Goal: Task Accomplishment & Management: Manage account settings

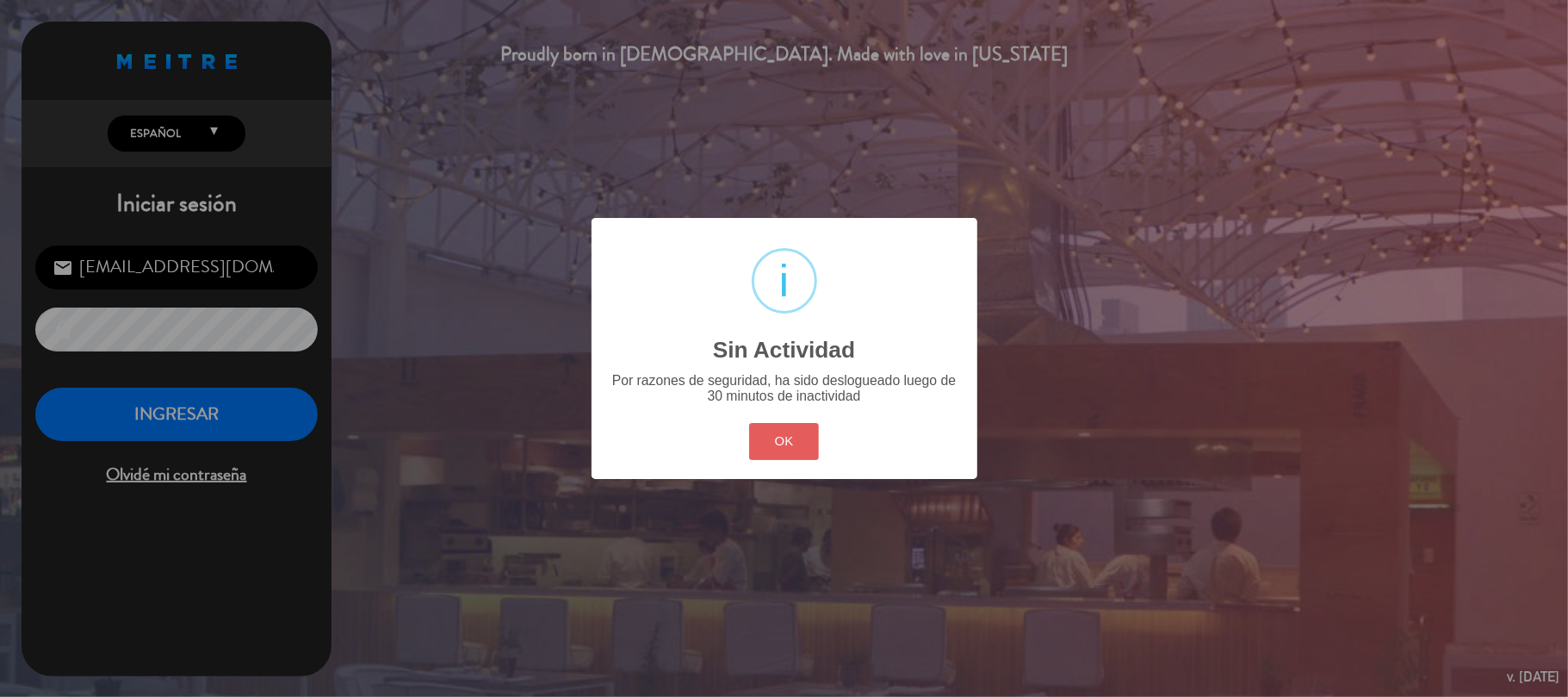
drag, startPoint x: 790, startPoint y: 443, endPoint x: 535, endPoint y: 444, distance: 255.0
click at [769, 439] on button "OK" at bounding box center [784, 441] width 69 height 37
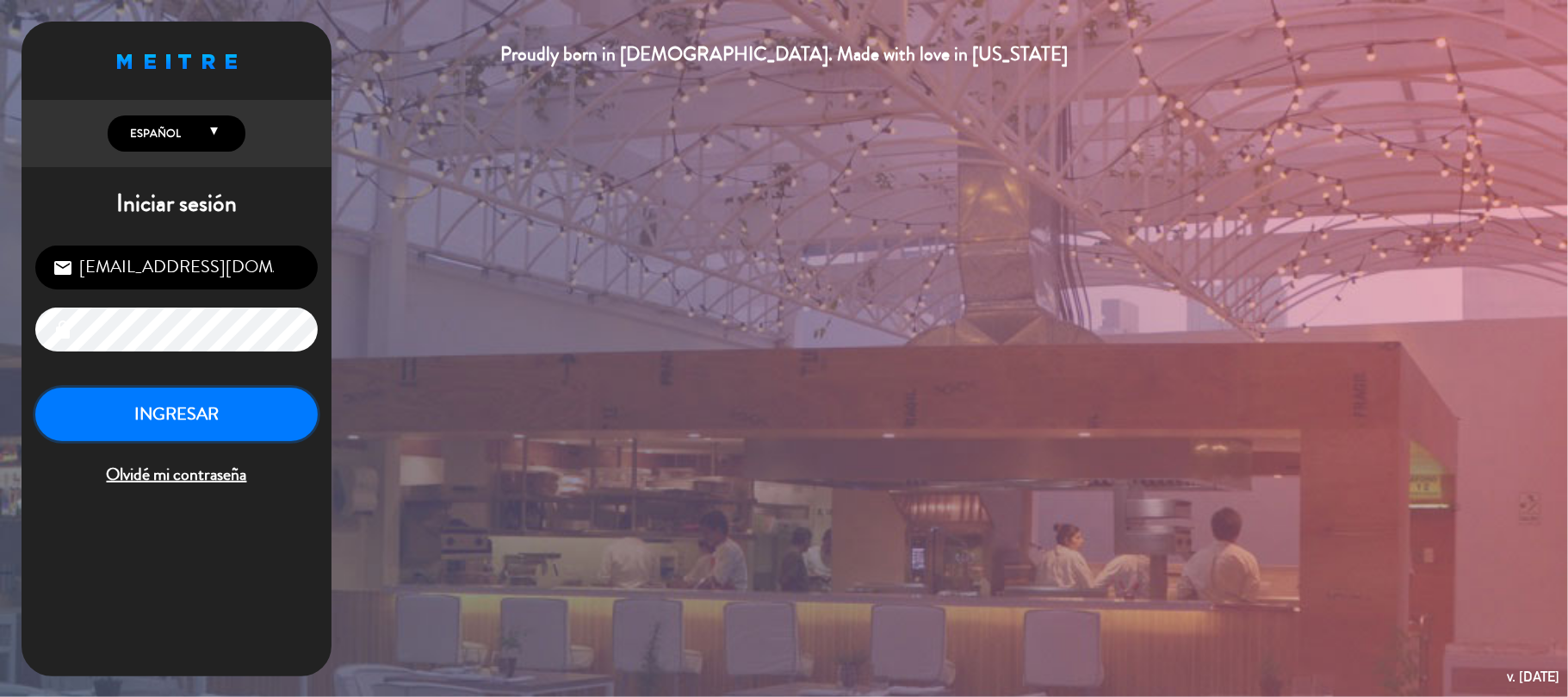
click at [260, 418] on button "INGRESAR" at bounding box center [176, 414] width 282 height 54
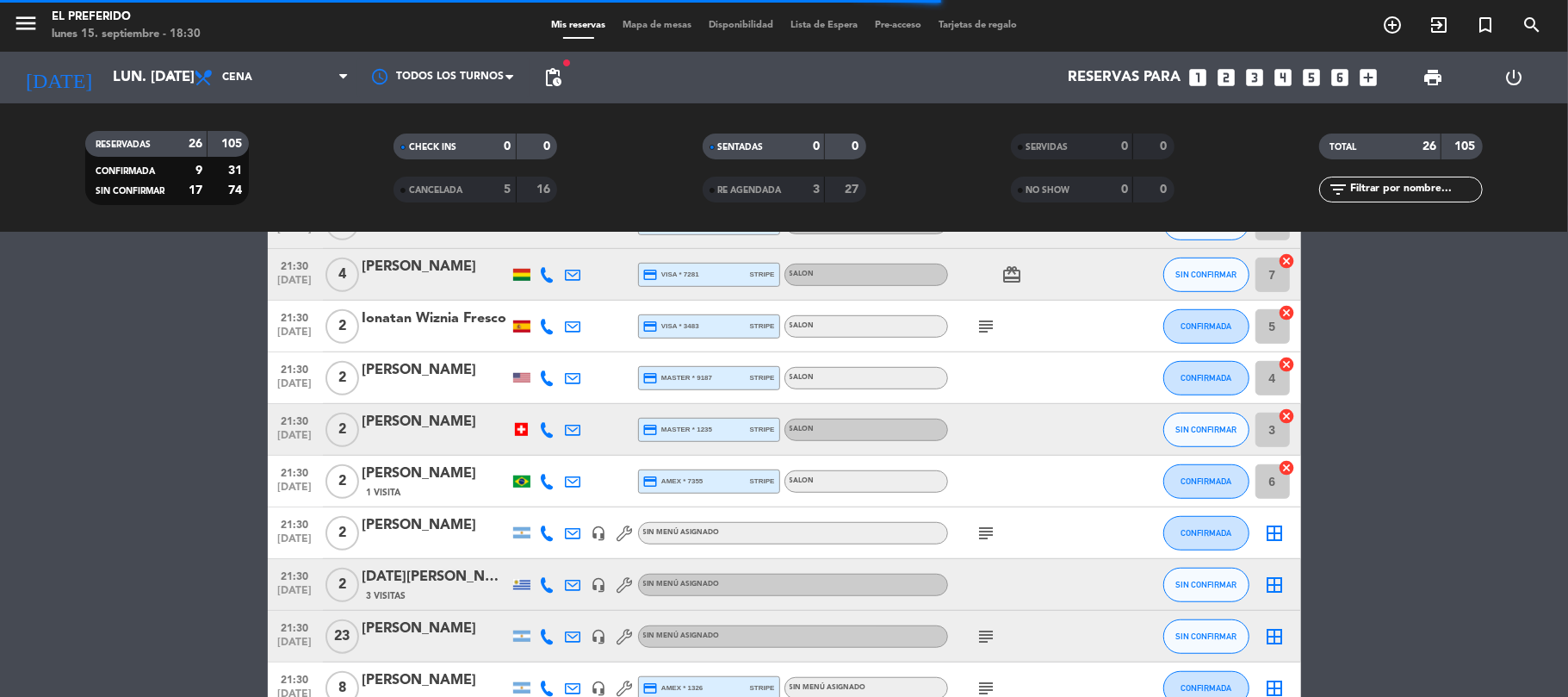
scroll to position [918, 0]
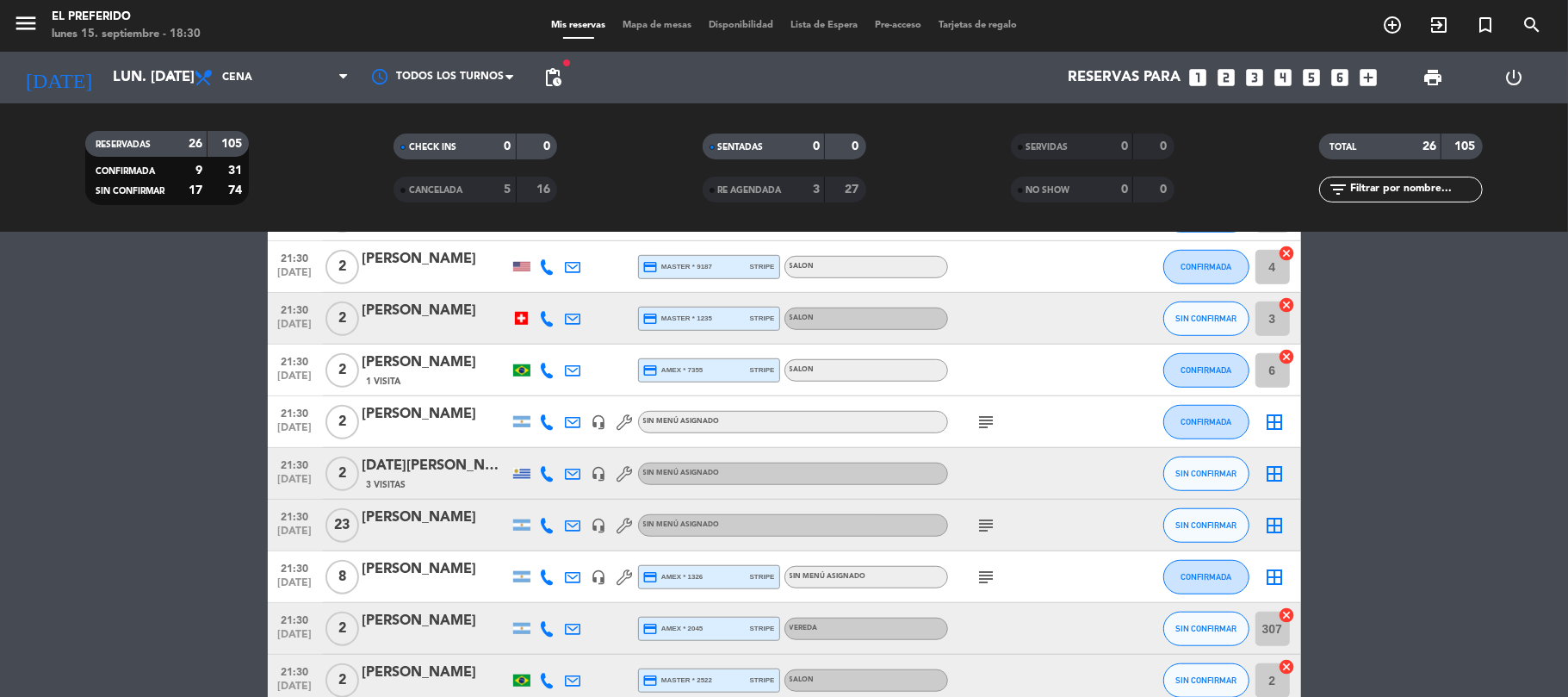
click at [991, 521] on icon "subject" at bounding box center [987, 525] width 21 height 21
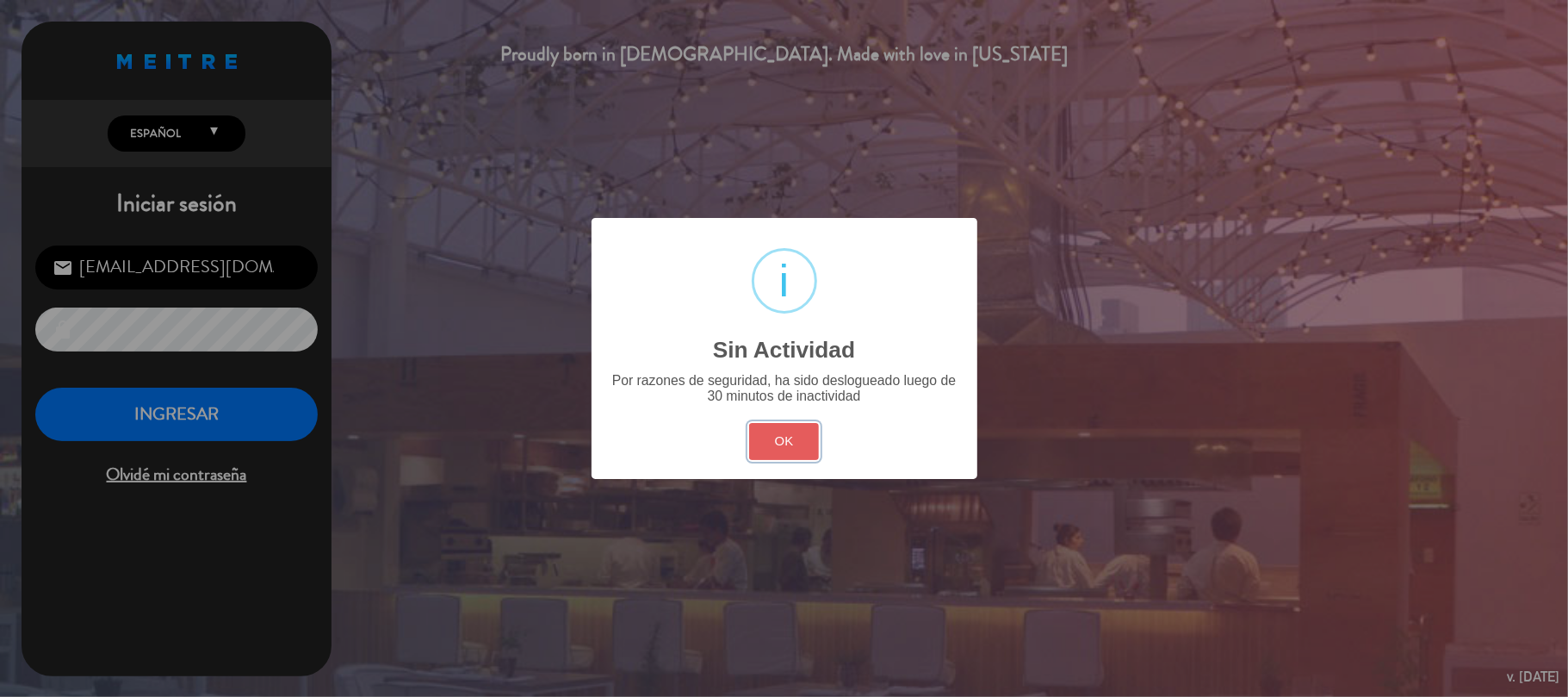
click at [782, 434] on button "OK" at bounding box center [784, 441] width 69 height 37
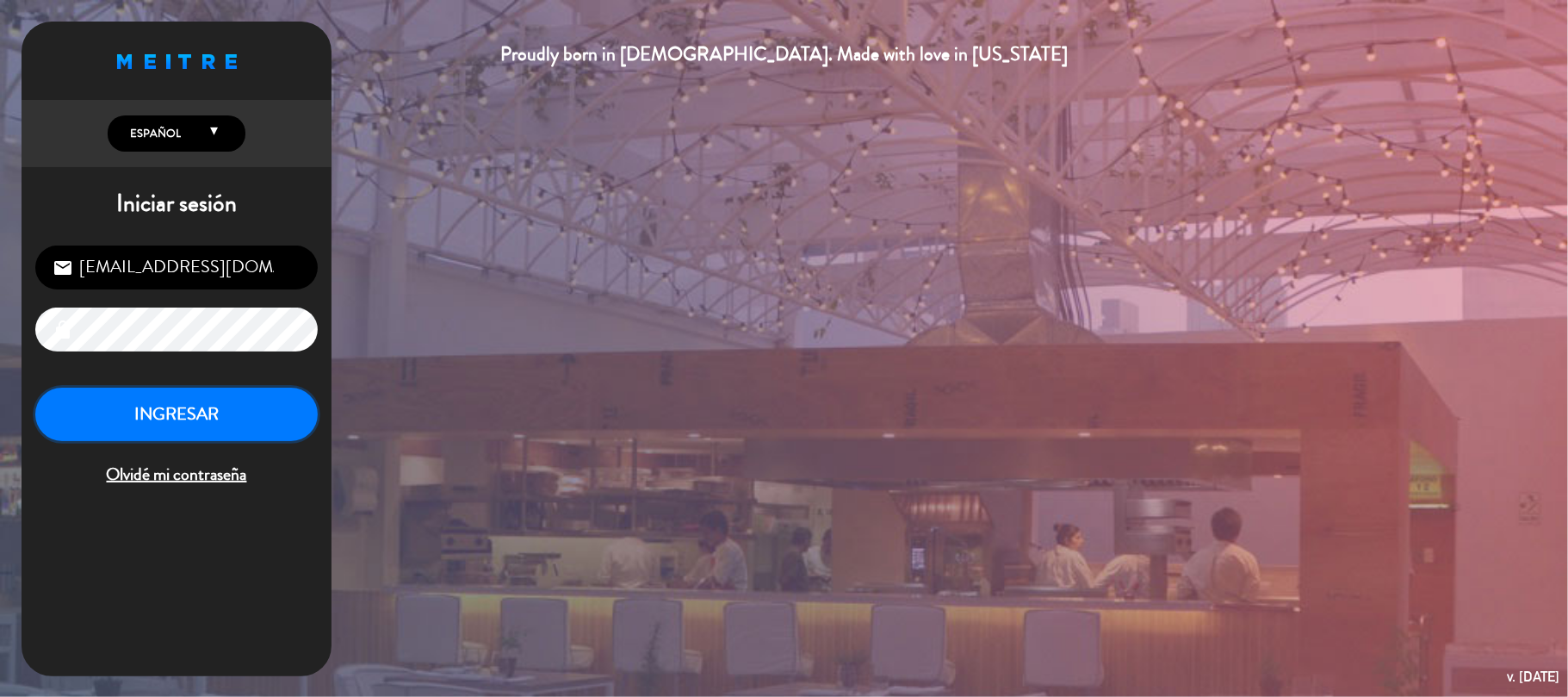
click at [271, 410] on button "INGRESAR" at bounding box center [176, 414] width 282 height 54
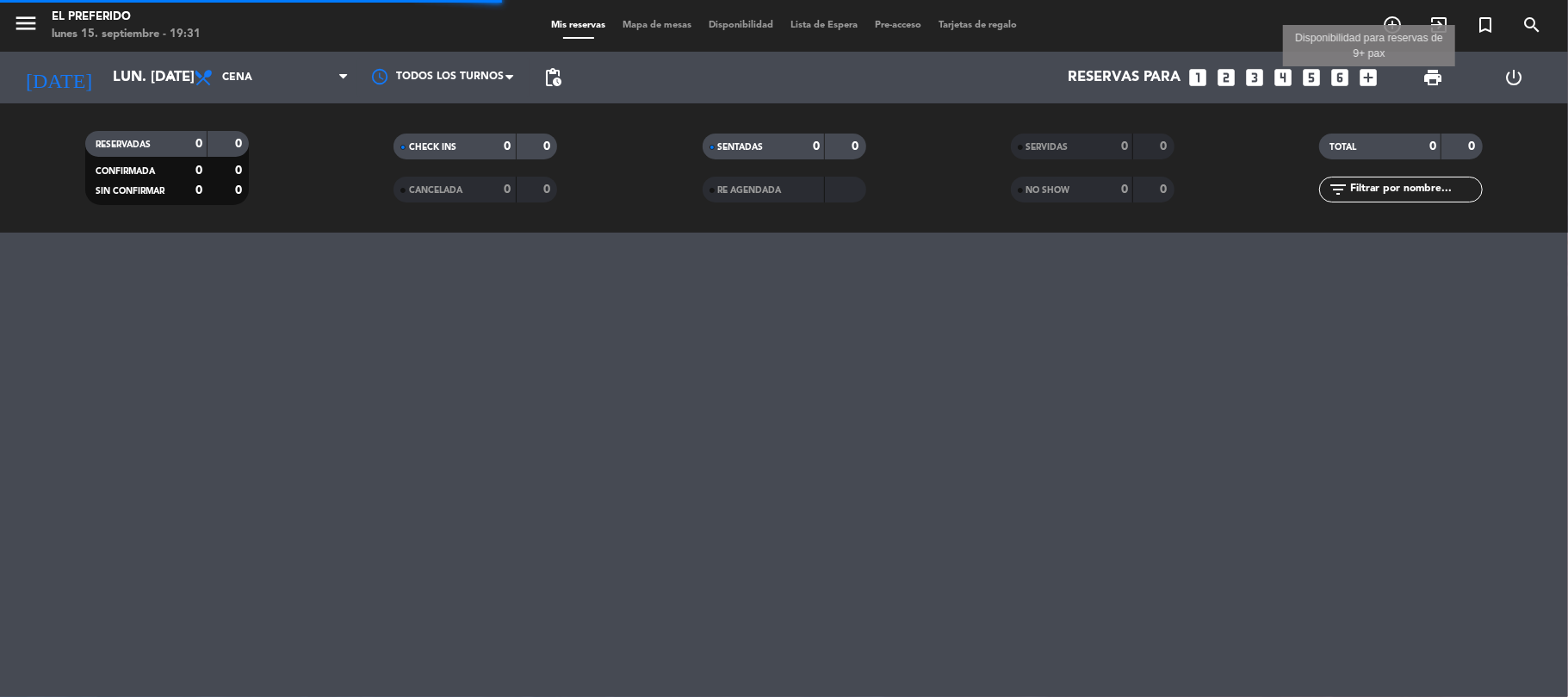
click at [1372, 72] on icon "add_box" at bounding box center [1370, 78] width 23 height 23
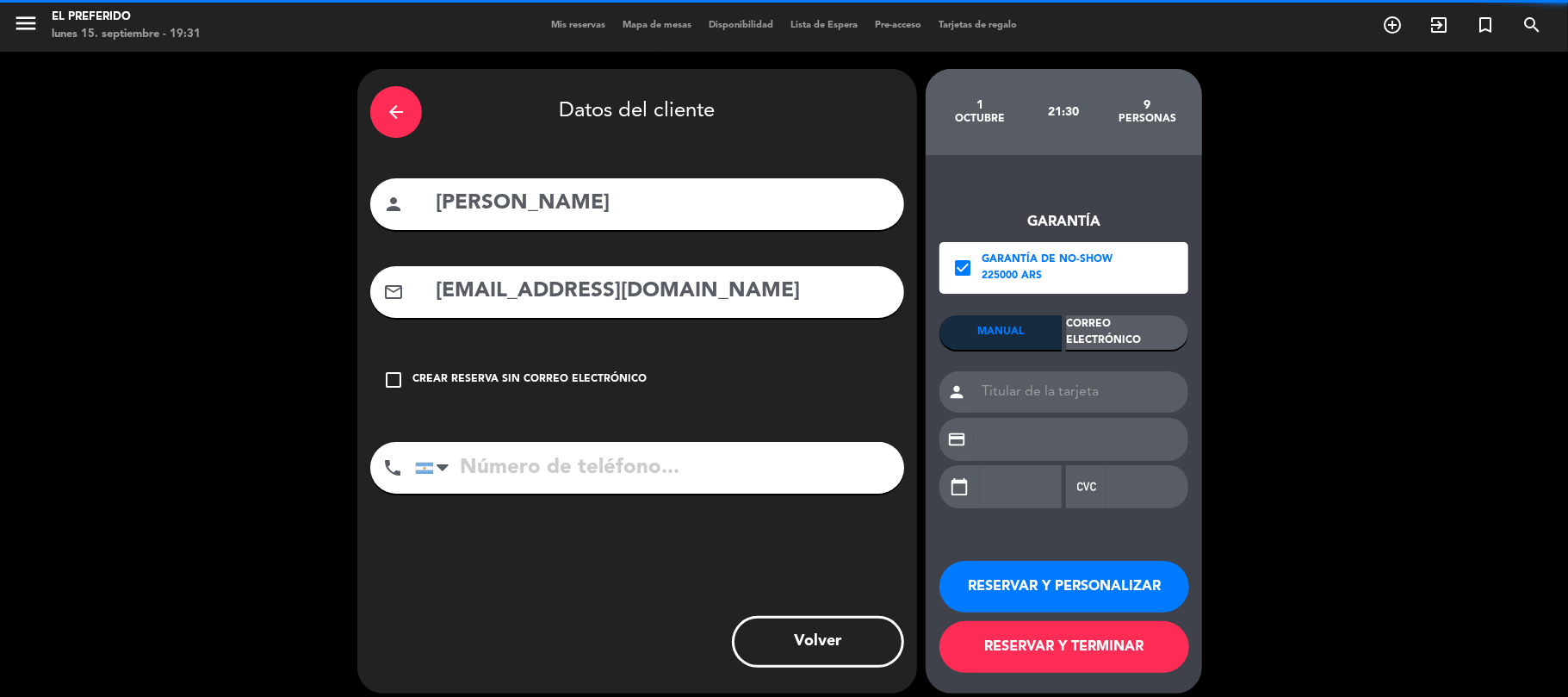
click at [417, 100] on div "arrow_back" at bounding box center [396, 112] width 51 height 51
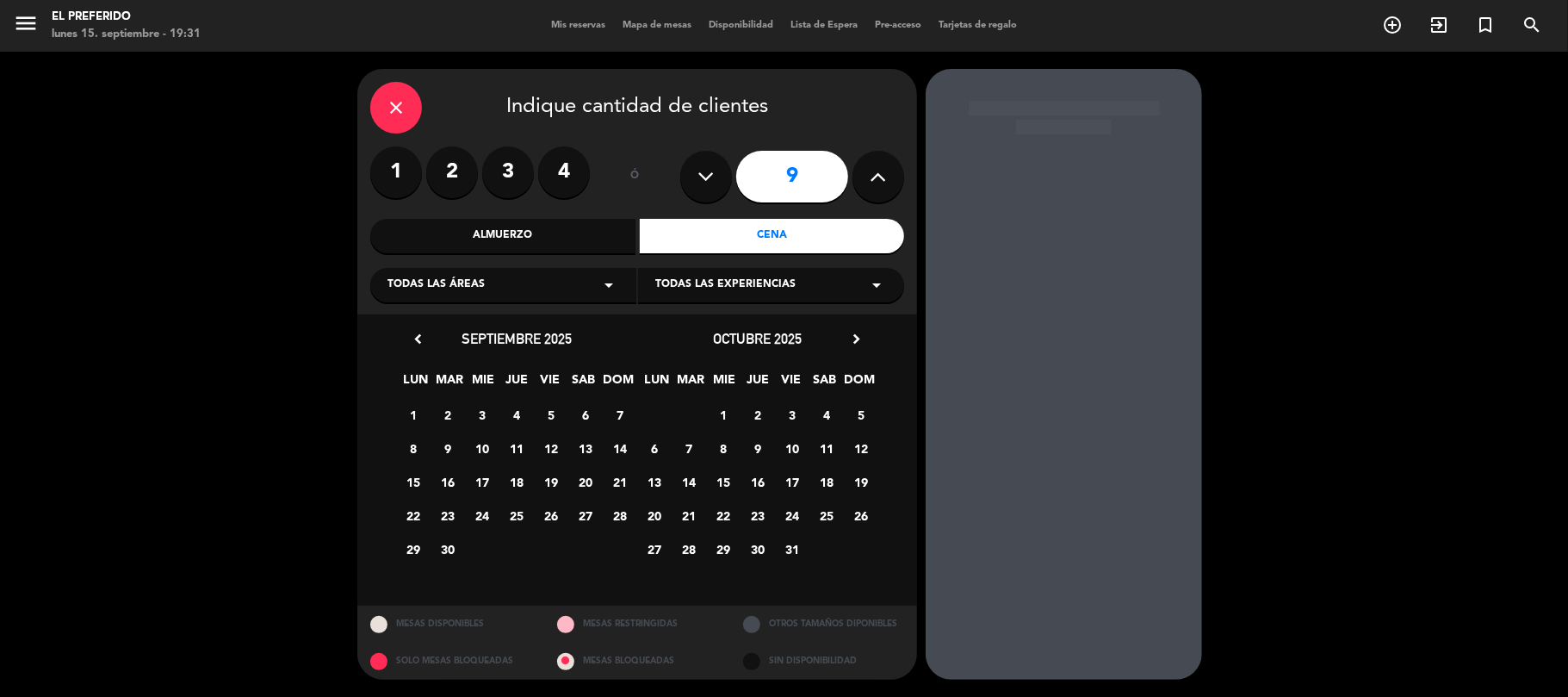
click at [699, 173] on icon at bounding box center [706, 176] width 16 height 26
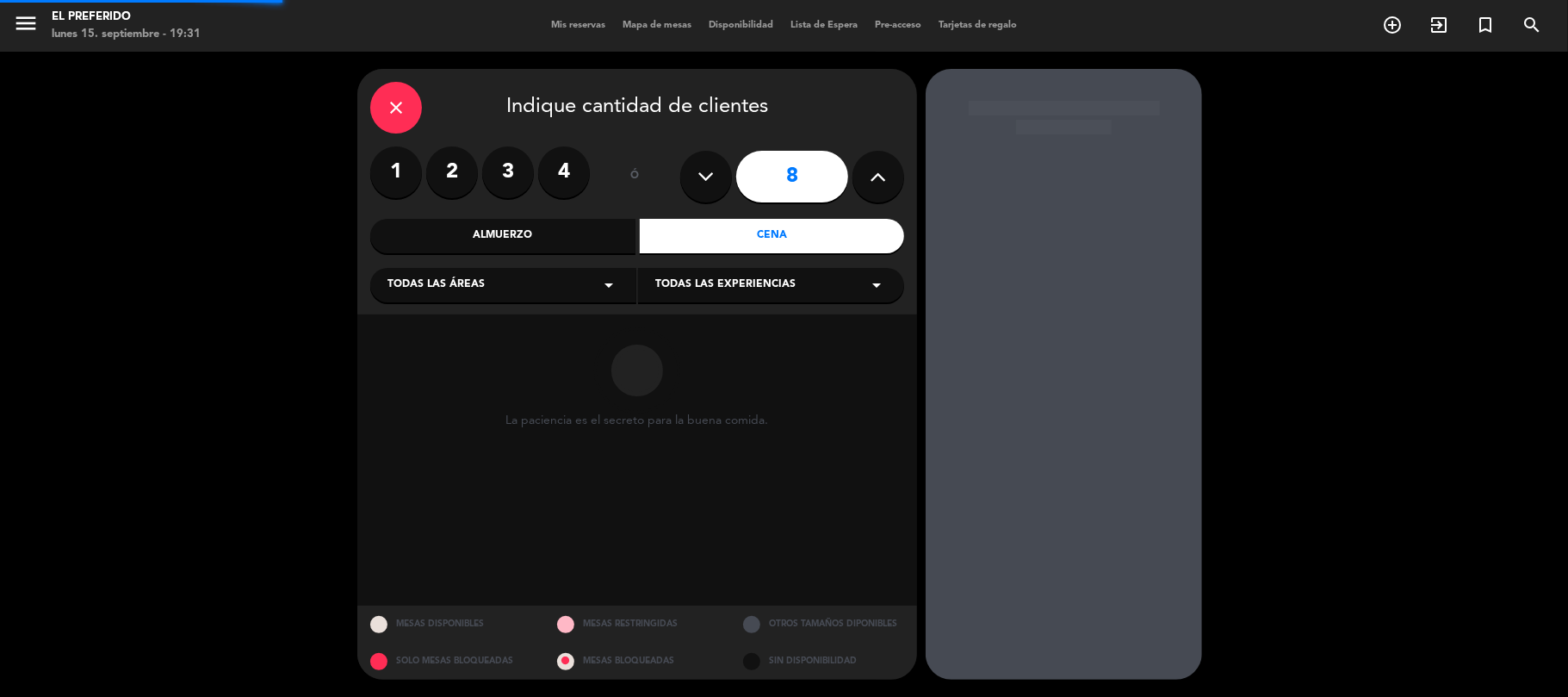
click at [699, 173] on icon at bounding box center [706, 176] width 16 height 26
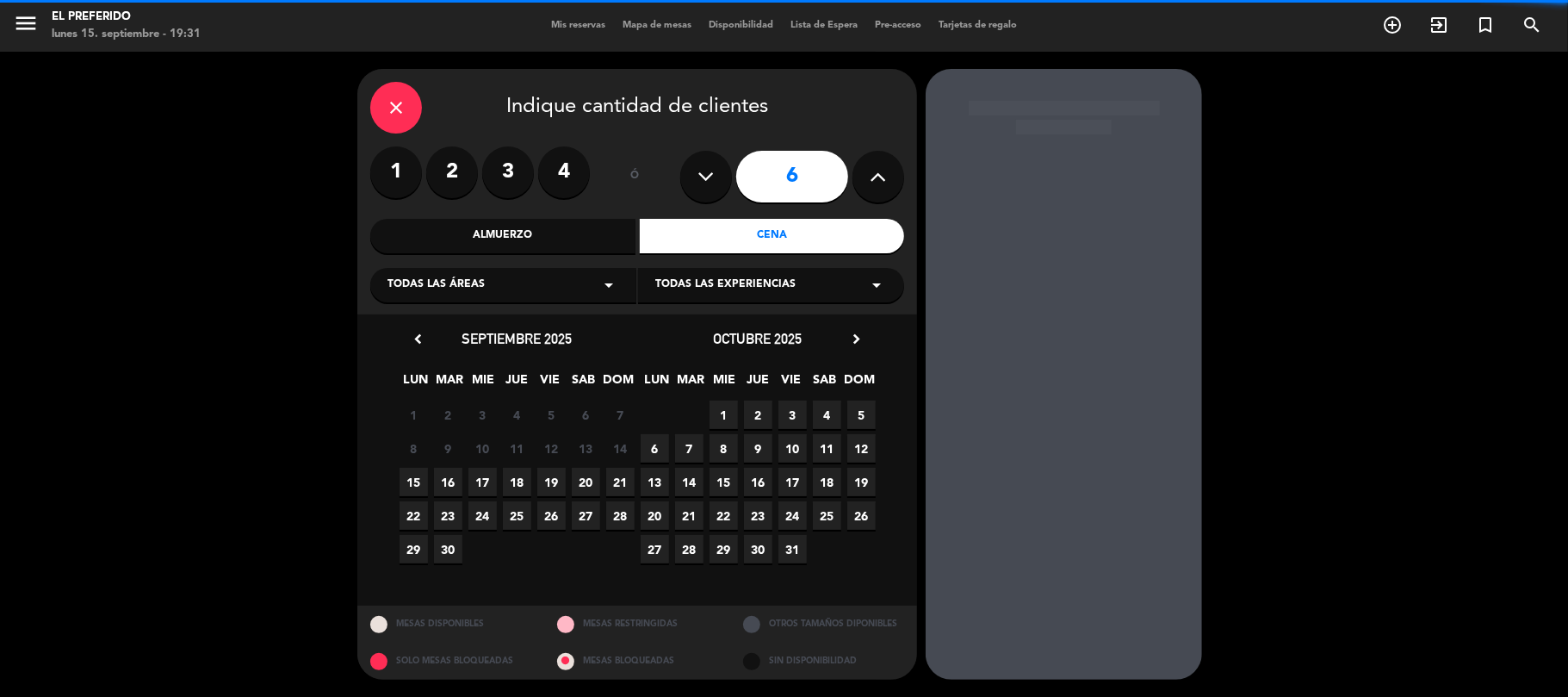
click at [699, 173] on icon at bounding box center [706, 176] width 16 height 26
type input "5"
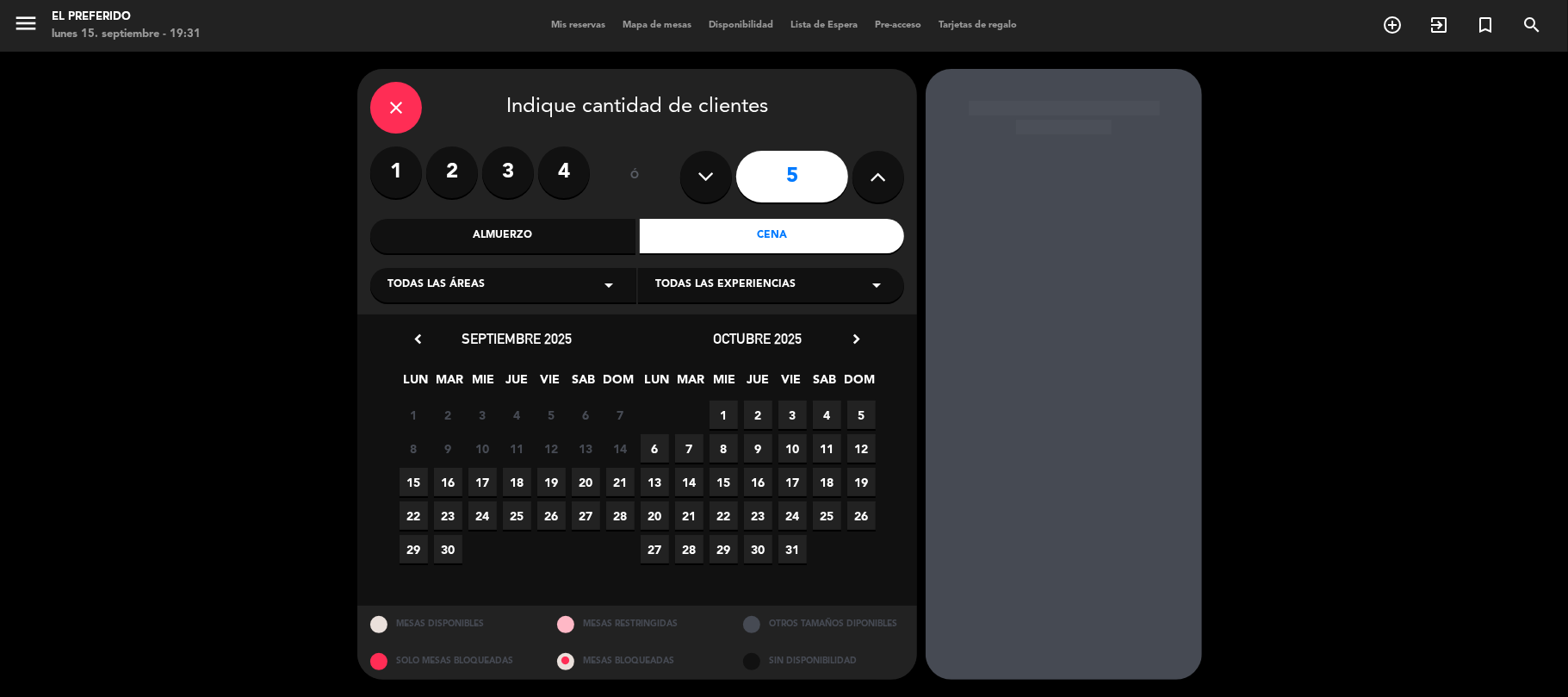
click at [583, 482] on span "20" at bounding box center [586, 481] width 28 height 28
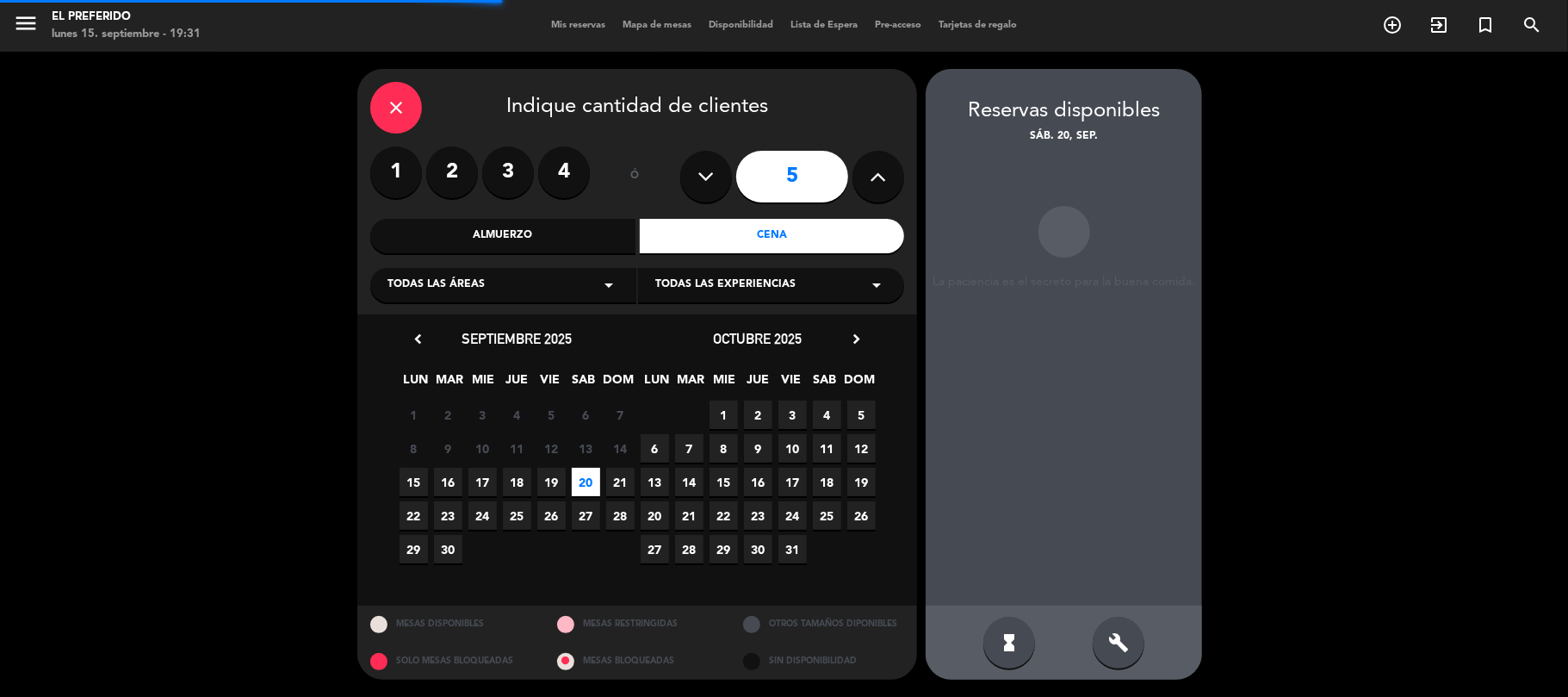
click at [1134, 634] on div "build" at bounding box center [1119, 642] width 51 height 51
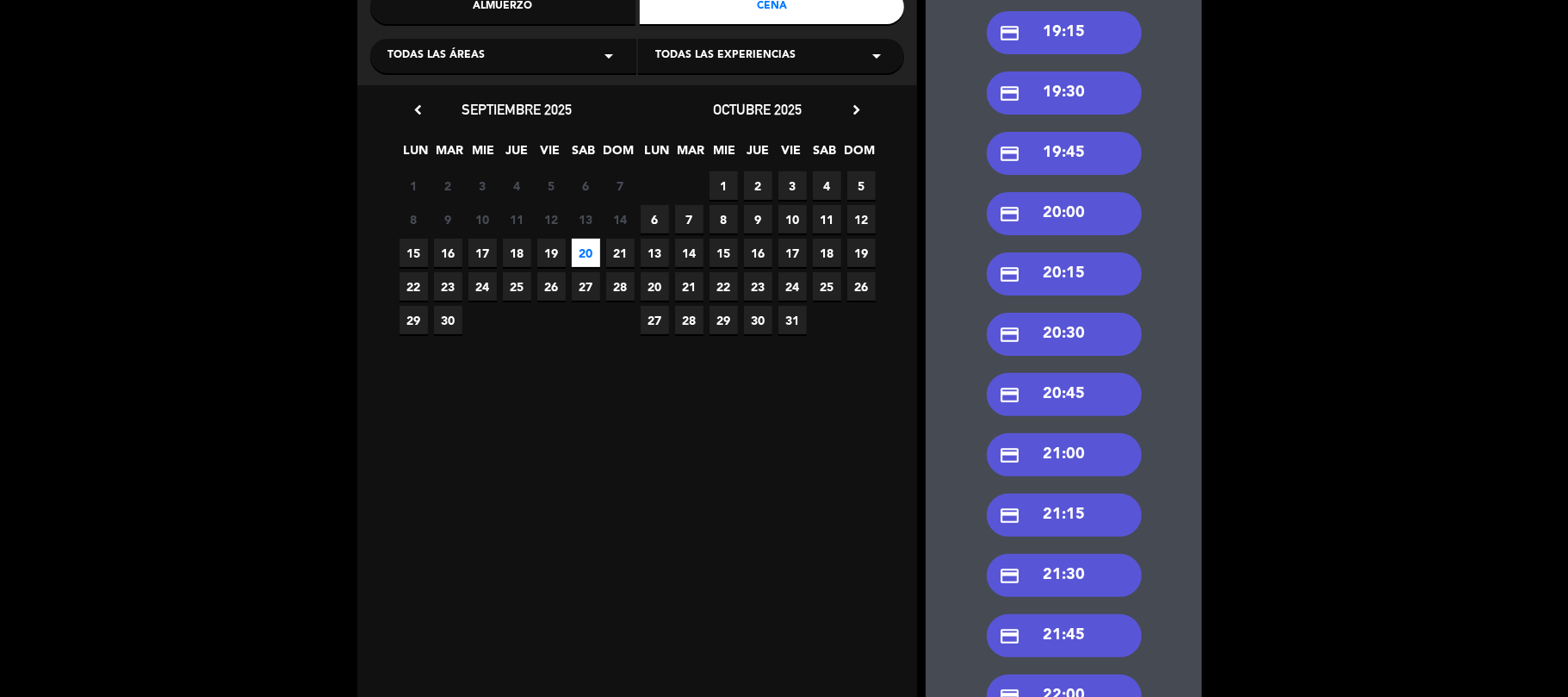
click at [1048, 574] on div "credit_card 21:30" at bounding box center [1064, 575] width 155 height 43
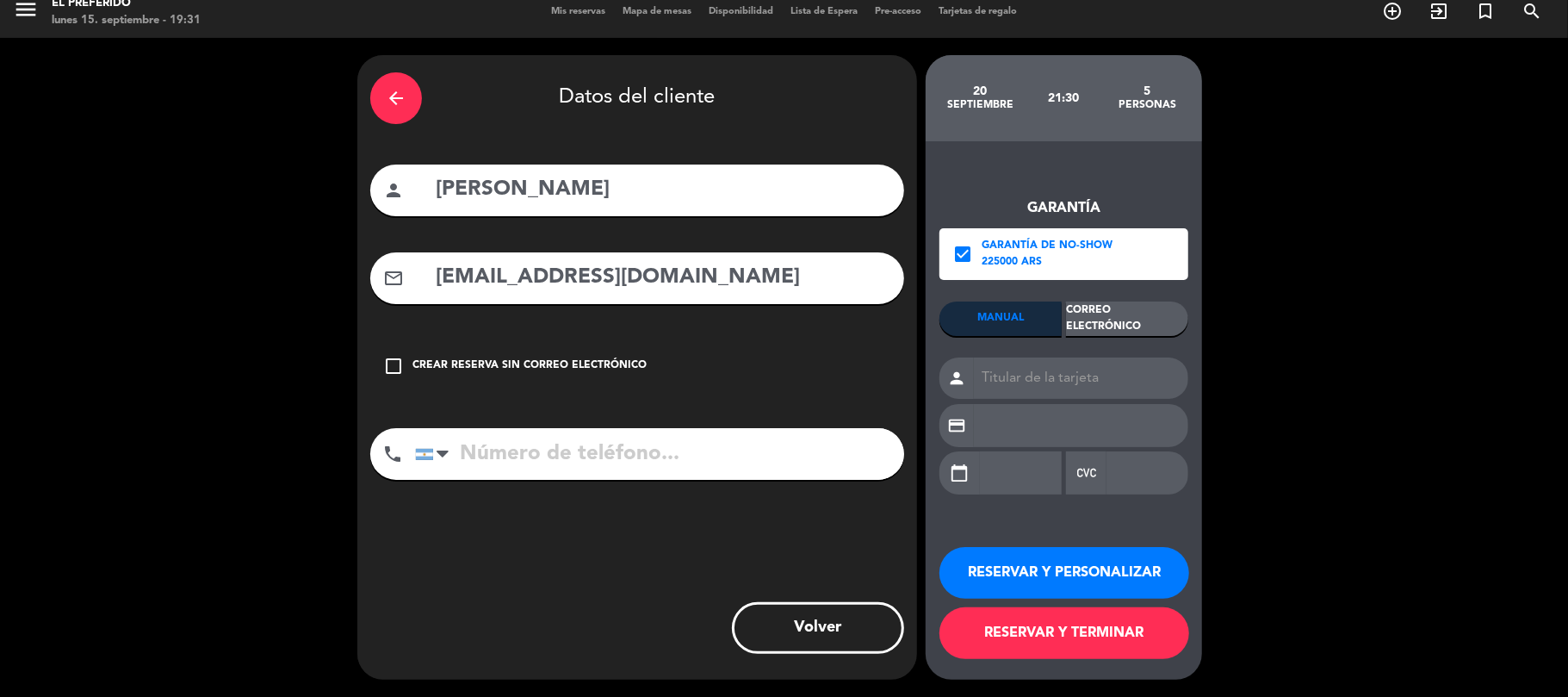
click at [622, 194] on input "[PERSON_NAME]" at bounding box center [662, 189] width 457 height 35
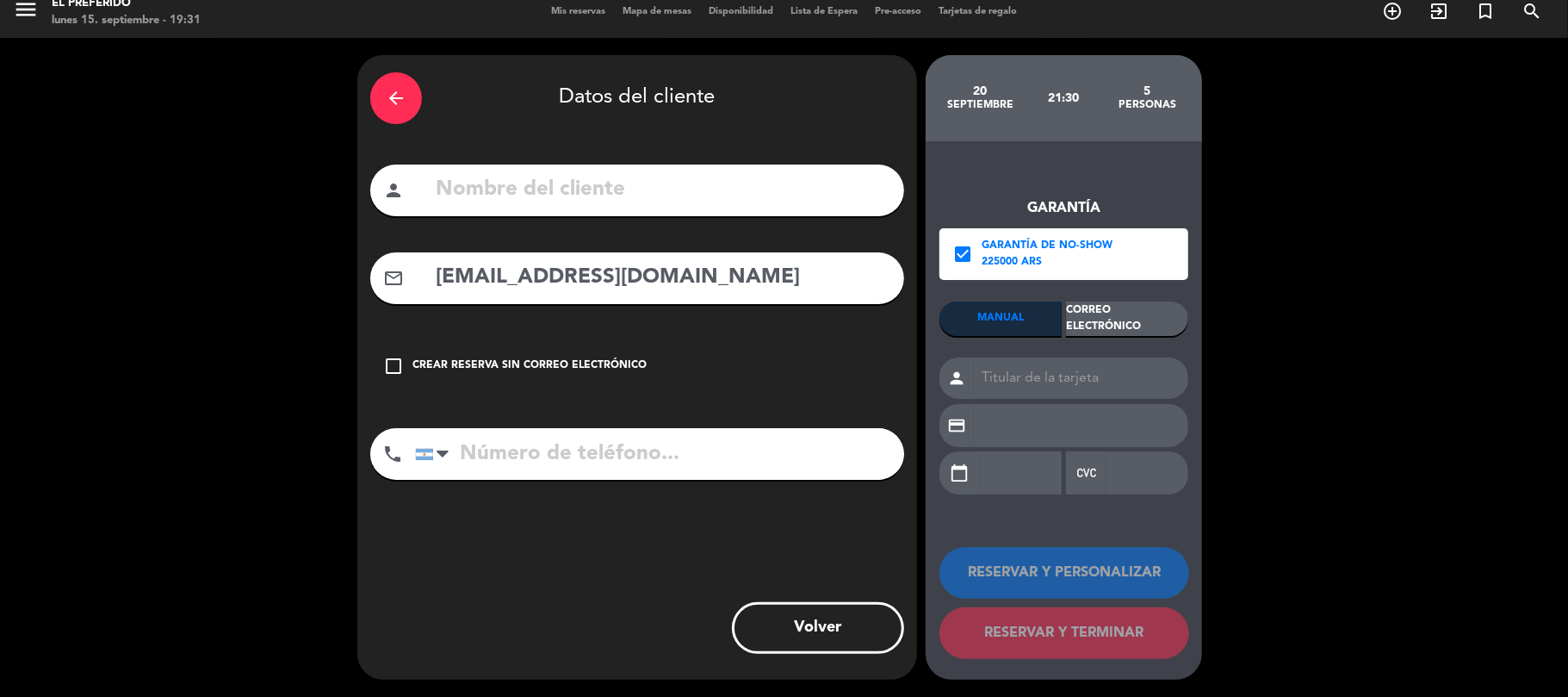
click at [665, 280] on input "[EMAIL_ADDRESS][DOMAIN_NAME]" at bounding box center [662, 277] width 457 height 35
click at [663, 279] on input "[EMAIL_ADDRESS][DOMAIN_NAME]" at bounding box center [662, 277] width 457 height 35
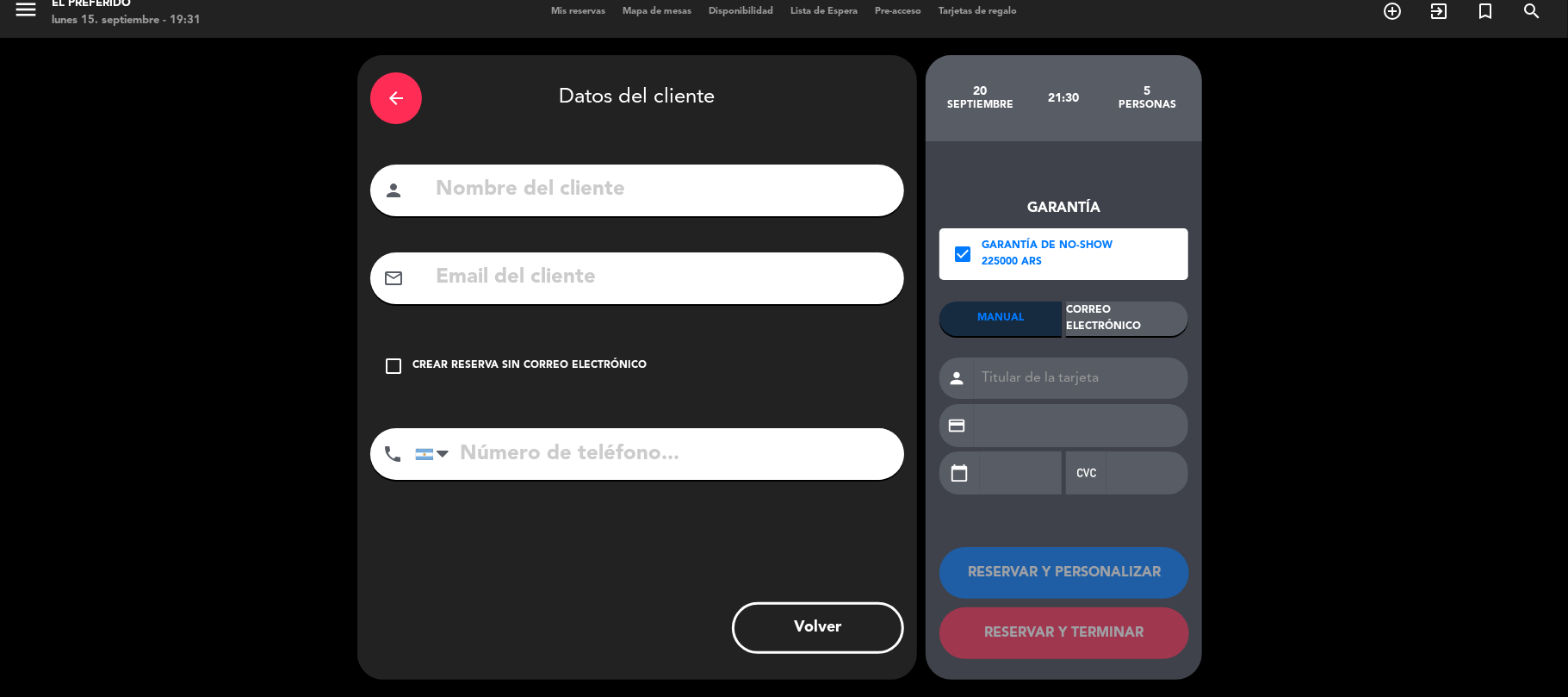
click at [494, 193] on input "text" at bounding box center [662, 189] width 457 height 35
paste input "[PERSON_NAME]"
type input "[PERSON_NAME]"
click at [557, 260] on input "text" at bounding box center [662, 277] width 457 height 35
drag, startPoint x: 507, startPoint y: 254, endPoint x: 519, endPoint y: 266, distance: 17.0
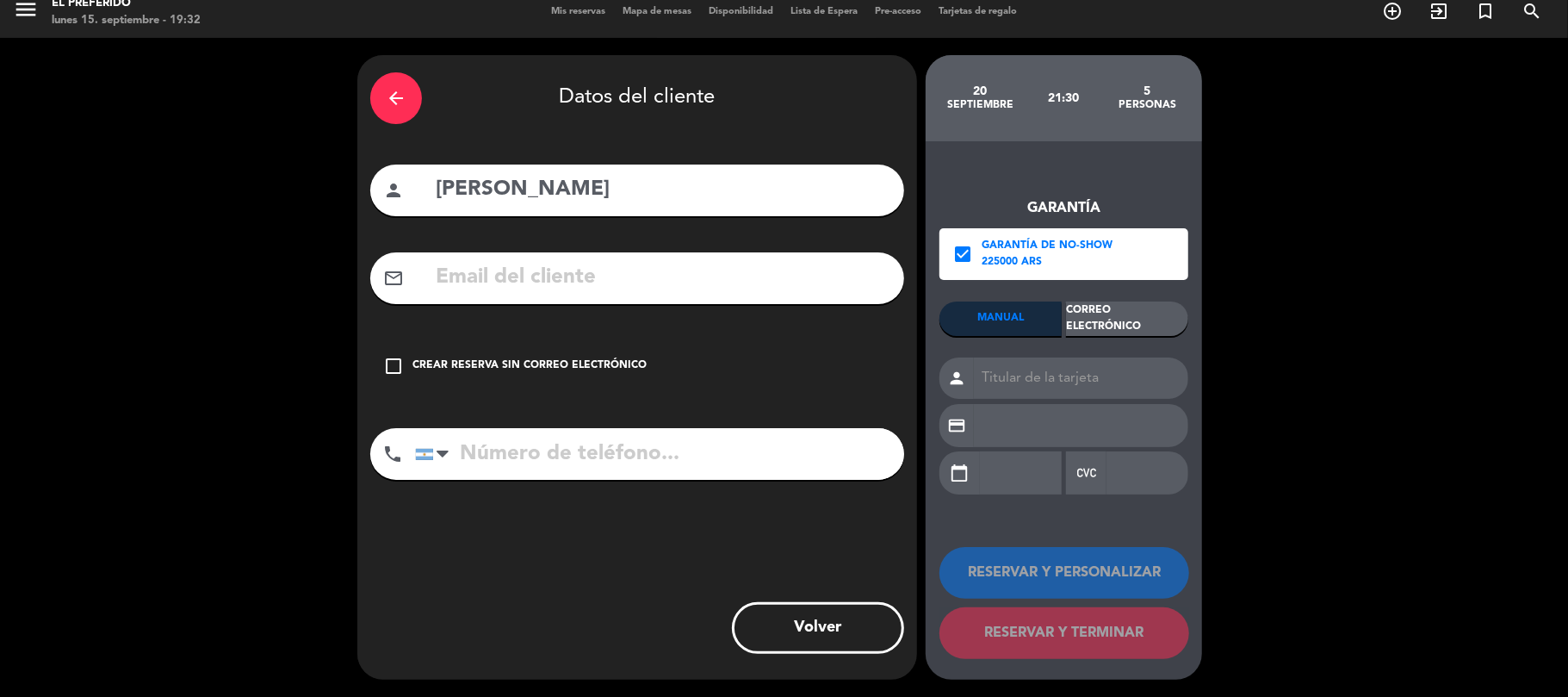
drag, startPoint x: 519, startPoint y: 266, endPoint x: 493, endPoint y: 270, distance: 26.3
paste input "[EMAIL_ADDRESS][DOMAIN_NAME]"
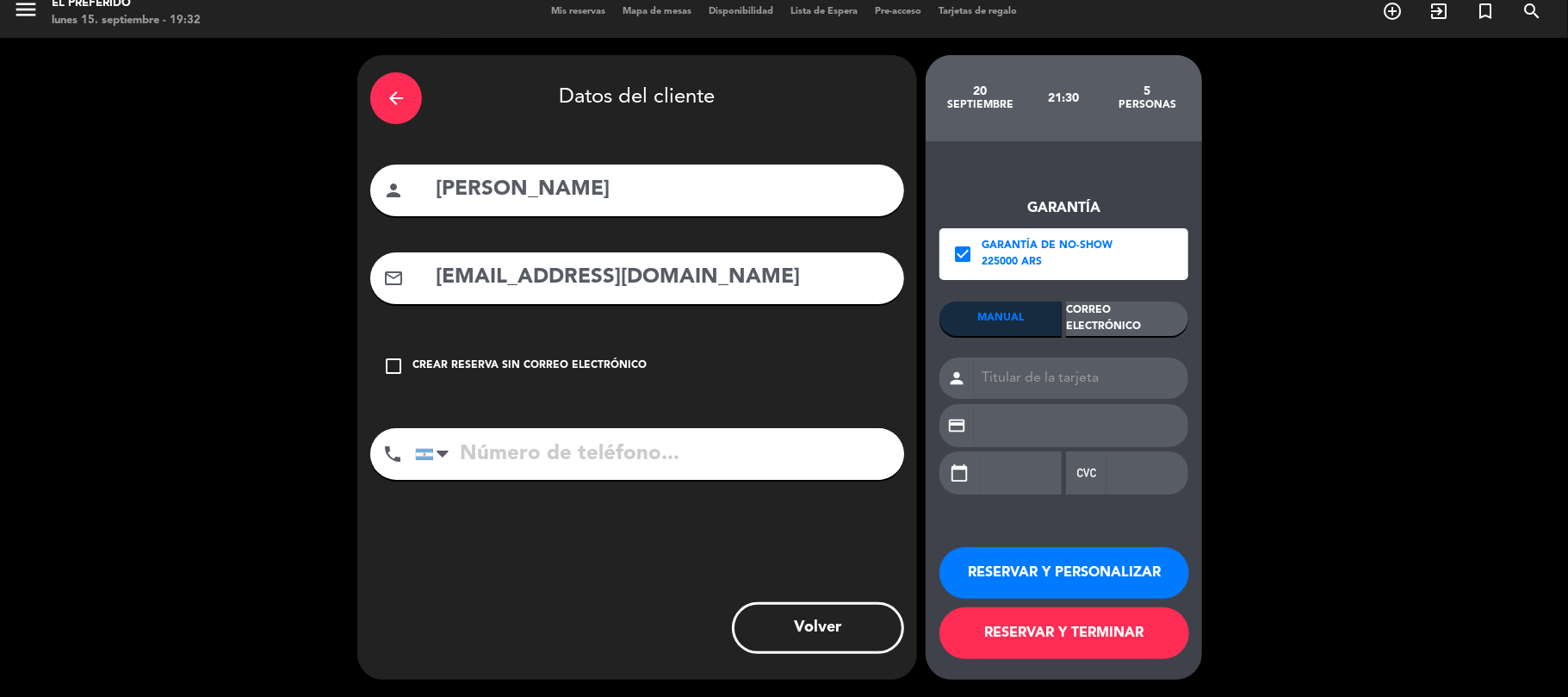
type input "[EMAIL_ADDRESS][DOMAIN_NAME]"
drag, startPoint x: 562, startPoint y: 447, endPoint x: 538, endPoint y: 366, distance: 84.5
click at [562, 447] on input "tel" at bounding box center [659, 454] width 489 height 51
paste input "[PHONE_NUMBER]"
type input "[PHONE_NUMBER]"
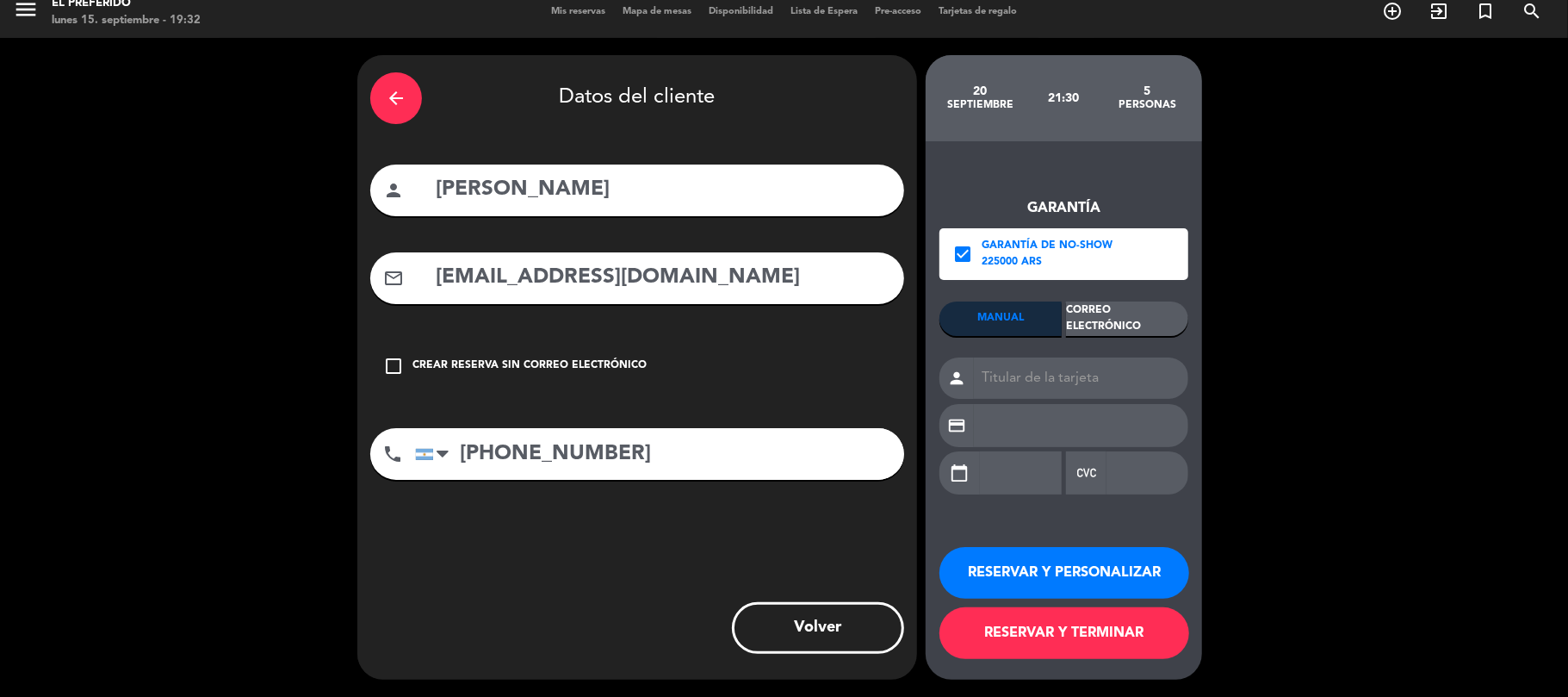
click at [1111, 335] on div "MANUAL Correo Electrónico person credit_card calendar_today" at bounding box center [1064, 405] width 249 height 209
click at [1103, 325] on div "Correo Electrónico" at bounding box center [1126, 318] width 123 height 34
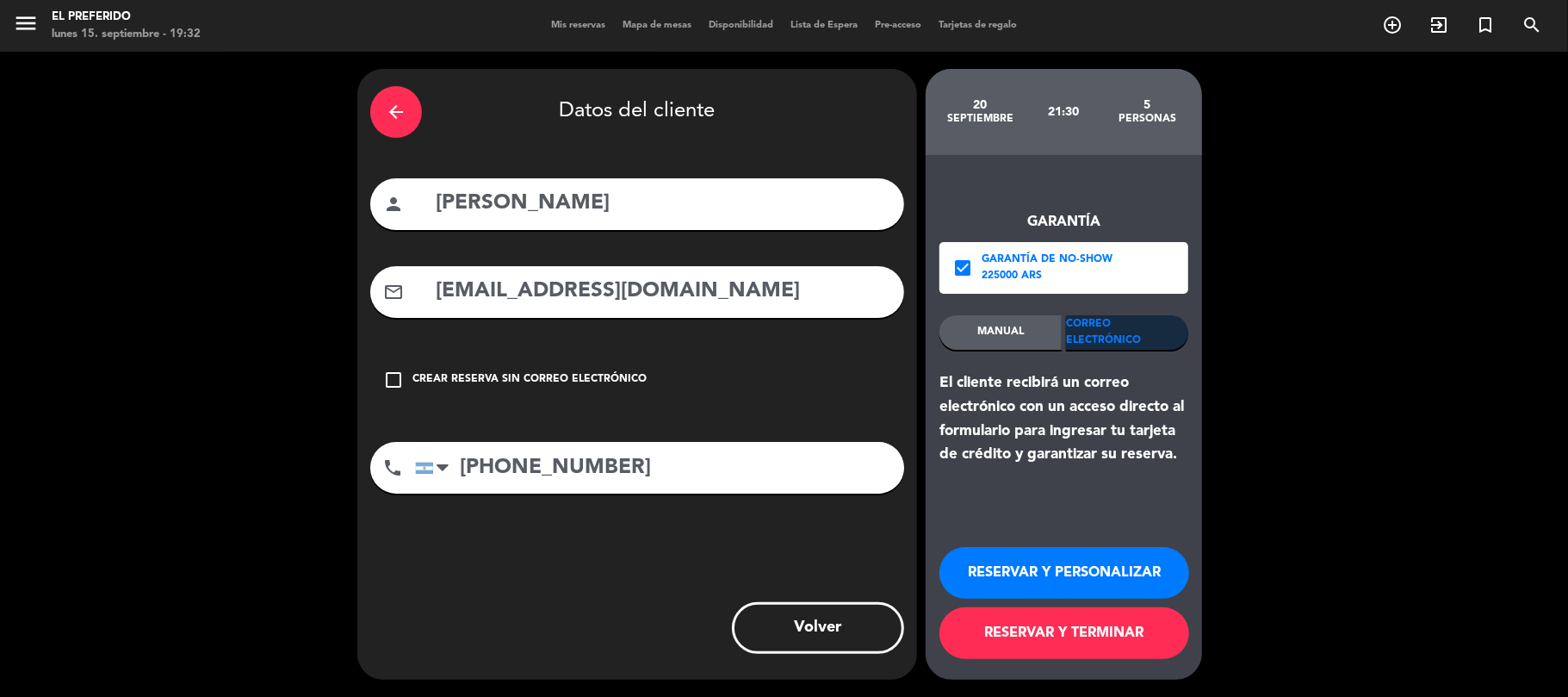
click at [1110, 351] on div "MANUAL Correo Electrónico El cliente recibirá un correo electrónico con un acce…" at bounding box center [1064, 391] width 249 height 152
click at [1059, 566] on button "RESERVAR Y PERSONALIZAR" at bounding box center [1064, 573] width 250 height 51
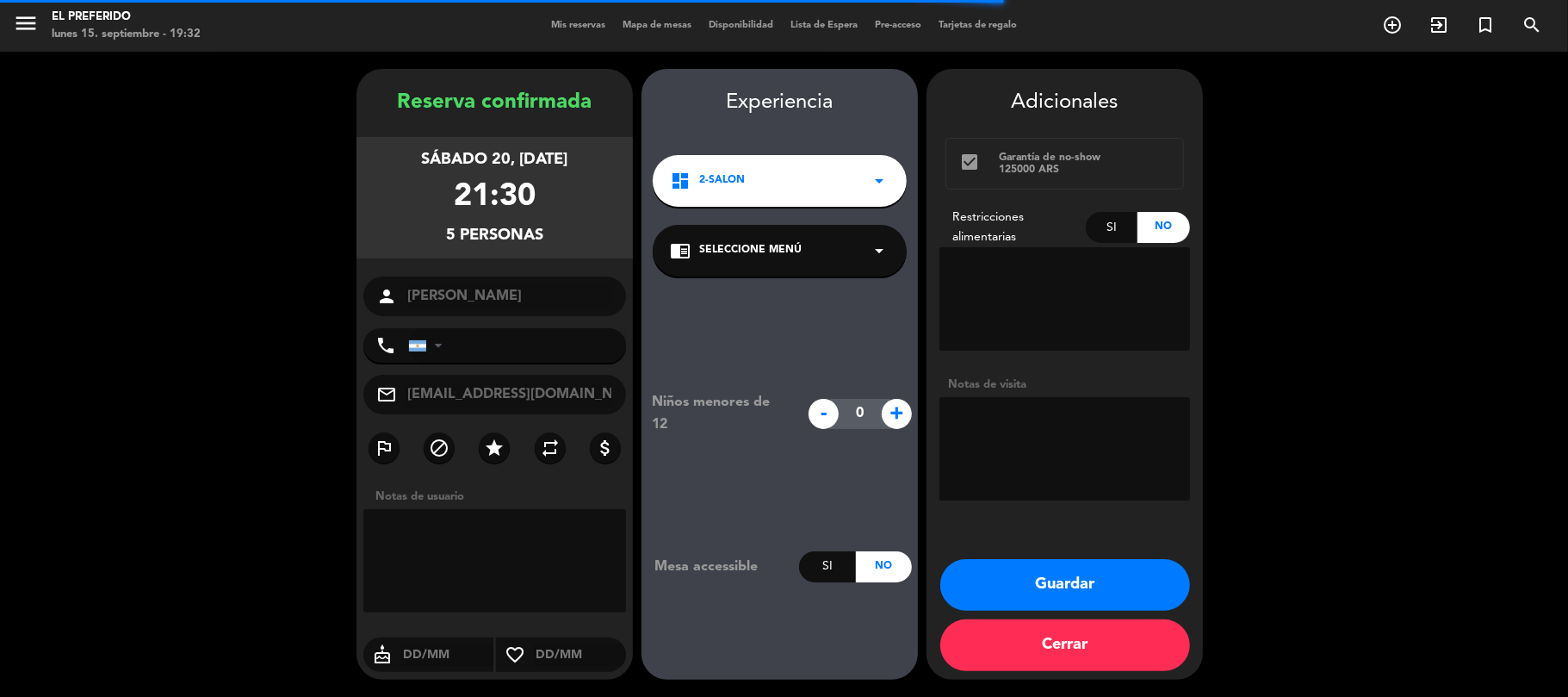
type input "[PHONE_NUMBER]"
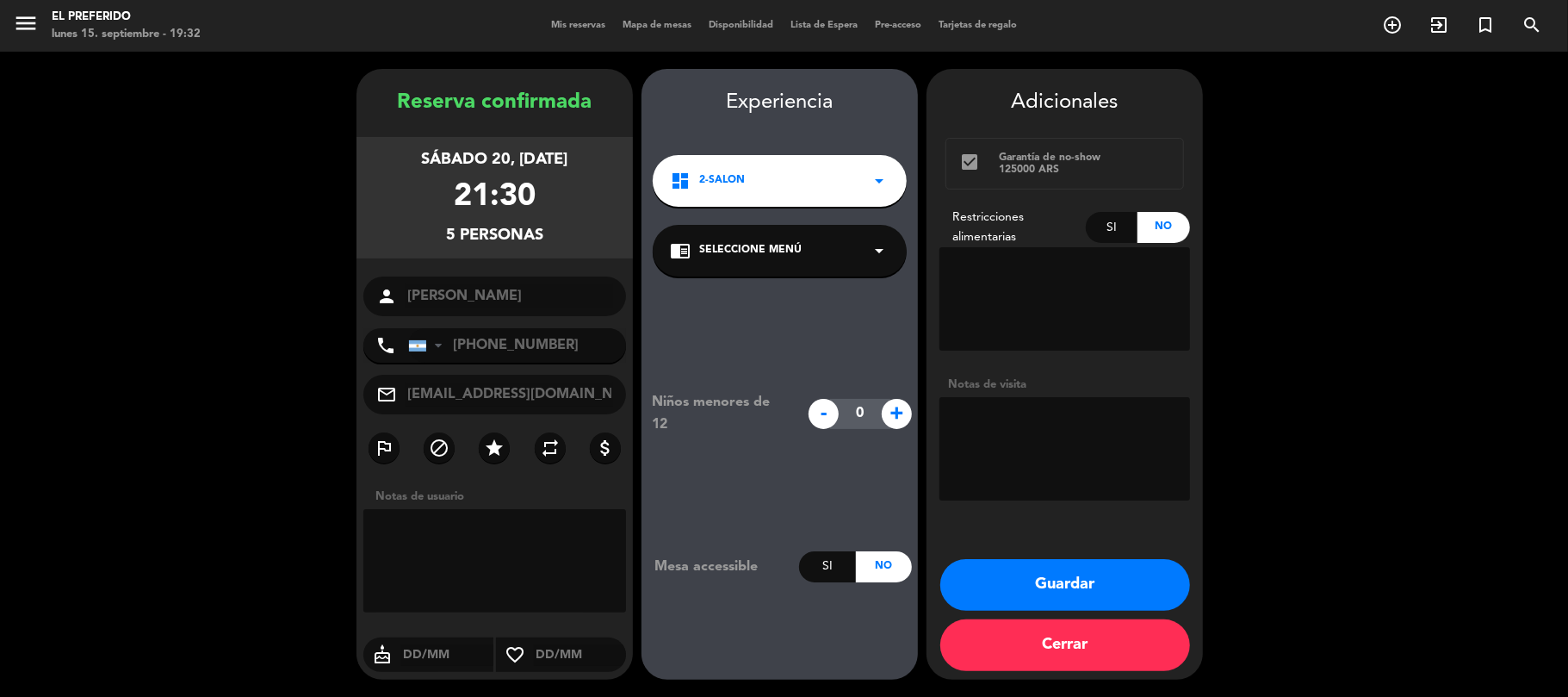
click at [1048, 469] on textarea at bounding box center [1065, 448] width 251 height 104
type textarea "cumpleaños. No quiere afuera"
click at [1000, 582] on button "Guardar" at bounding box center [1065, 584] width 250 height 51
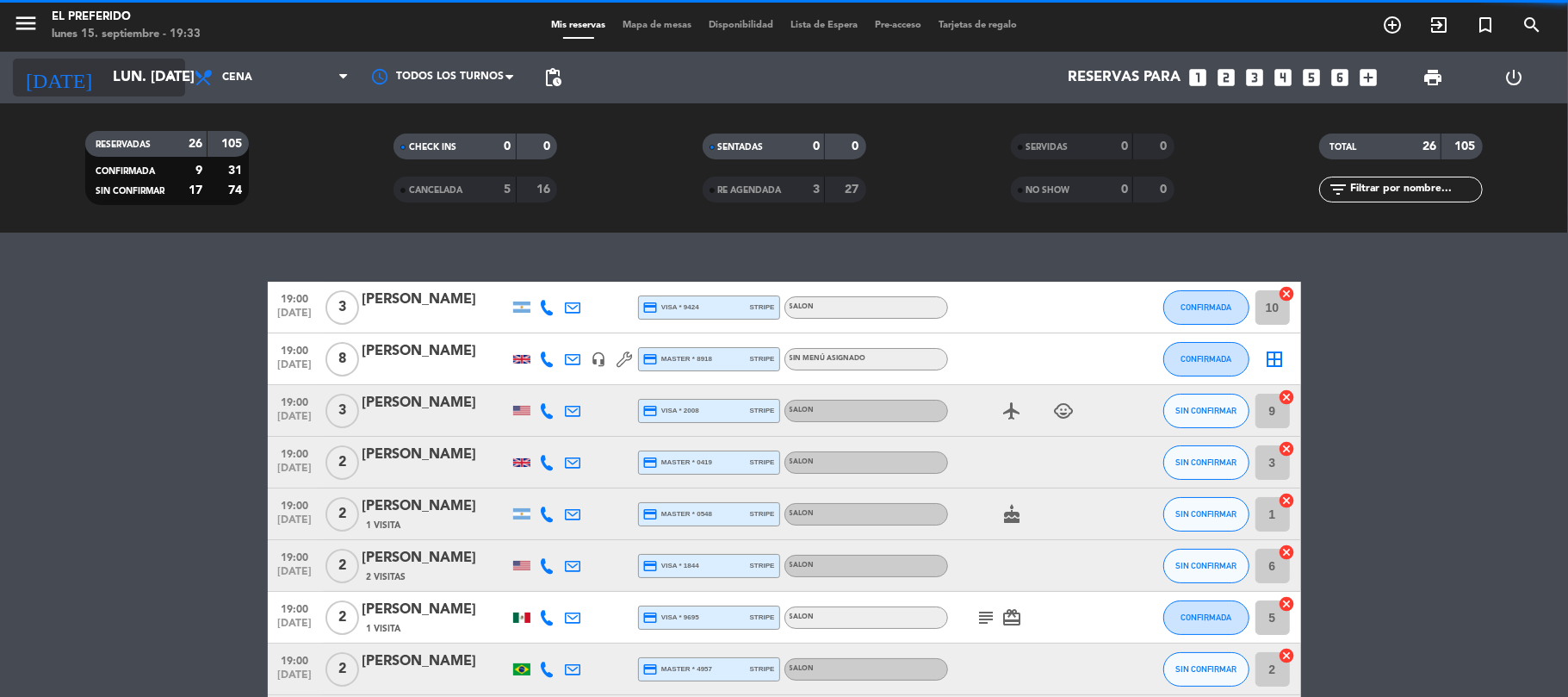
click at [146, 66] on input "lun. [DATE]" at bounding box center [198, 77] width 186 height 33
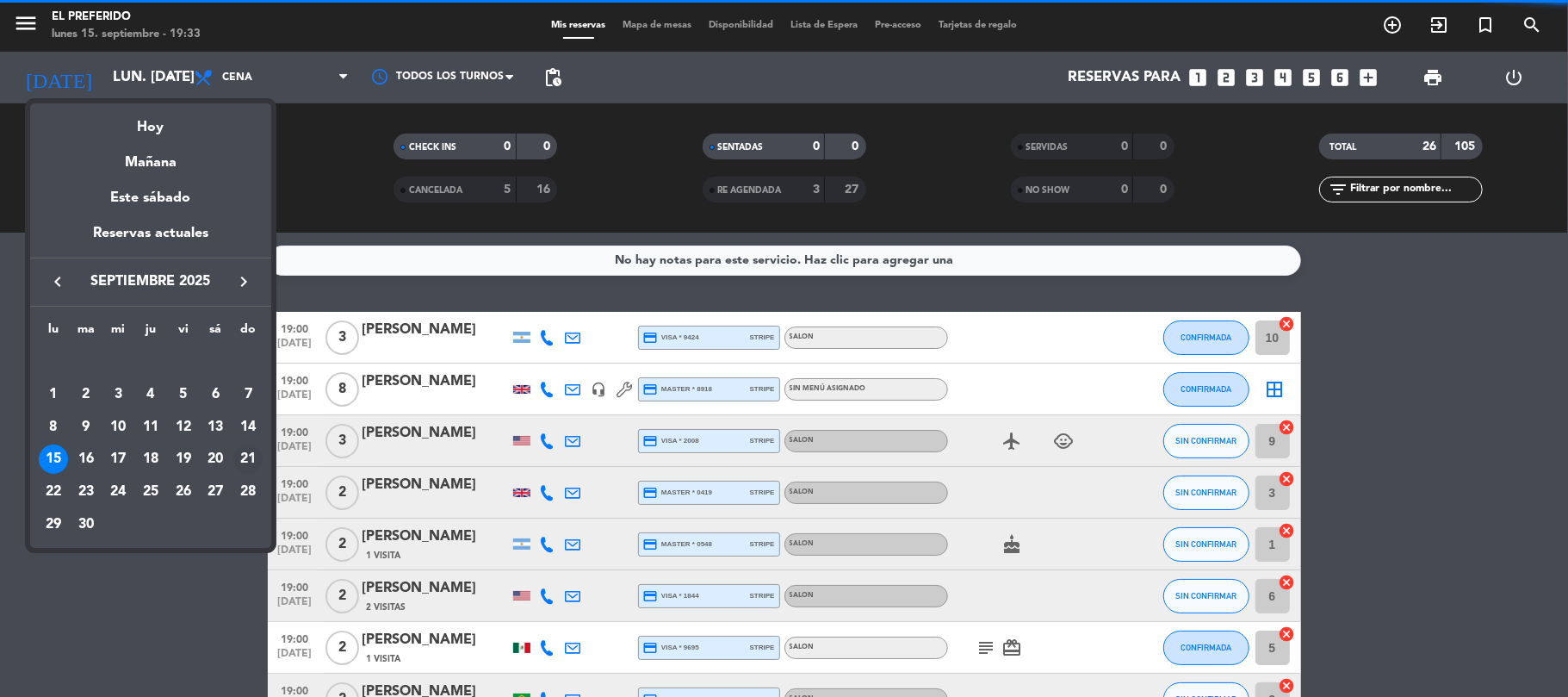
click at [254, 462] on div "21" at bounding box center [248, 459] width 29 height 29
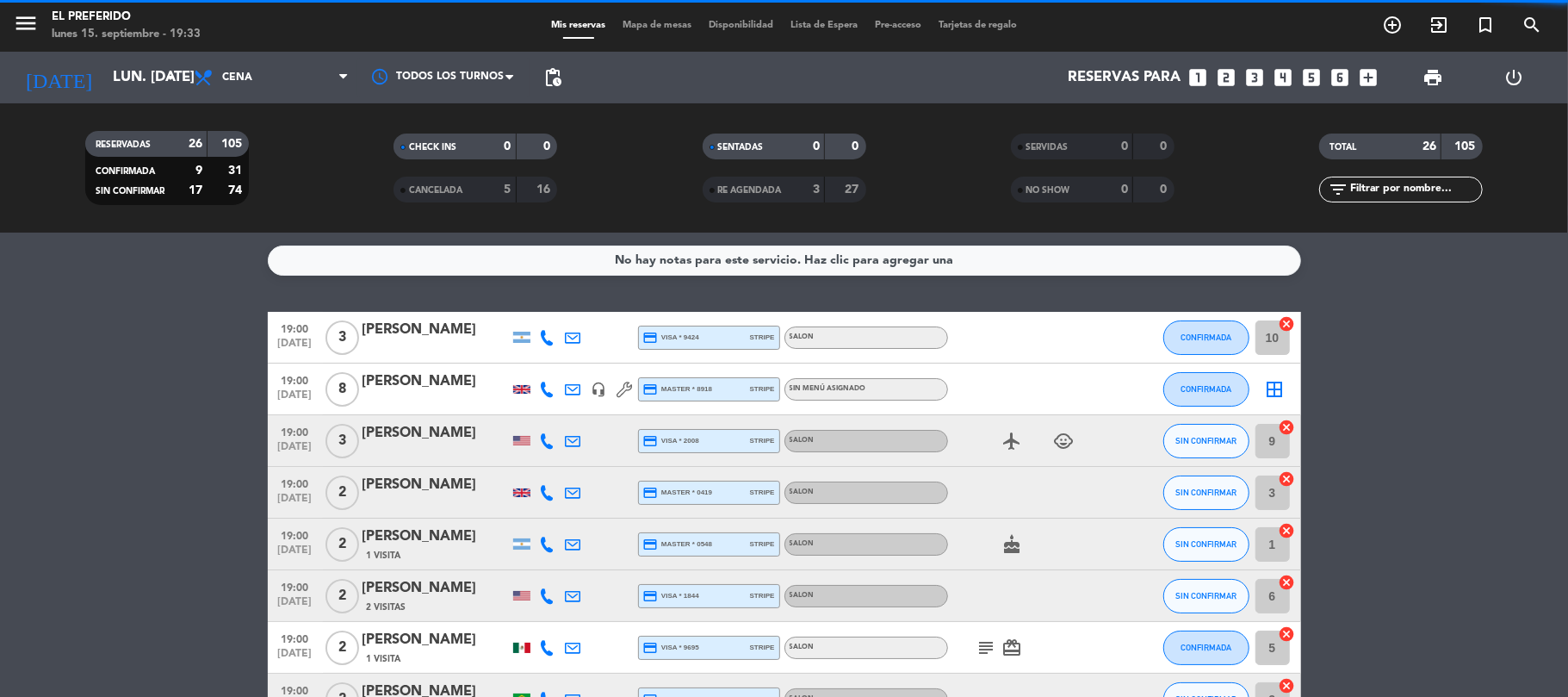
type input "dom. [DATE]"
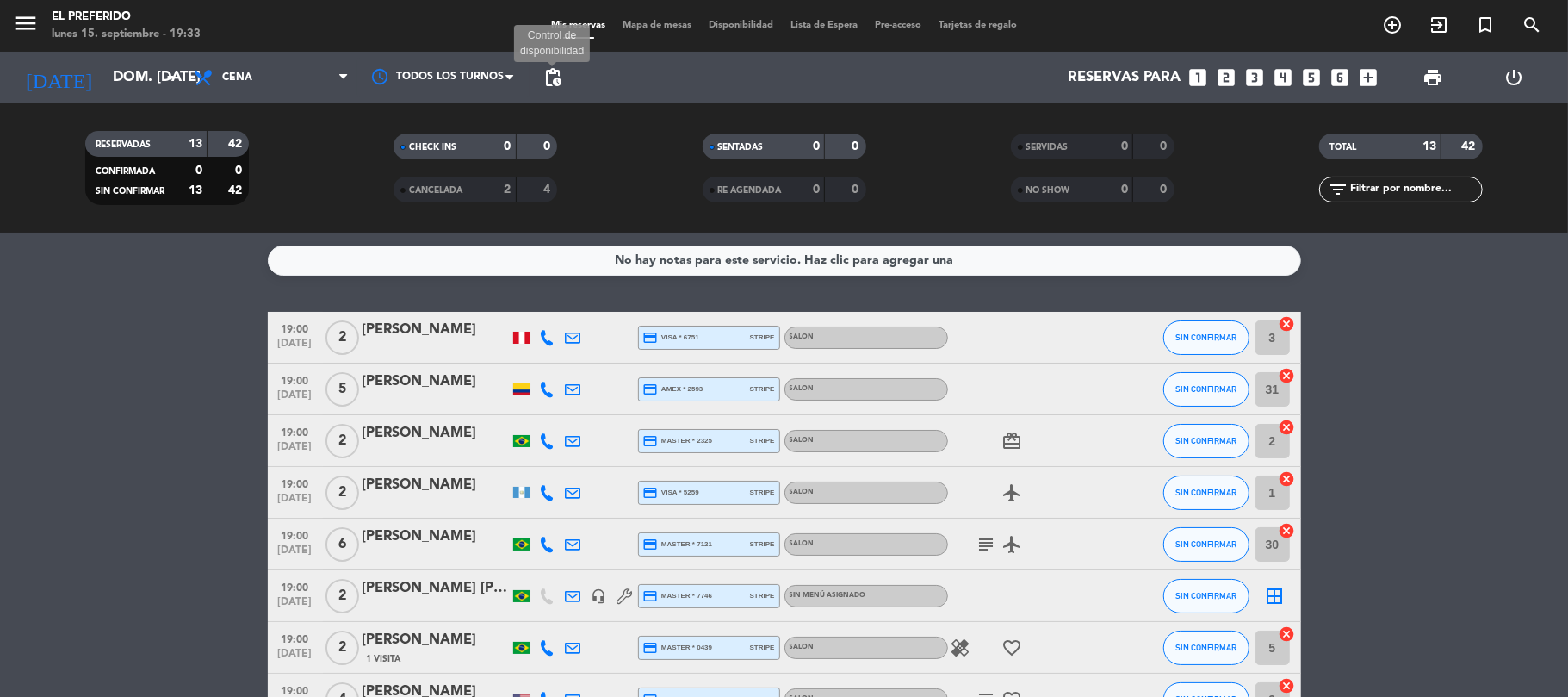
click at [553, 74] on span "pending_actions" at bounding box center [553, 78] width 21 height 21
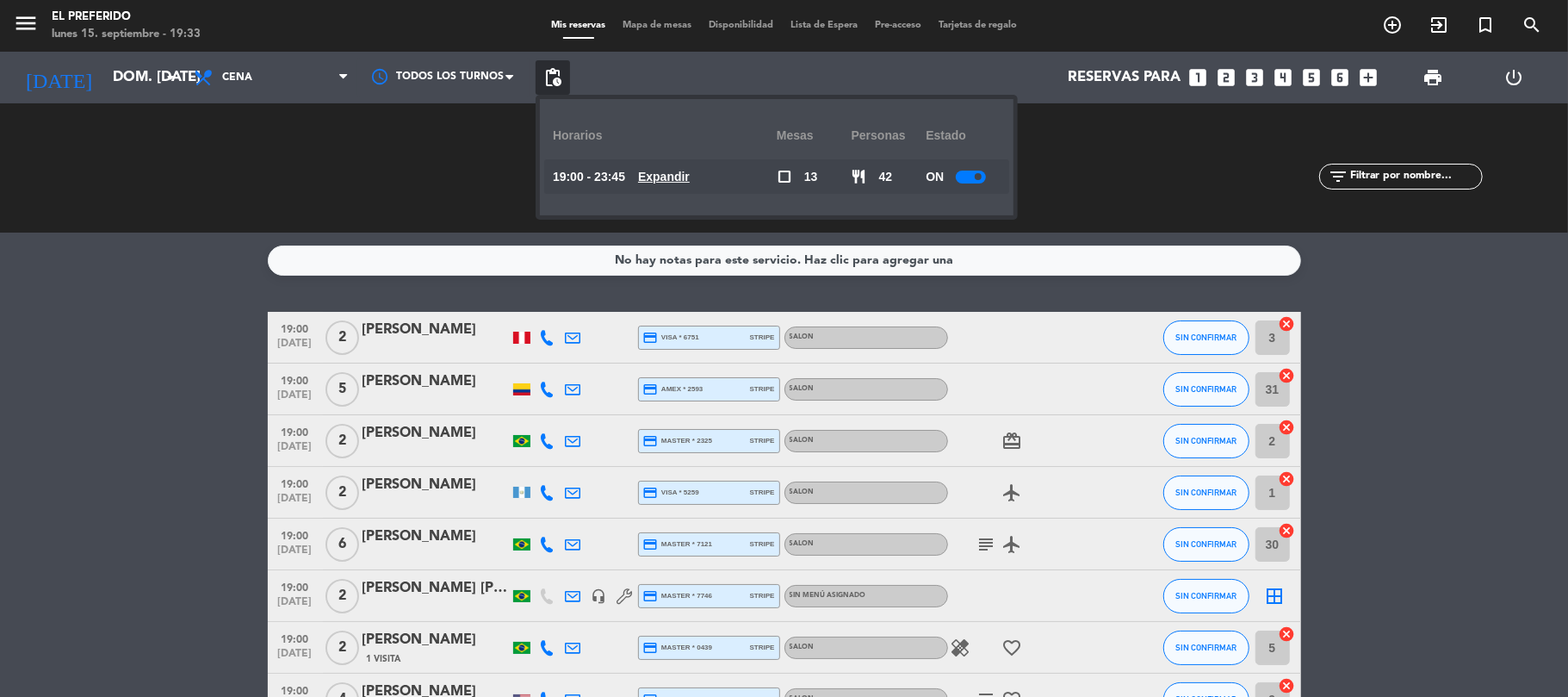
click at [686, 172] on u "Expandir" at bounding box center [664, 177] width 51 height 14
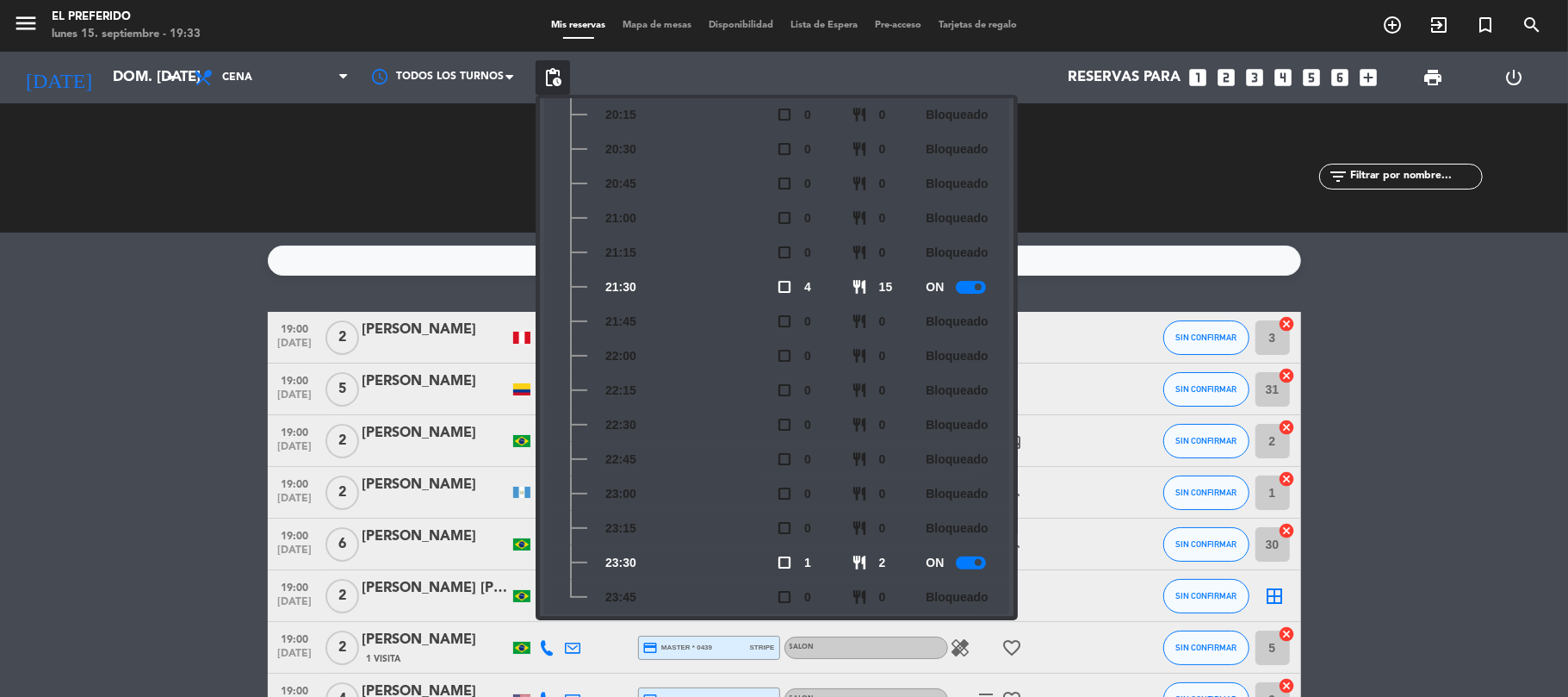
scroll to position [288, 0]
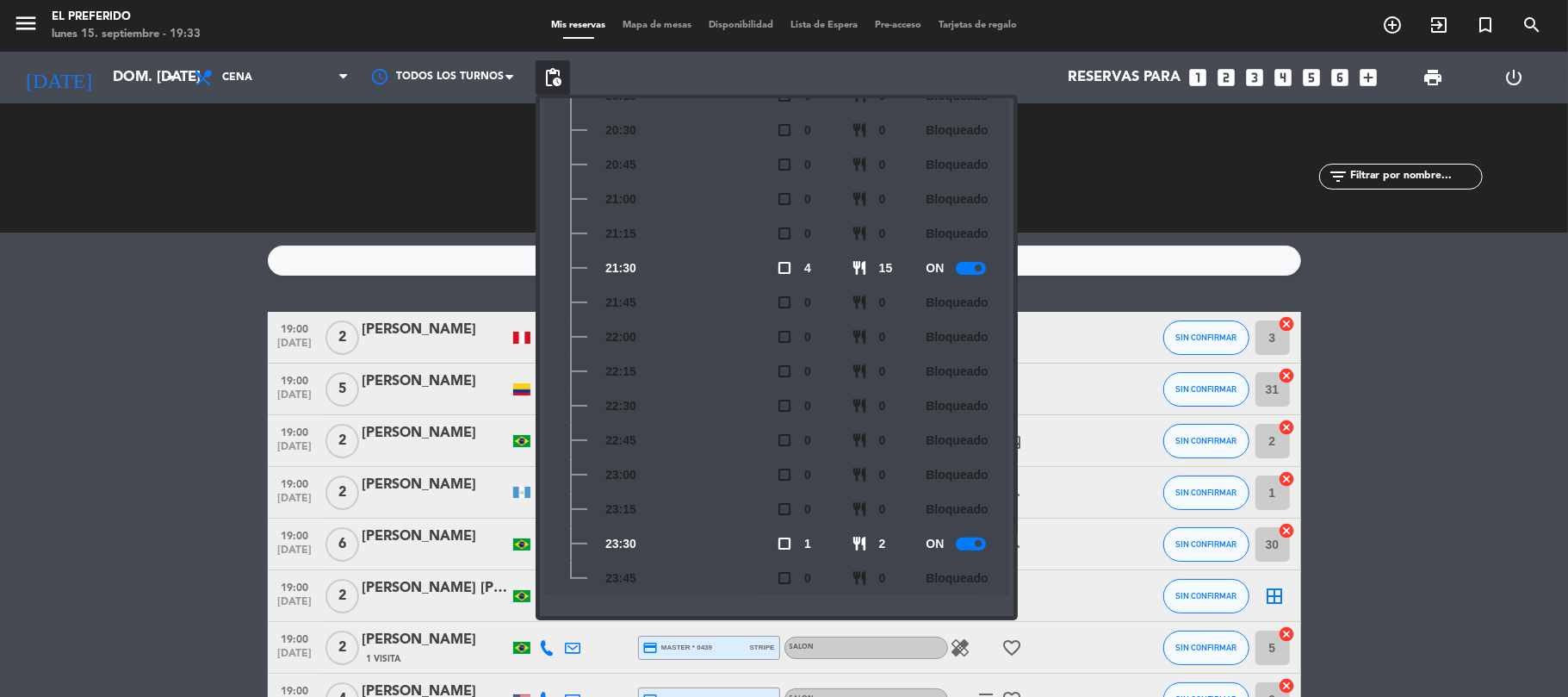
click at [243, 408] on bookings-row "19:00 [DATE] 2 [PERSON_NAME] credit_card visa * 6751 stripe SALON SIN CONFIRMAR…" at bounding box center [784, 671] width 1568 height 720
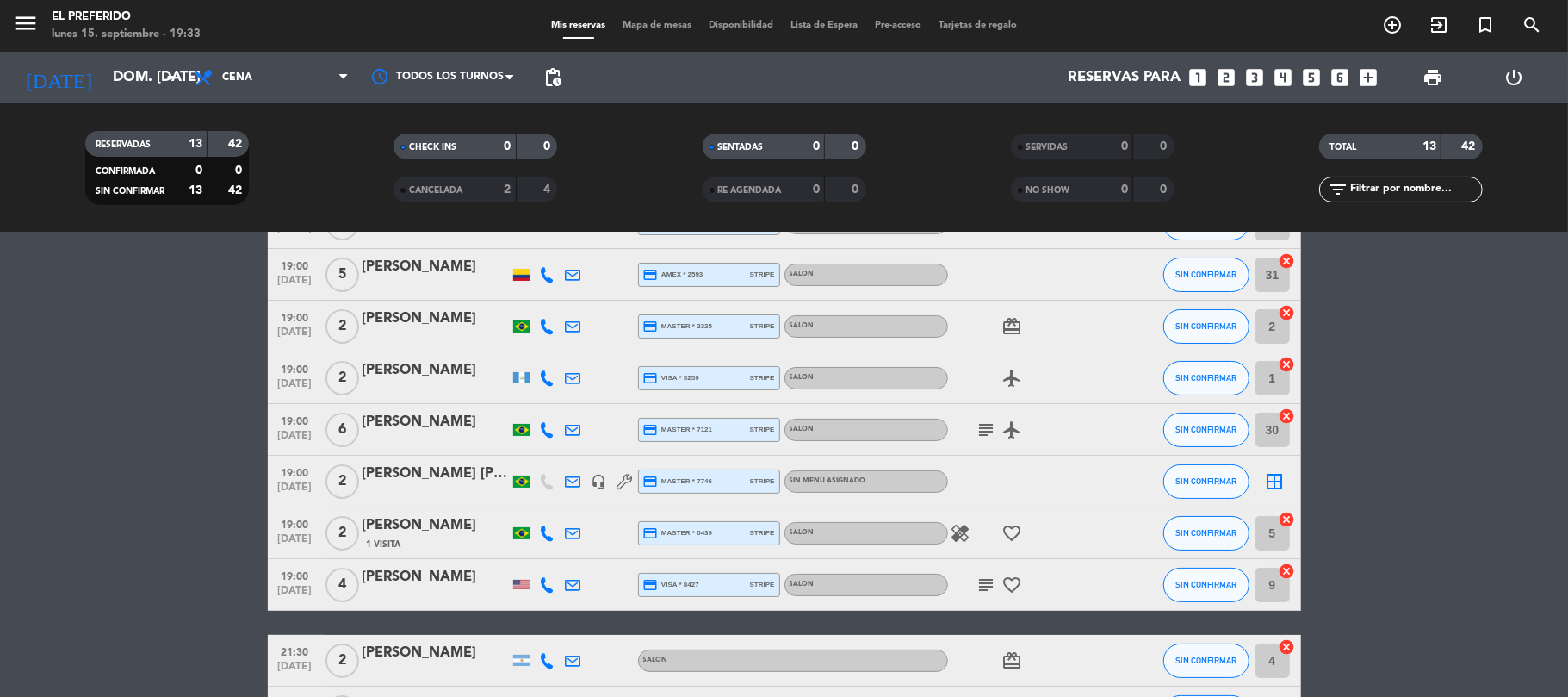
scroll to position [0, 0]
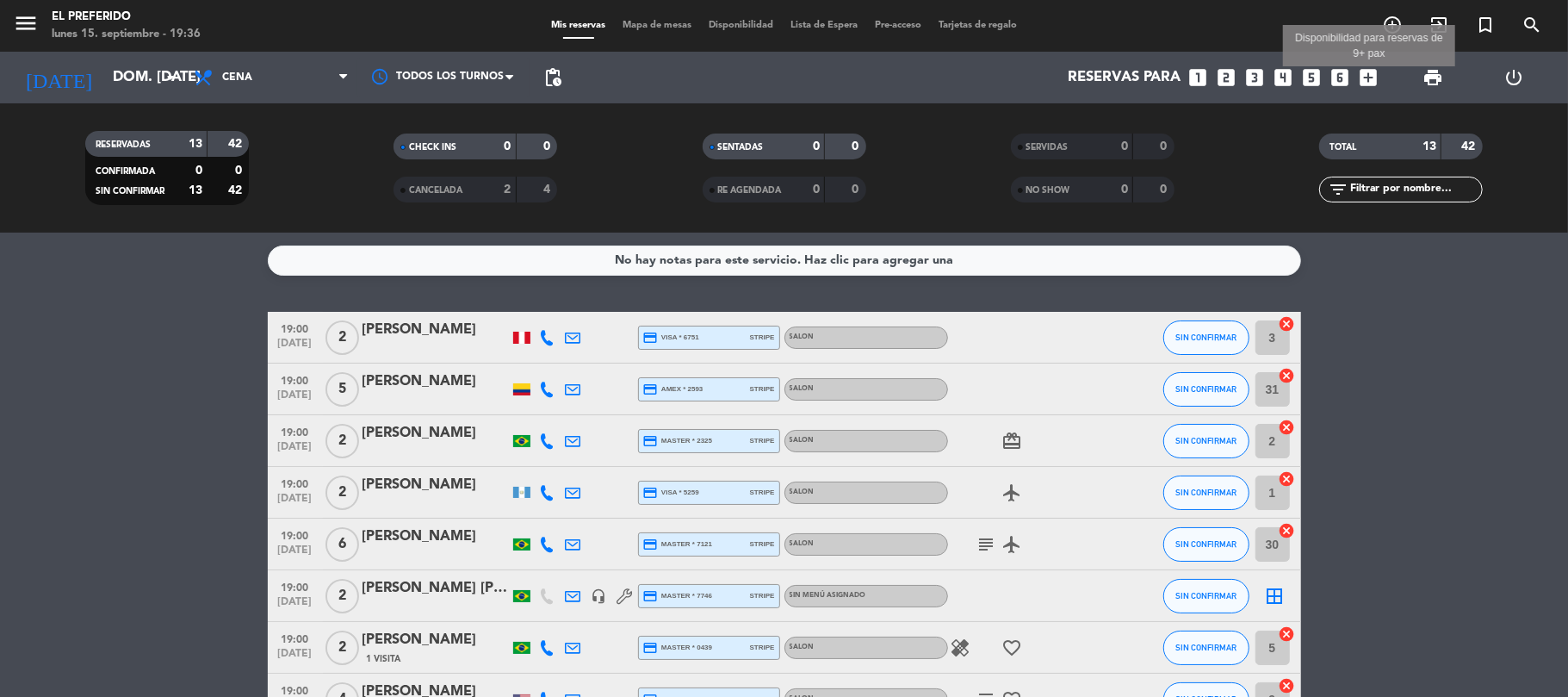
click at [1371, 83] on icon "add_box" at bounding box center [1370, 78] width 23 height 23
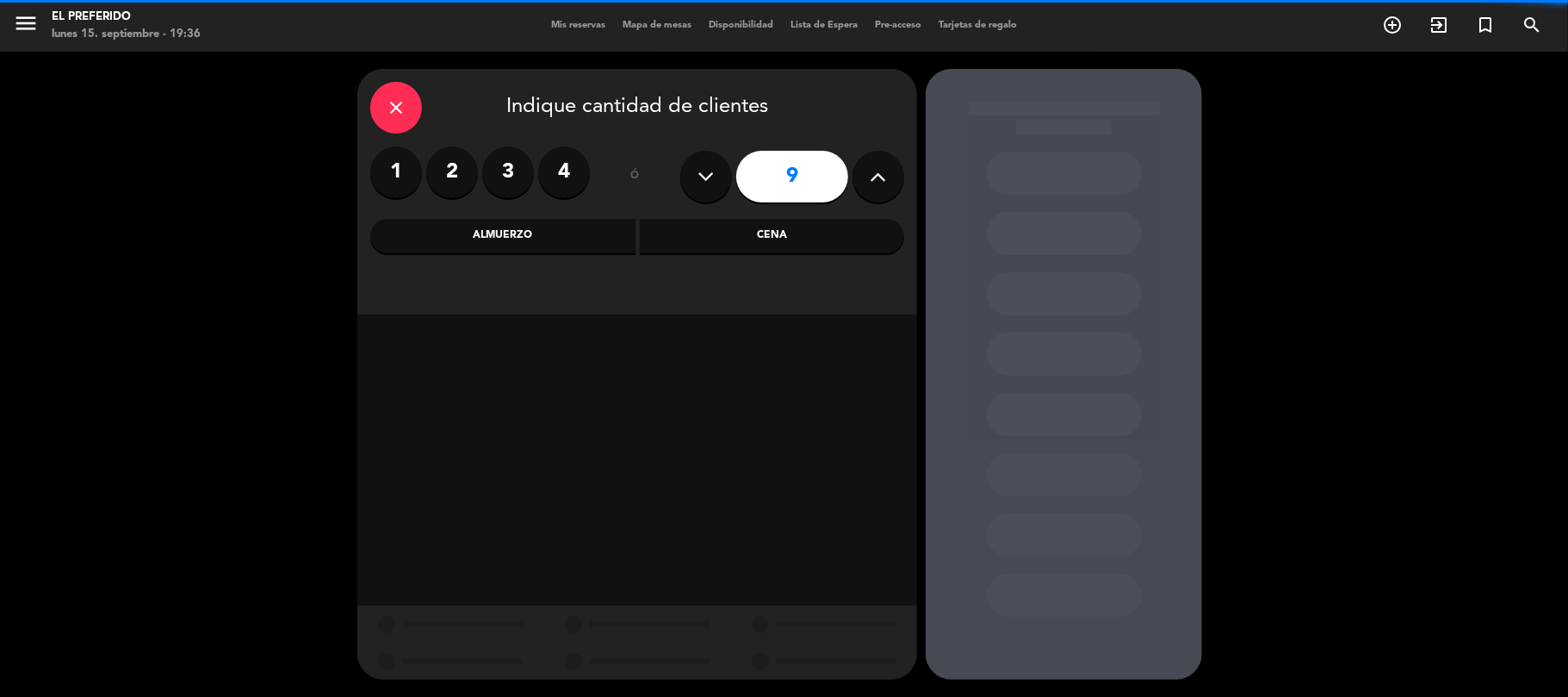
click at [451, 146] on label "2" at bounding box center [452, 172] width 51 height 51
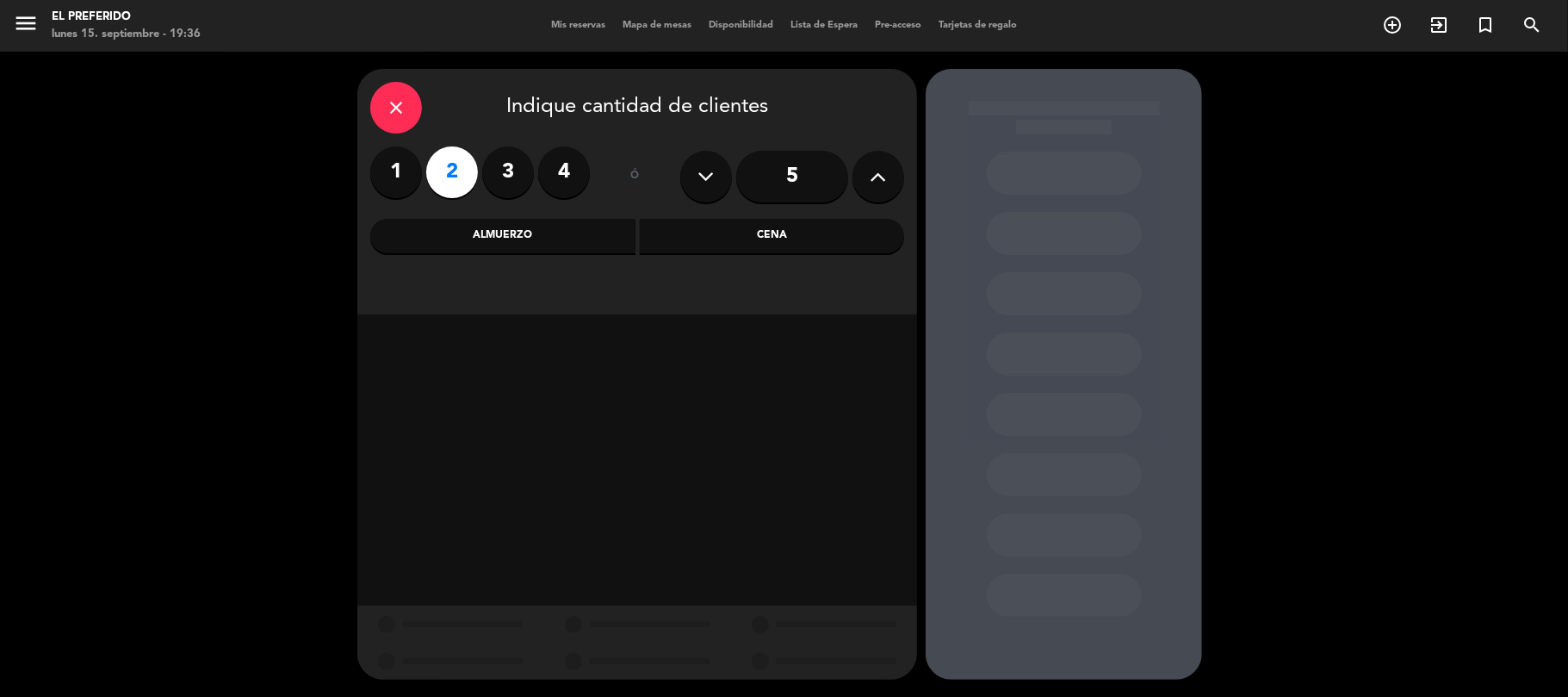
click at [769, 232] on div "Cena" at bounding box center [772, 235] width 265 height 34
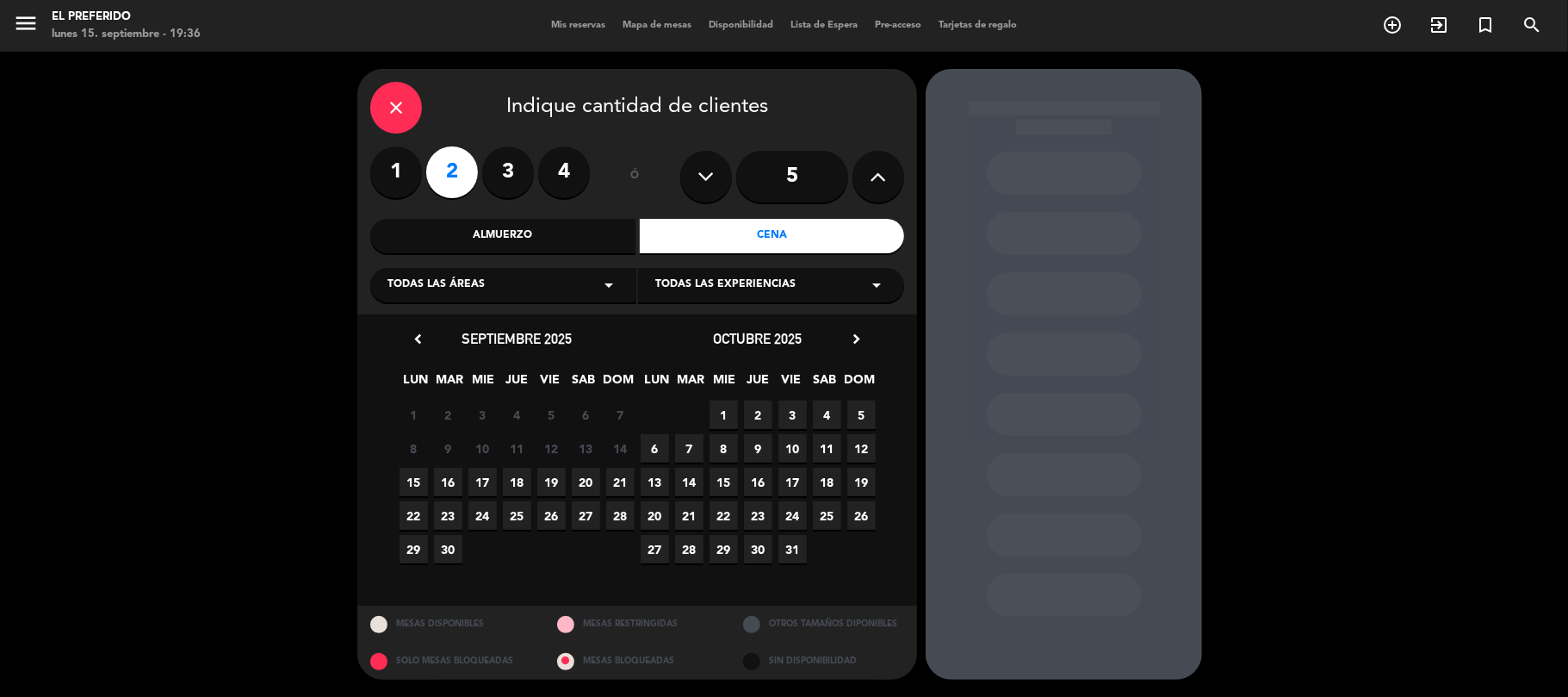
click at [511, 523] on span "25" at bounding box center [518, 516] width 28 height 28
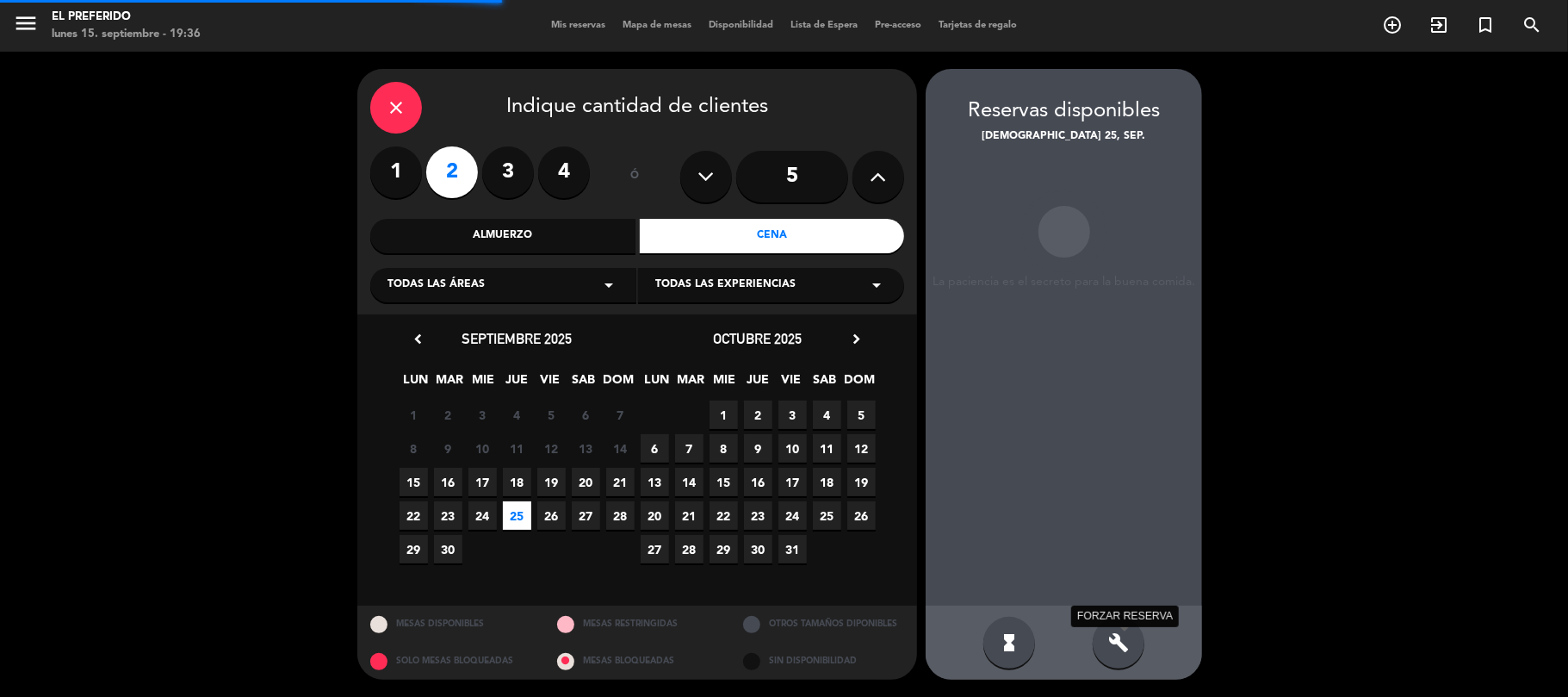
click at [1108, 650] on icon "build" at bounding box center [1119, 643] width 21 height 21
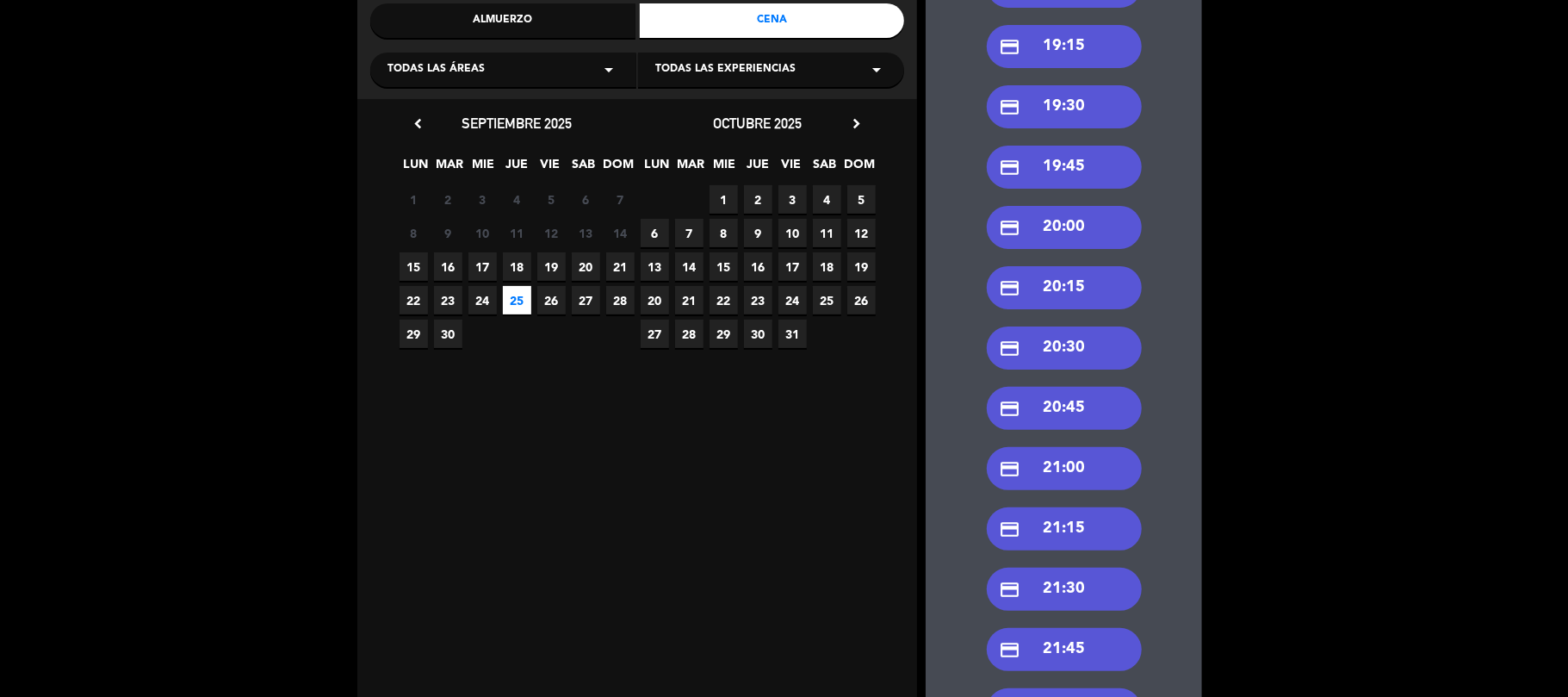
scroll to position [229, 0]
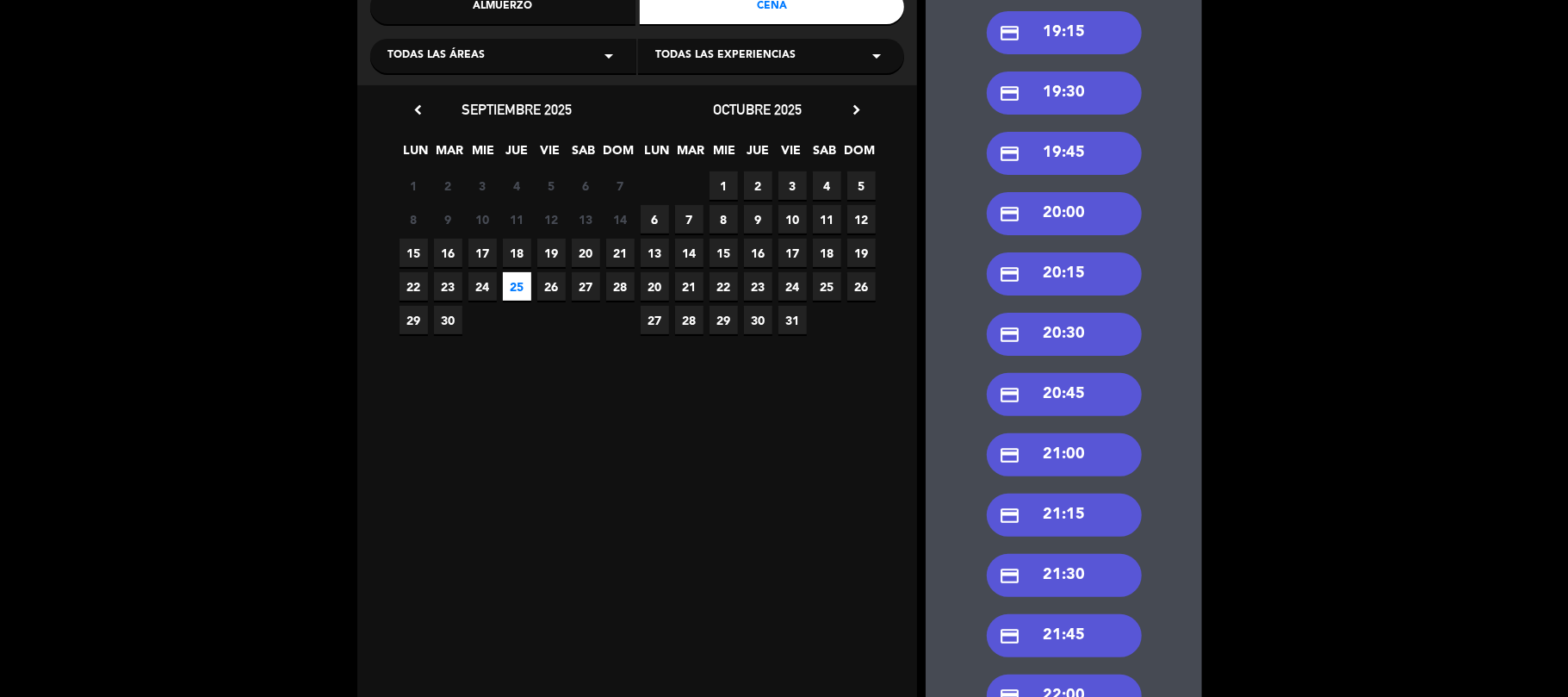
click at [1056, 575] on div "credit_card 21:30" at bounding box center [1064, 575] width 155 height 43
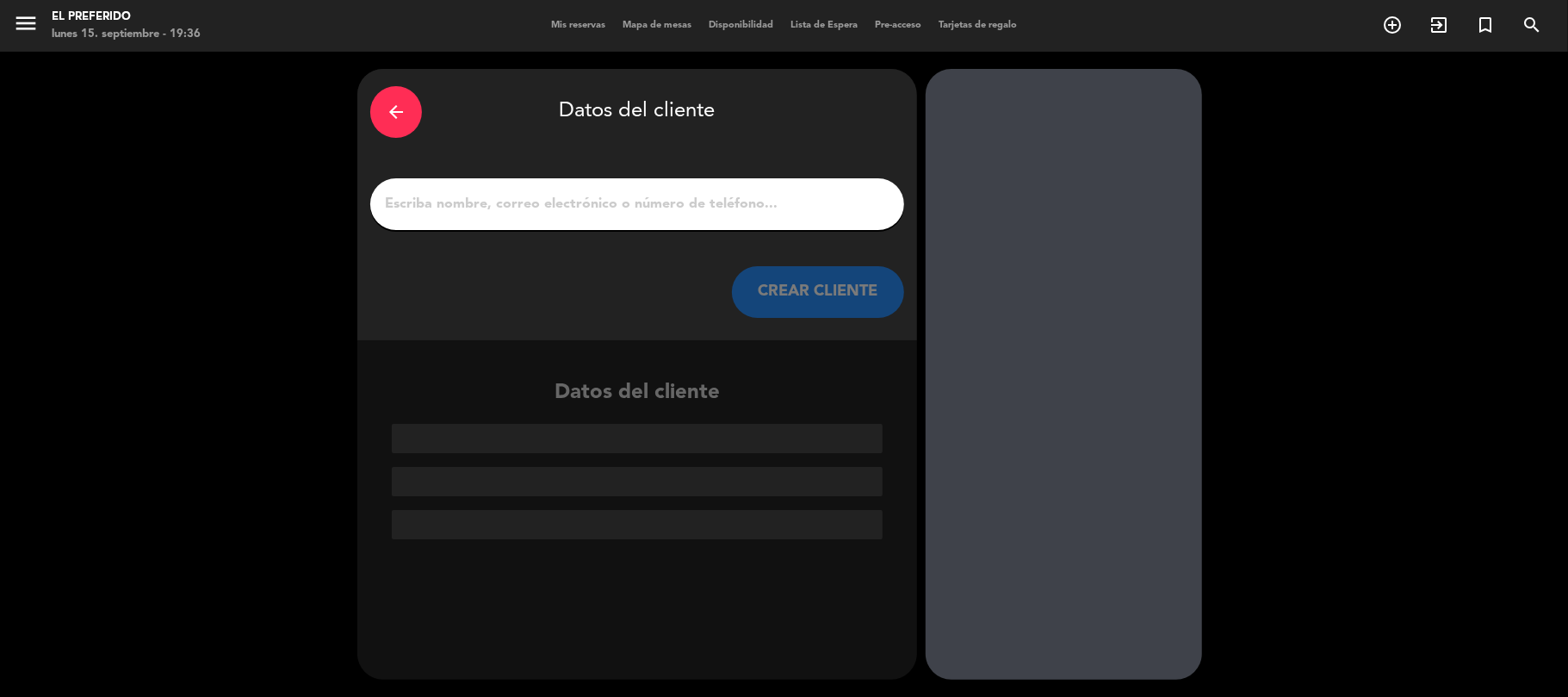
click at [536, 214] on input "1" at bounding box center [636, 203] width 508 height 24
paste input "[PERSON_NAME]"
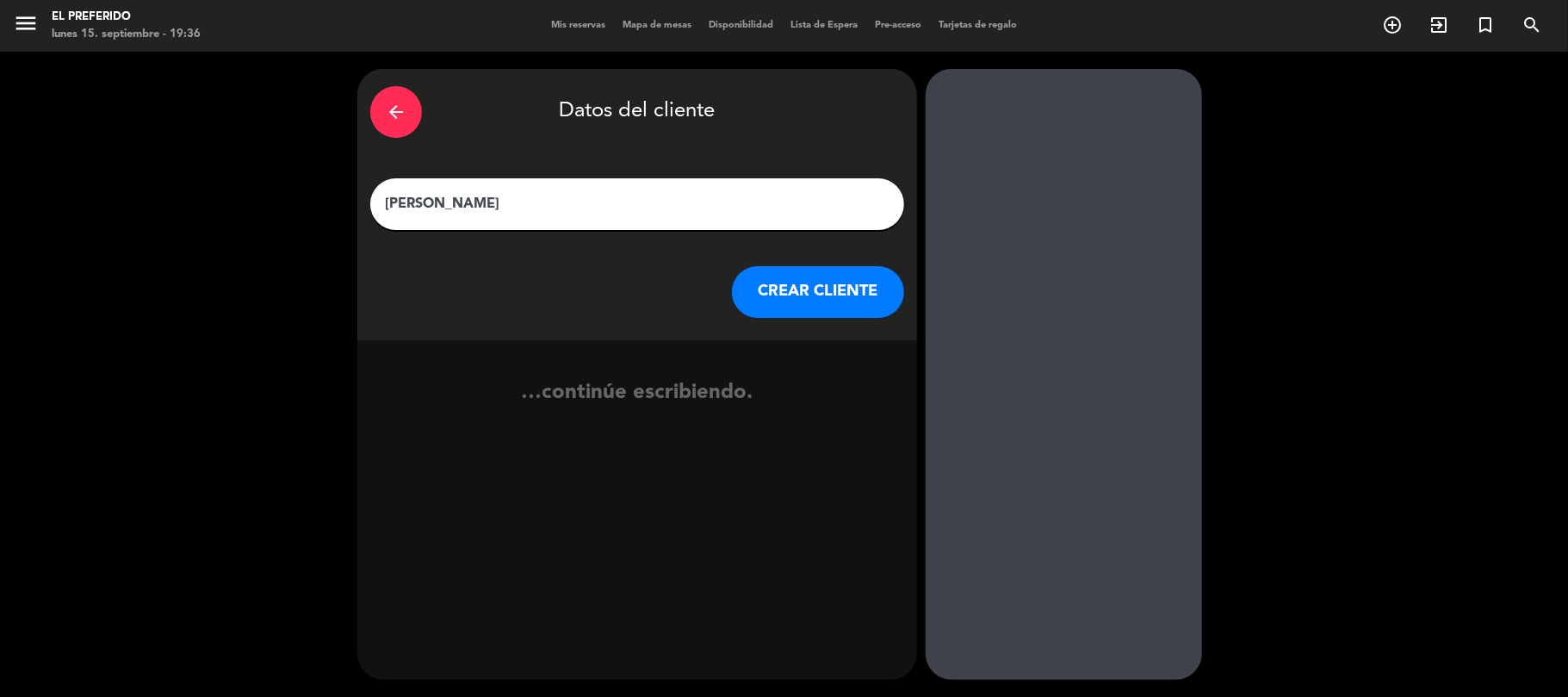
type input "[PERSON_NAME]"
click at [780, 292] on button "CREAR CLIENTE" at bounding box center [818, 292] width 172 height 51
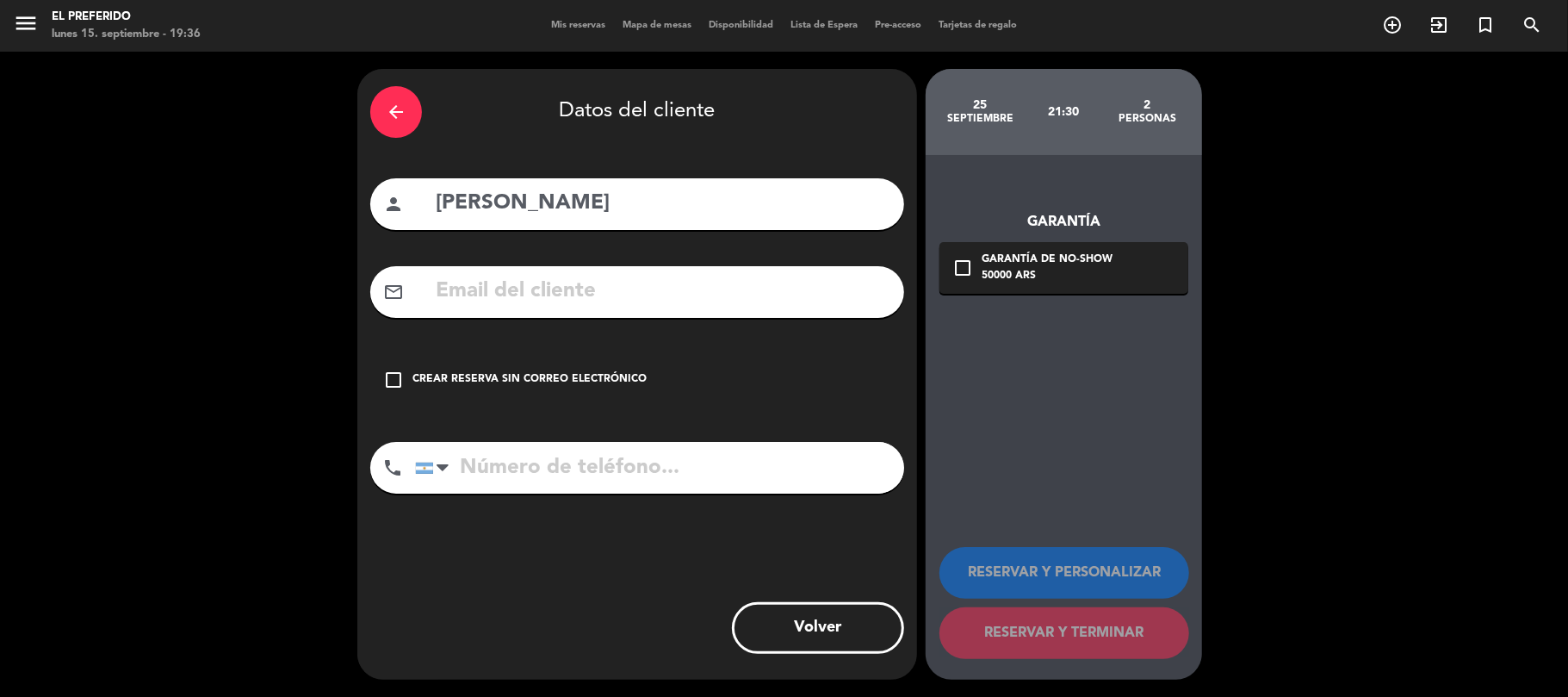
click at [614, 322] on div "arrow_back Datos del cliente person [PERSON_NAME] mail_outline check_box_outlin…" at bounding box center [636, 374] width 559 height 611
click at [596, 310] on div "mail_outline" at bounding box center [637, 292] width 534 height 51
click at [590, 303] on input "text" at bounding box center [662, 291] width 457 height 35
paste input "[EMAIL_ADDRESS][DOMAIN_NAME]"
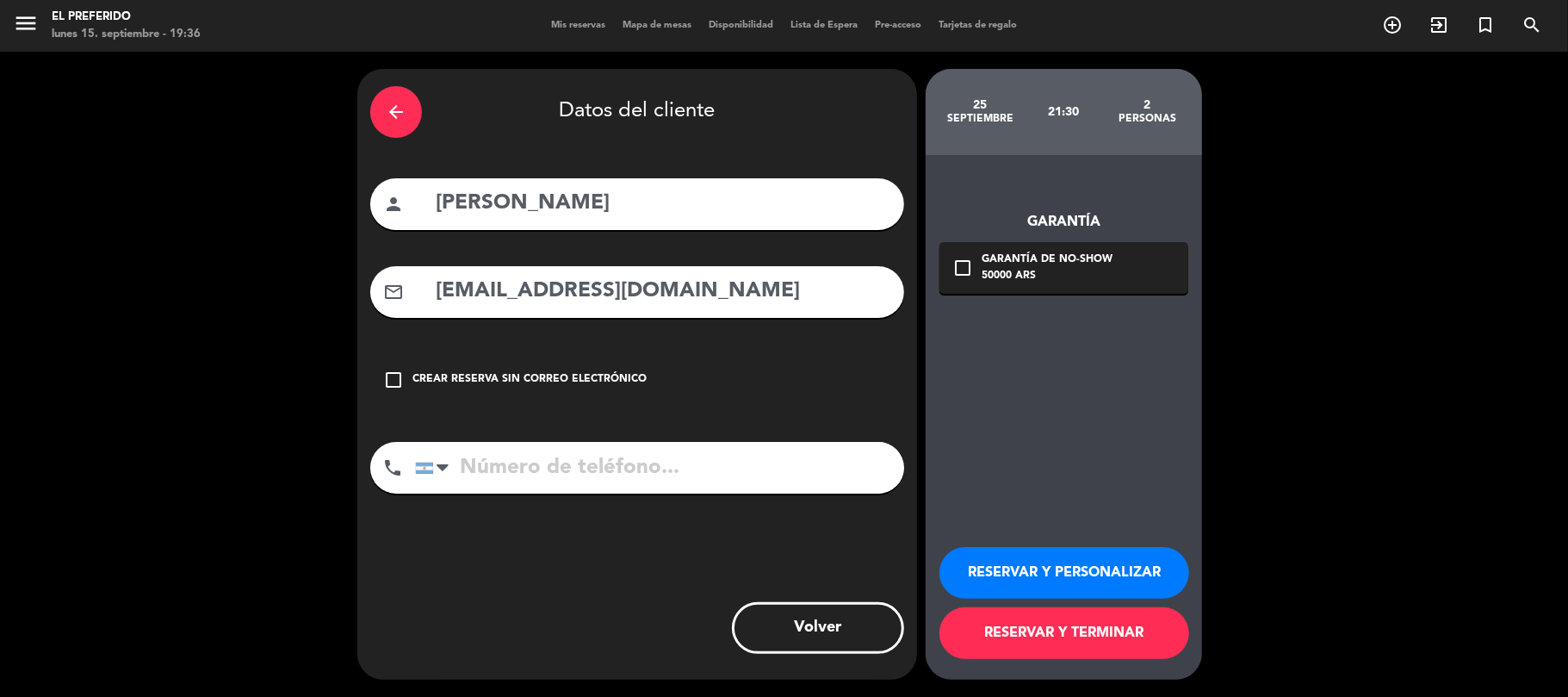
type input "[EMAIL_ADDRESS][DOMAIN_NAME]"
click at [568, 453] on input "tel" at bounding box center [659, 467] width 489 height 51
paste input "1159173840"
type input "1159173840"
click at [1010, 562] on button "RESERVAR Y PERSONALIZAR" at bounding box center [1064, 573] width 250 height 51
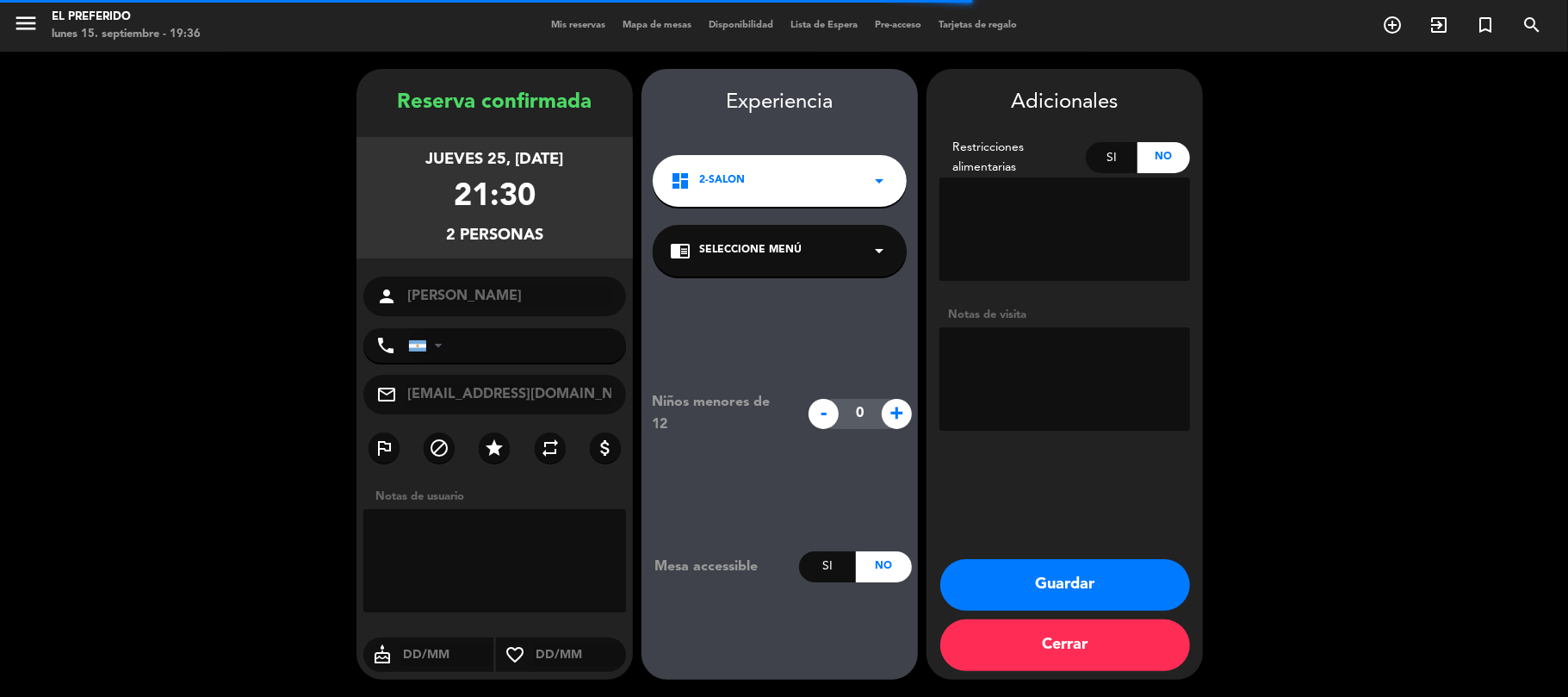
type input "[PHONE_NUMBER]"
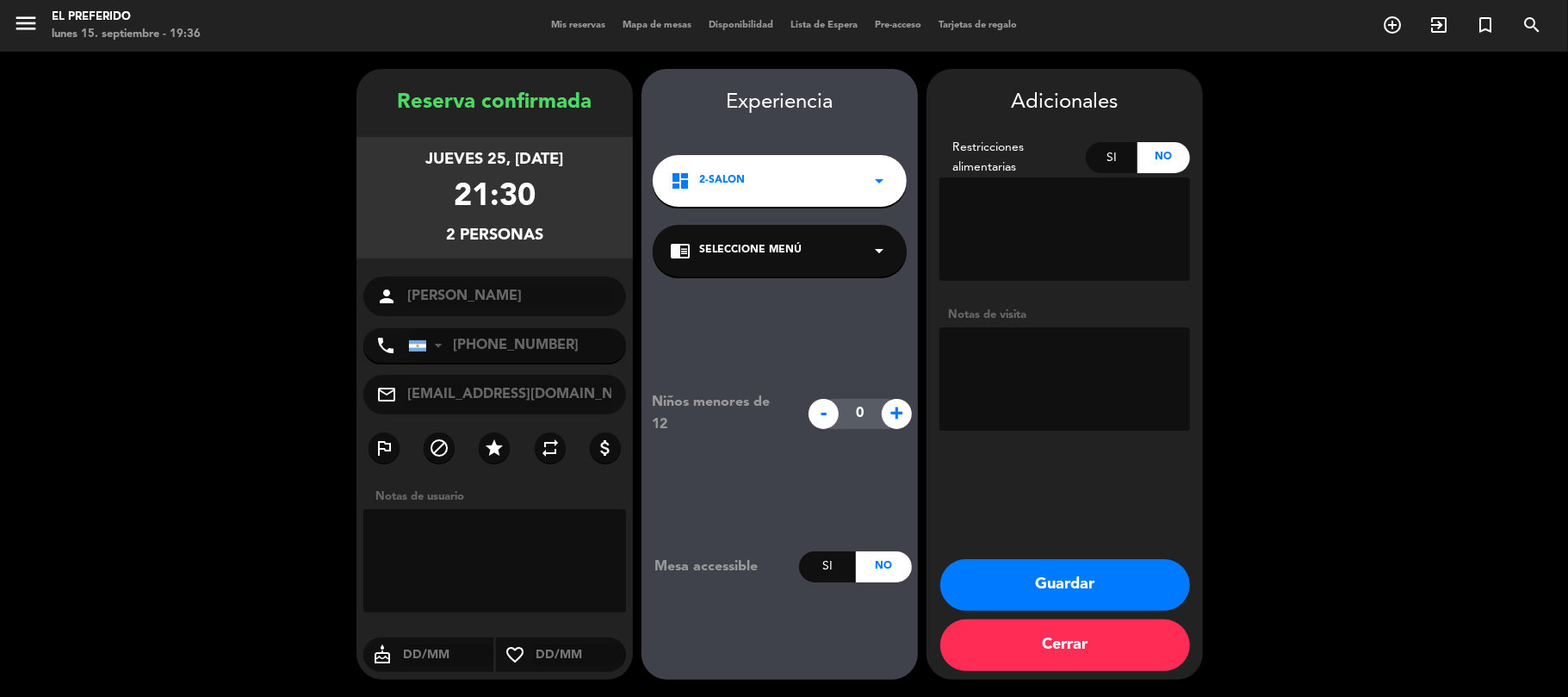
click at [996, 349] on textarea at bounding box center [1065, 379] width 251 height 104
type textarea "(Bigbox premiados)"
click at [1124, 597] on button "Guardar" at bounding box center [1065, 584] width 250 height 51
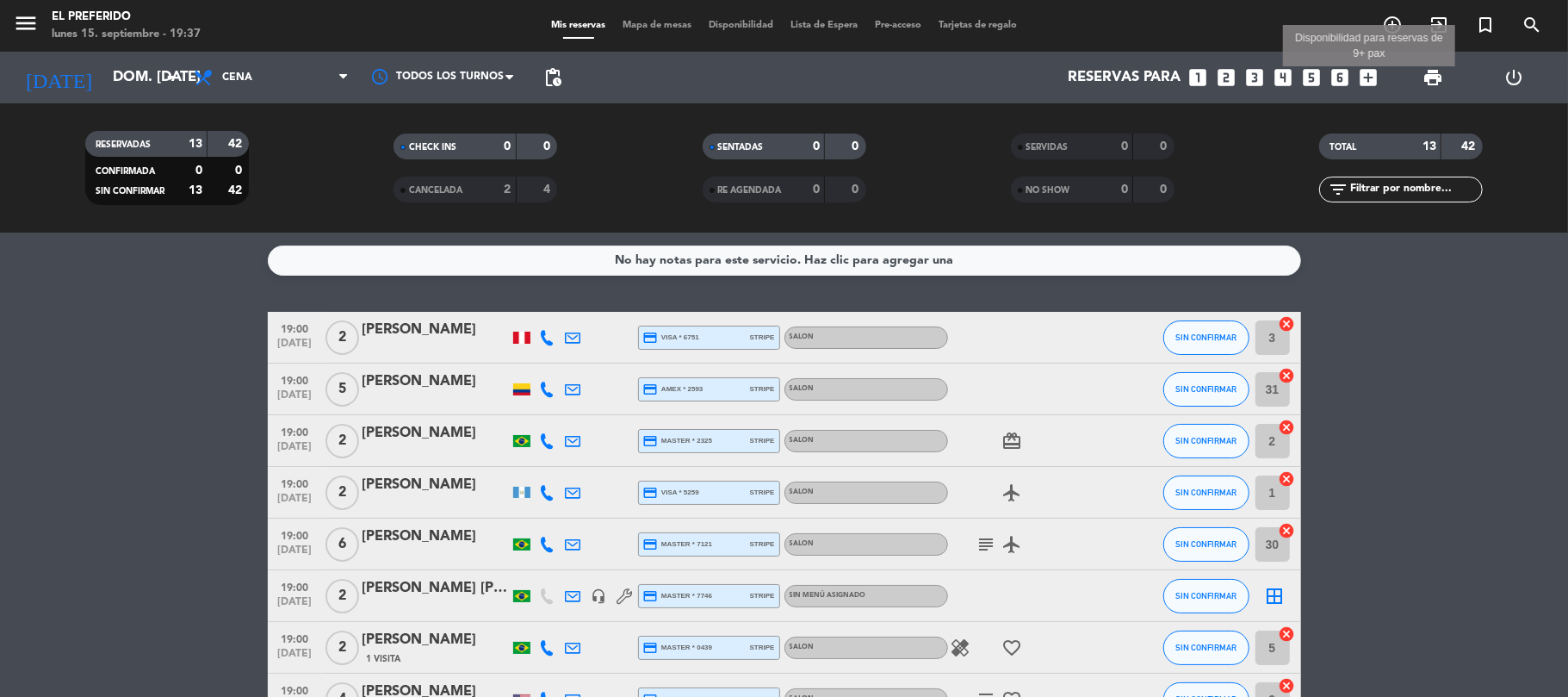
click at [1361, 74] on icon "add_box" at bounding box center [1370, 78] width 23 height 23
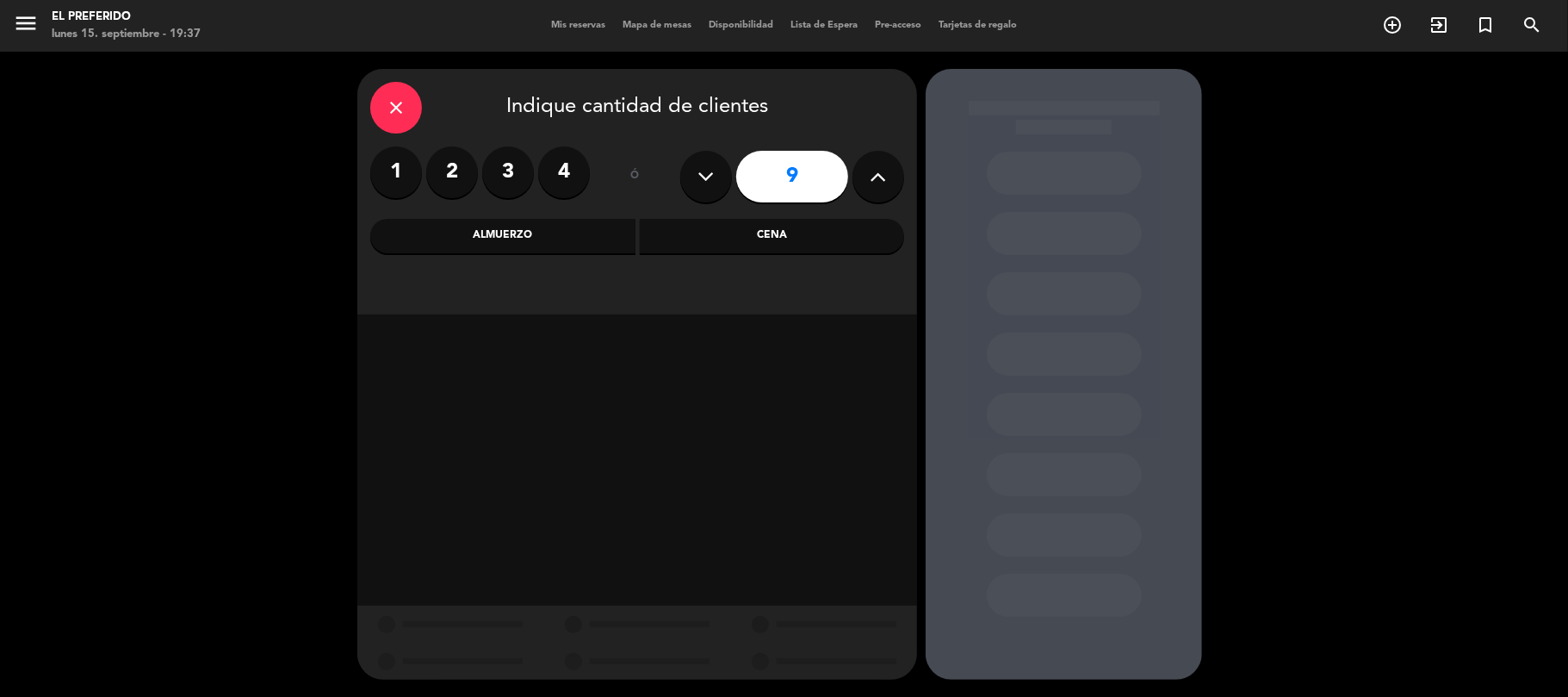
click at [727, 179] on button at bounding box center [706, 177] width 51 height 51
type input "8"
click at [744, 228] on div "Cena" at bounding box center [772, 235] width 265 height 34
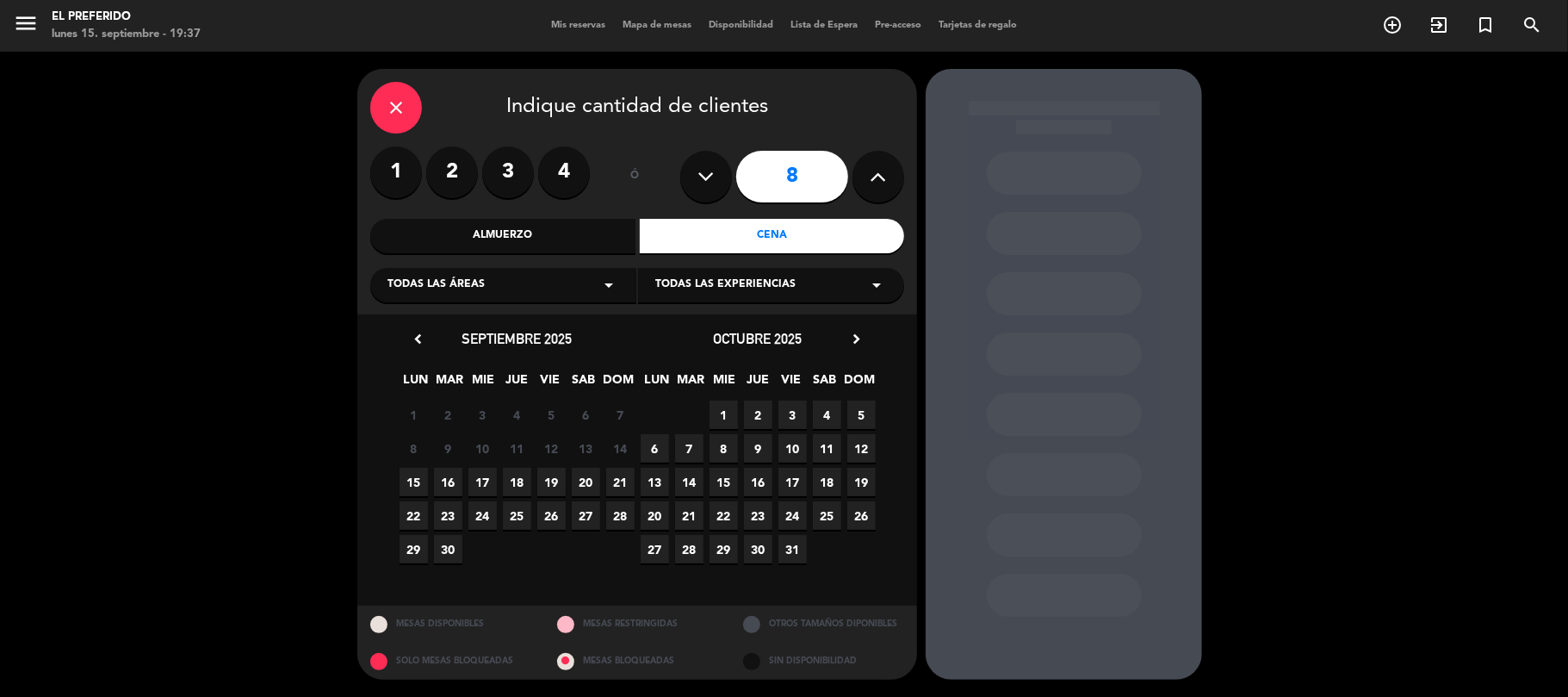
click at [624, 479] on span "21" at bounding box center [620, 481] width 28 height 28
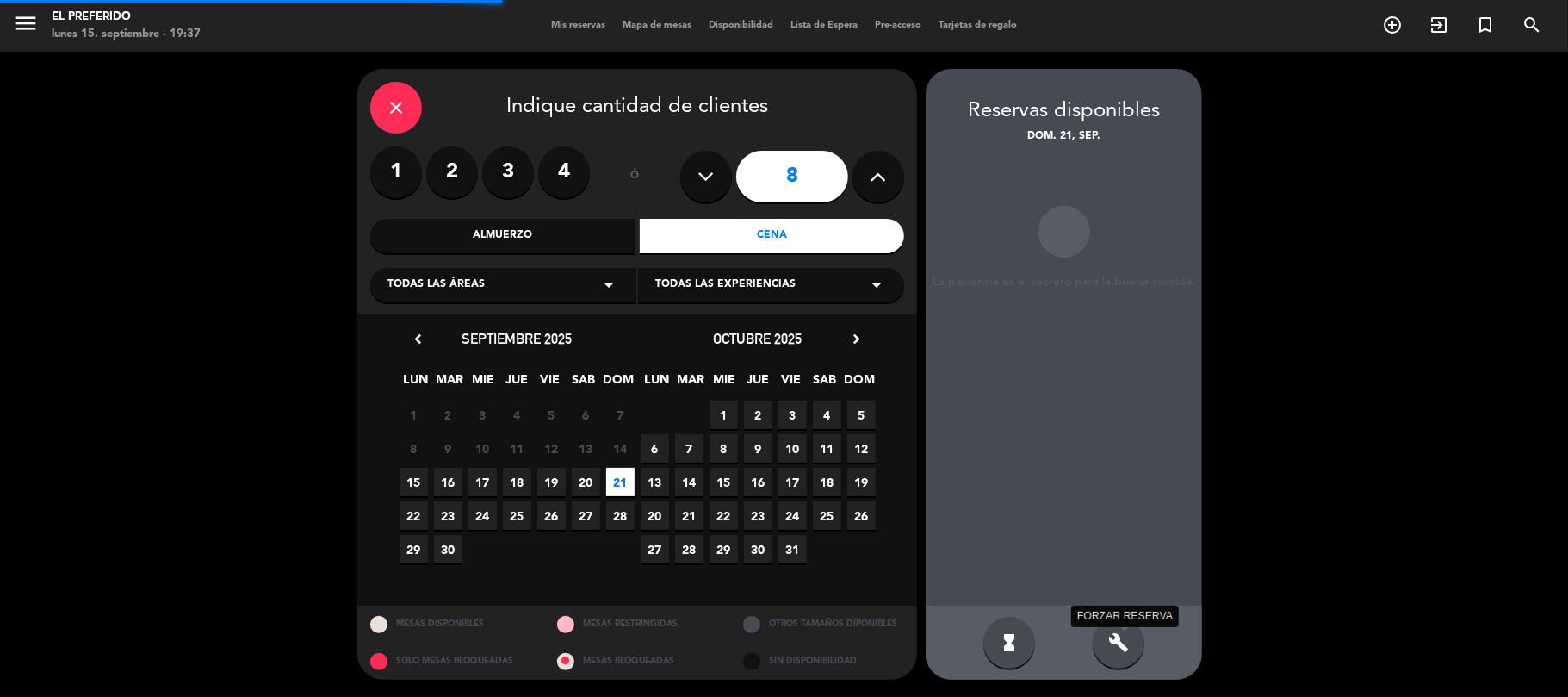
click at [1118, 641] on icon "build" at bounding box center [1119, 643] width 21 height 21
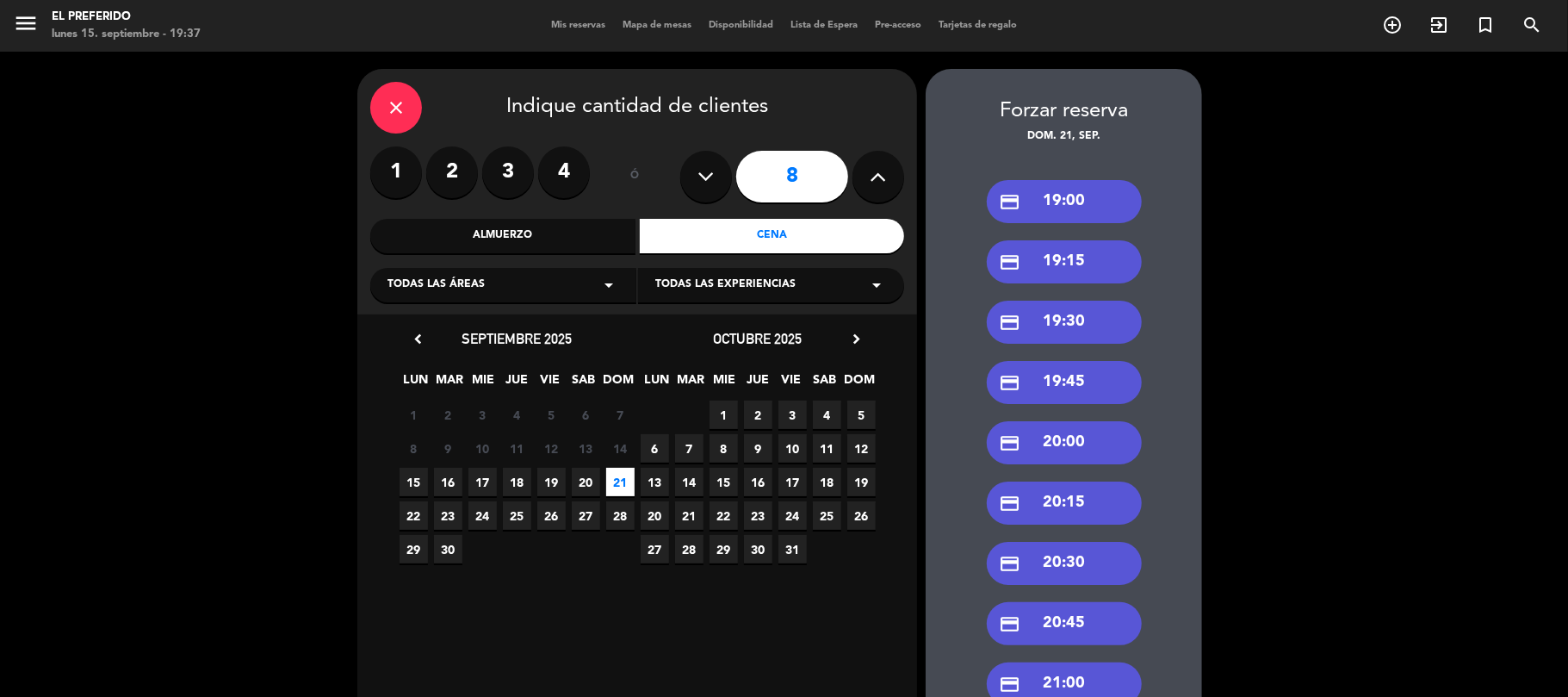
click at [1052, 201] on div "credit_card 19:00" at bounding box center [1064, 200] width 155 height 43
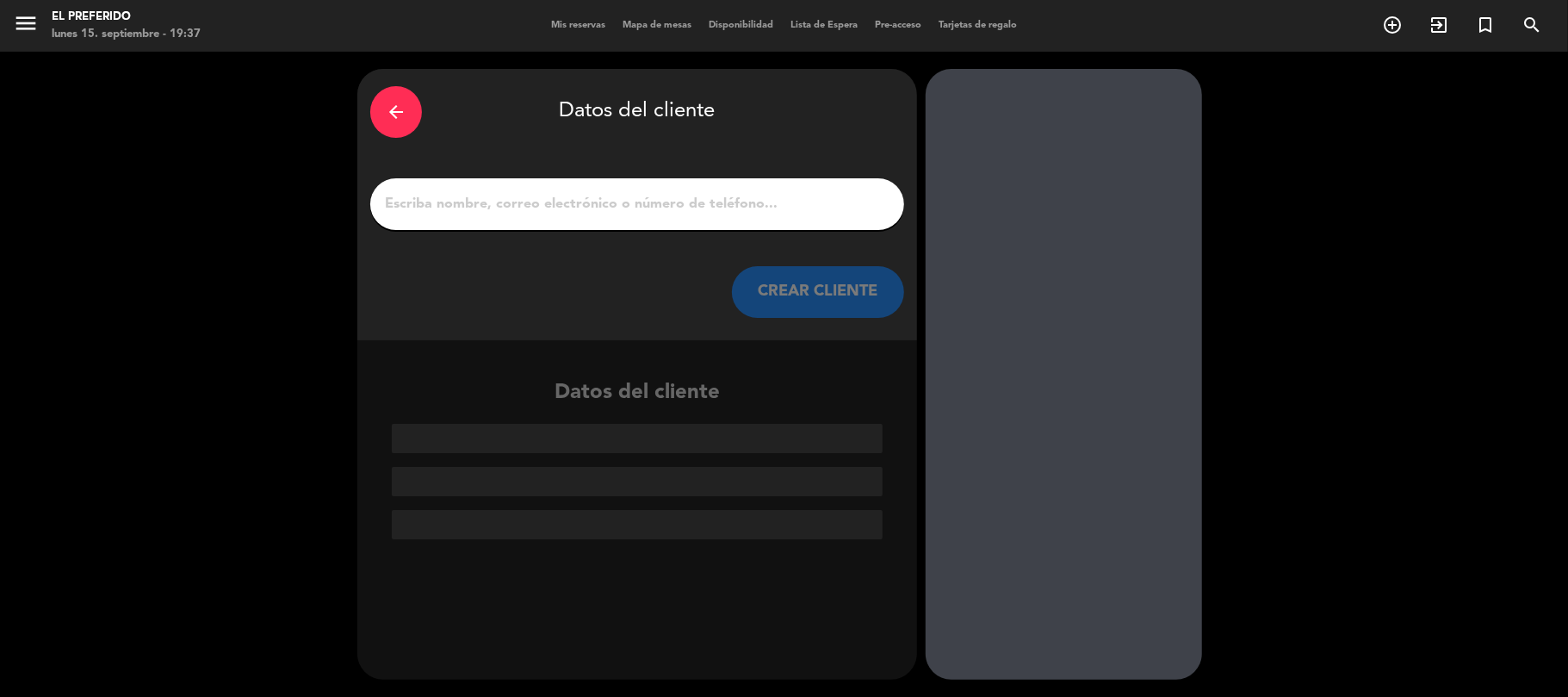
drag, startPoint x: 469, startPoint y: 215, endPoint x: 248, endPoint y: 22, distance: 293.4
click at [469, 215] on input "1" at bounding box center [636, 203] width 508 height 24
paste input "[PERSON_NAME]"
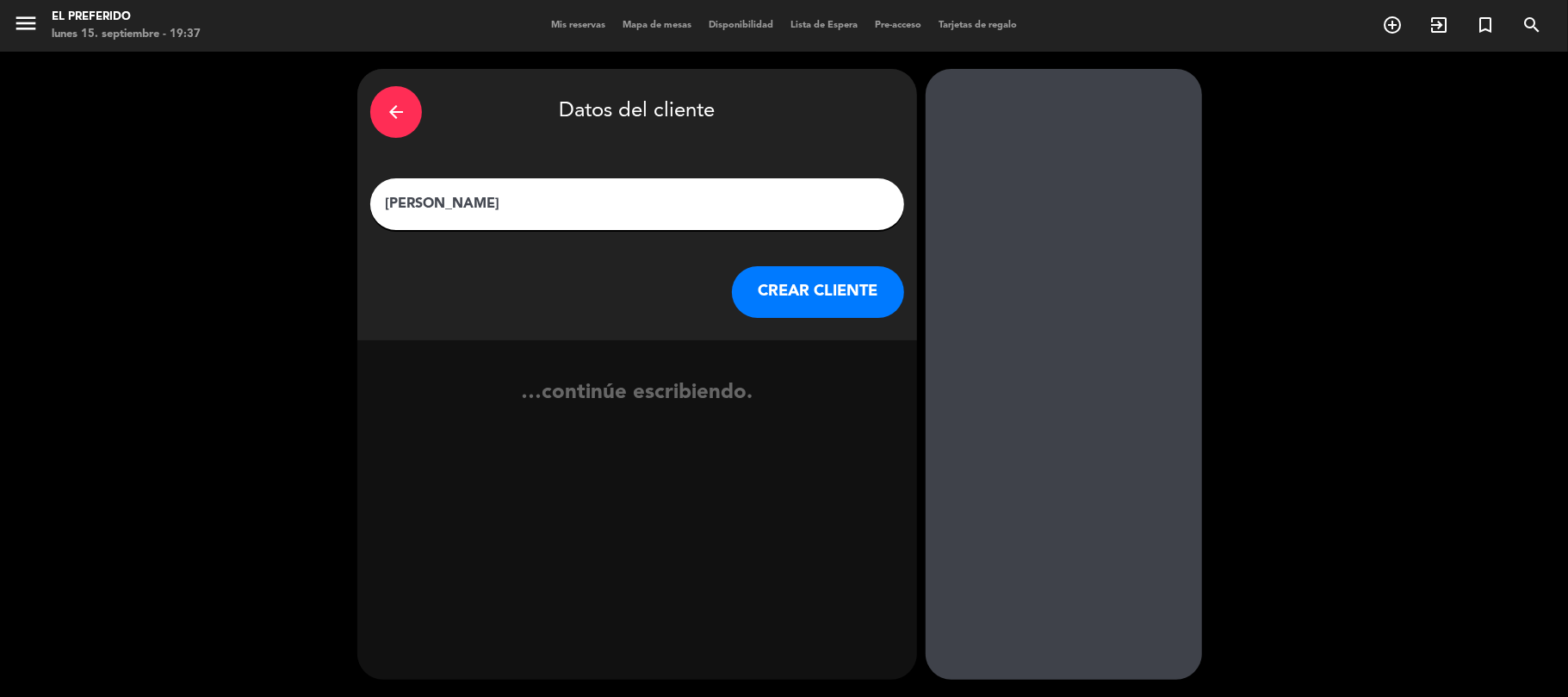
type input "[PERSON_NAME]"
click at [844, 275] on button "CREAR CLIENTE" at bounding box center [818, 292] width 172 height 51
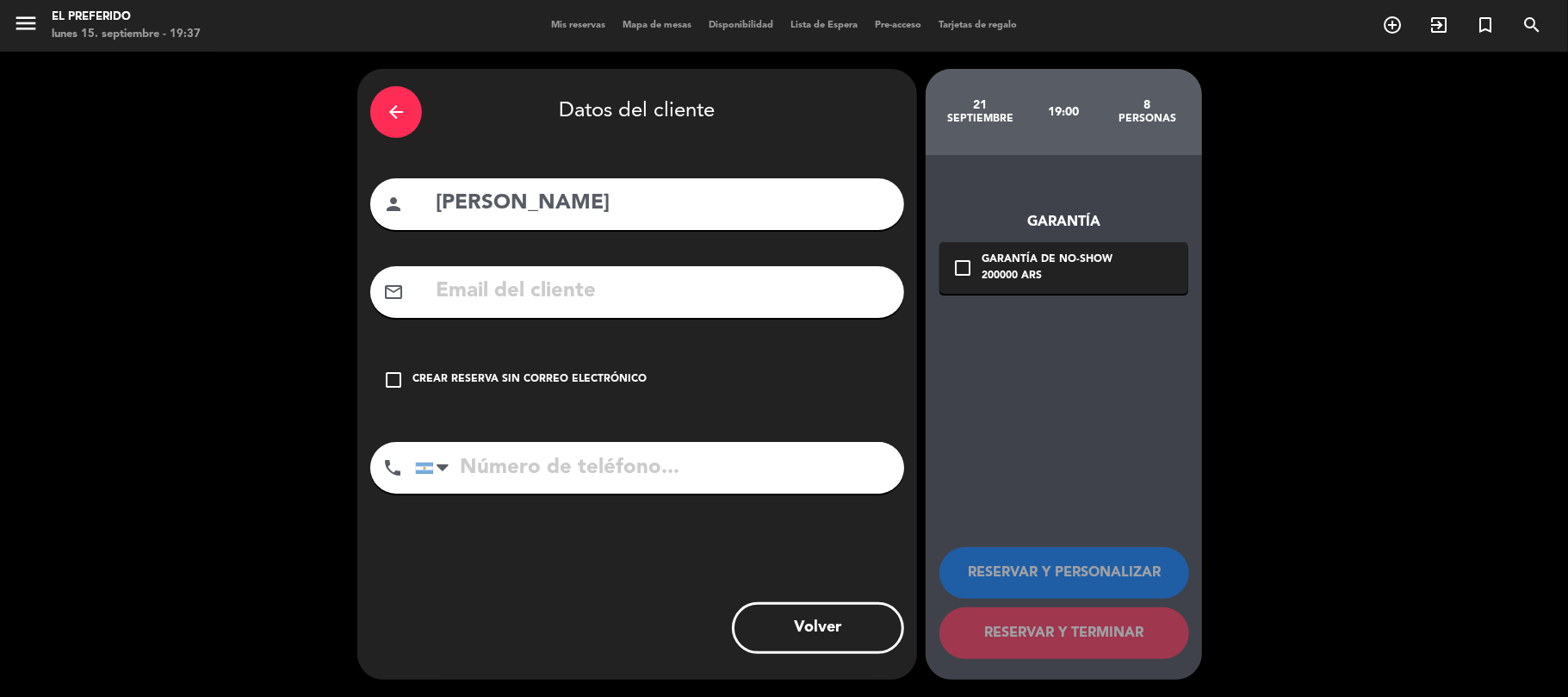
click at [532, 300] on input "text" at bounding box center [662, 291] width 457 height 35
paste input "[EMAIL_ADDRESS][DOMAIN_NAME]"
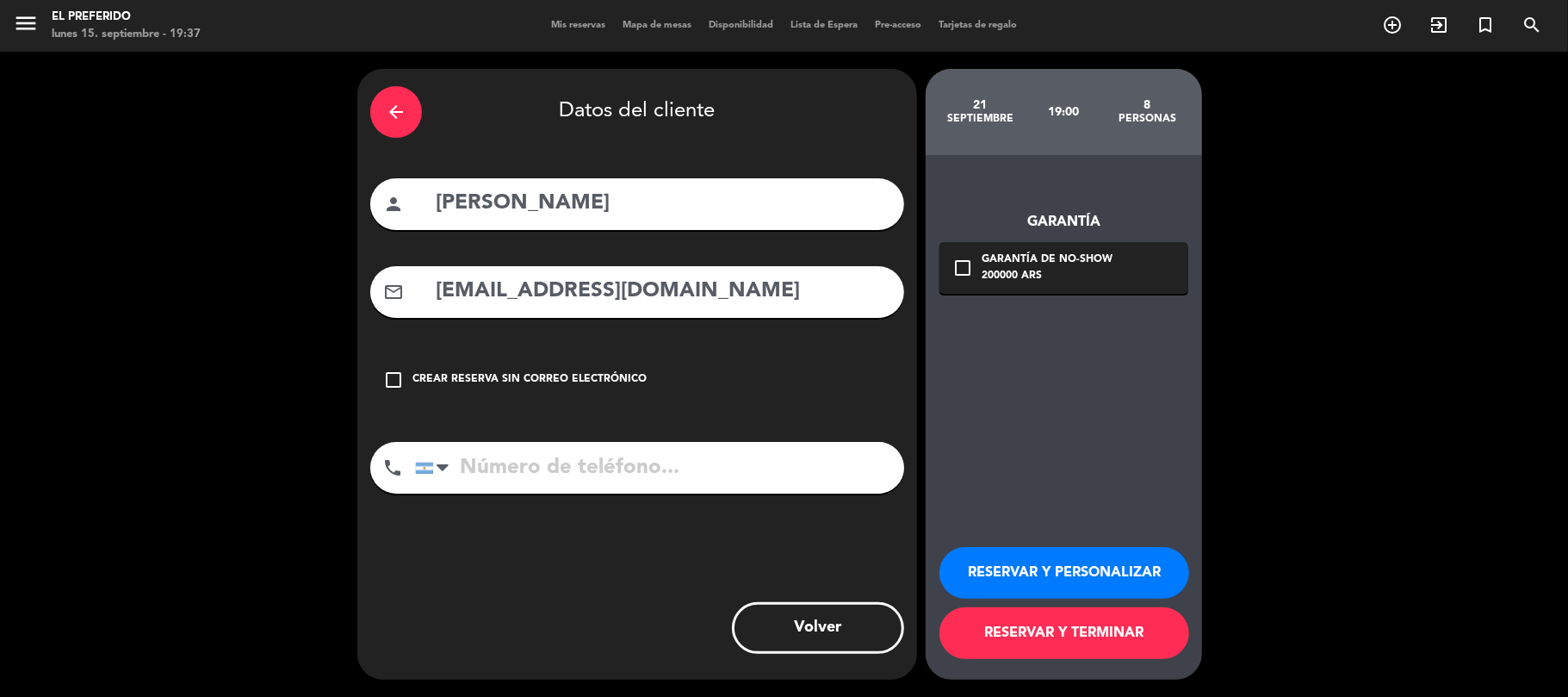
type input "[EMAIL_ADDRESS][DOMAIN_NAME]"
drag, startPoint x: 548, startPoint y: 469, endPoint x: 163, endPoint y: 14, distance: 596.0
click at [546, 469] on input "tel" at bounding box center [659, 467] width 489 height 51
paste input "[PHONE_NUMBER]"
type input "[PHONE_NUMBER]"
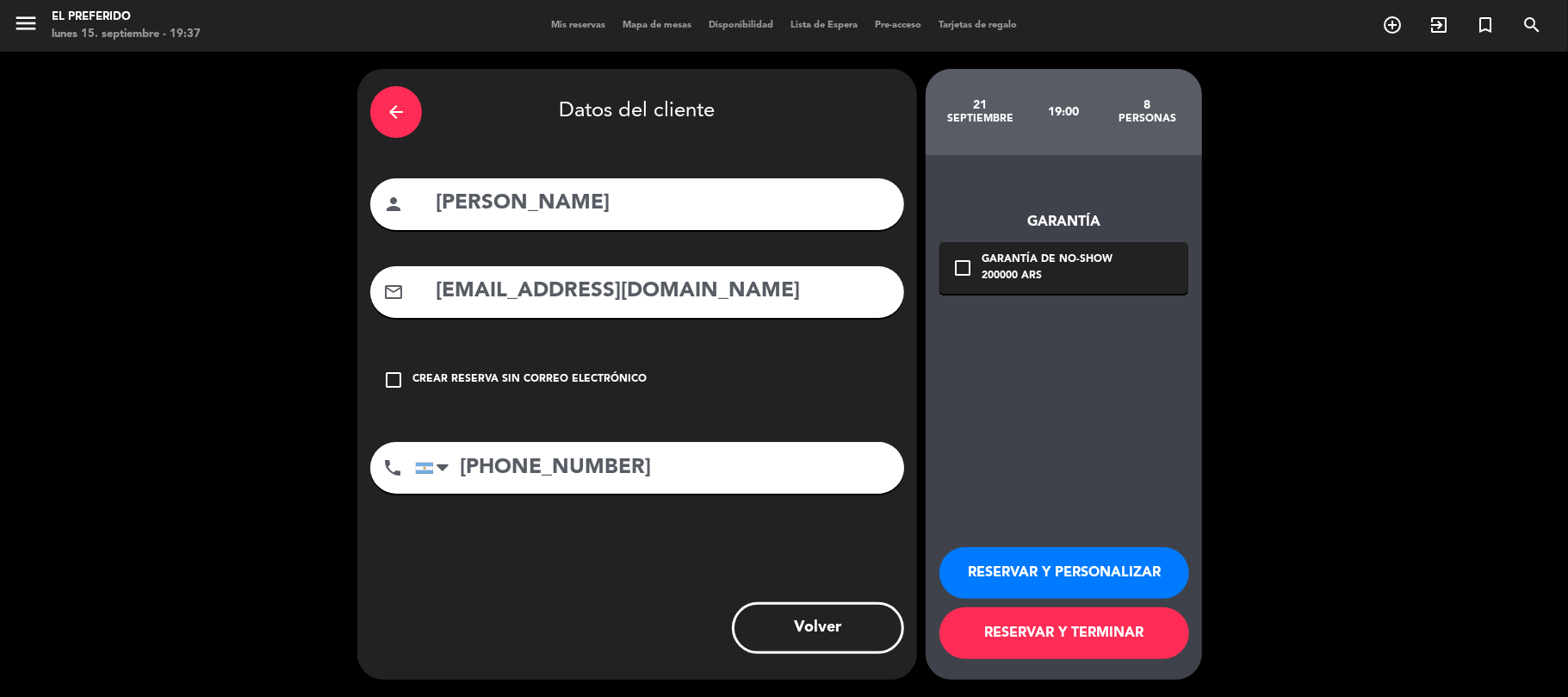
click at [972, 270] on icon "check_box_outline_blank" at bounding box center [963, 268] width 21 height 21
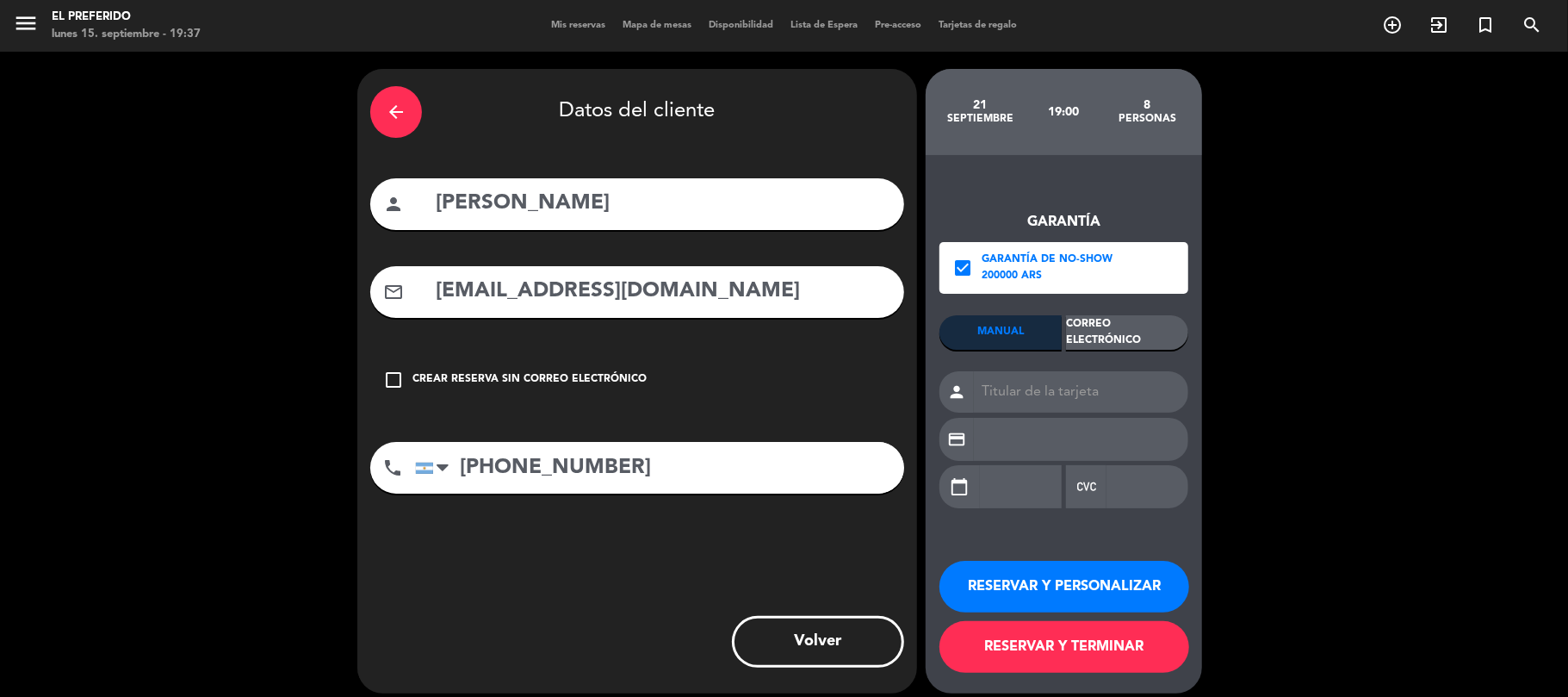
click at [1082, 328] on div "Correo Electrónico" at bounding box center [1126, 332] width 123 height 34
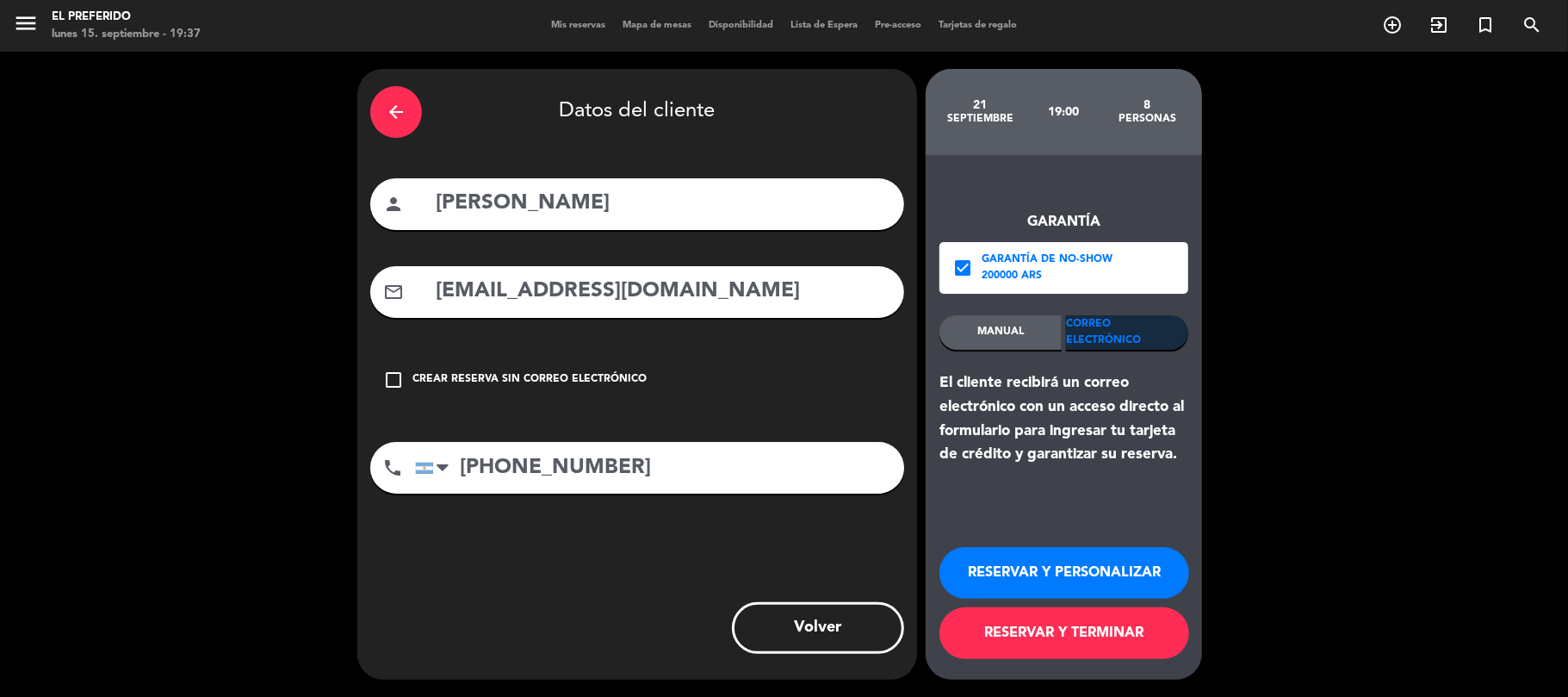
click at [1020, 576] on button "RESERVAR Y PERSONALIZAR" at bounding box center [1064, 573] width 250 height 51
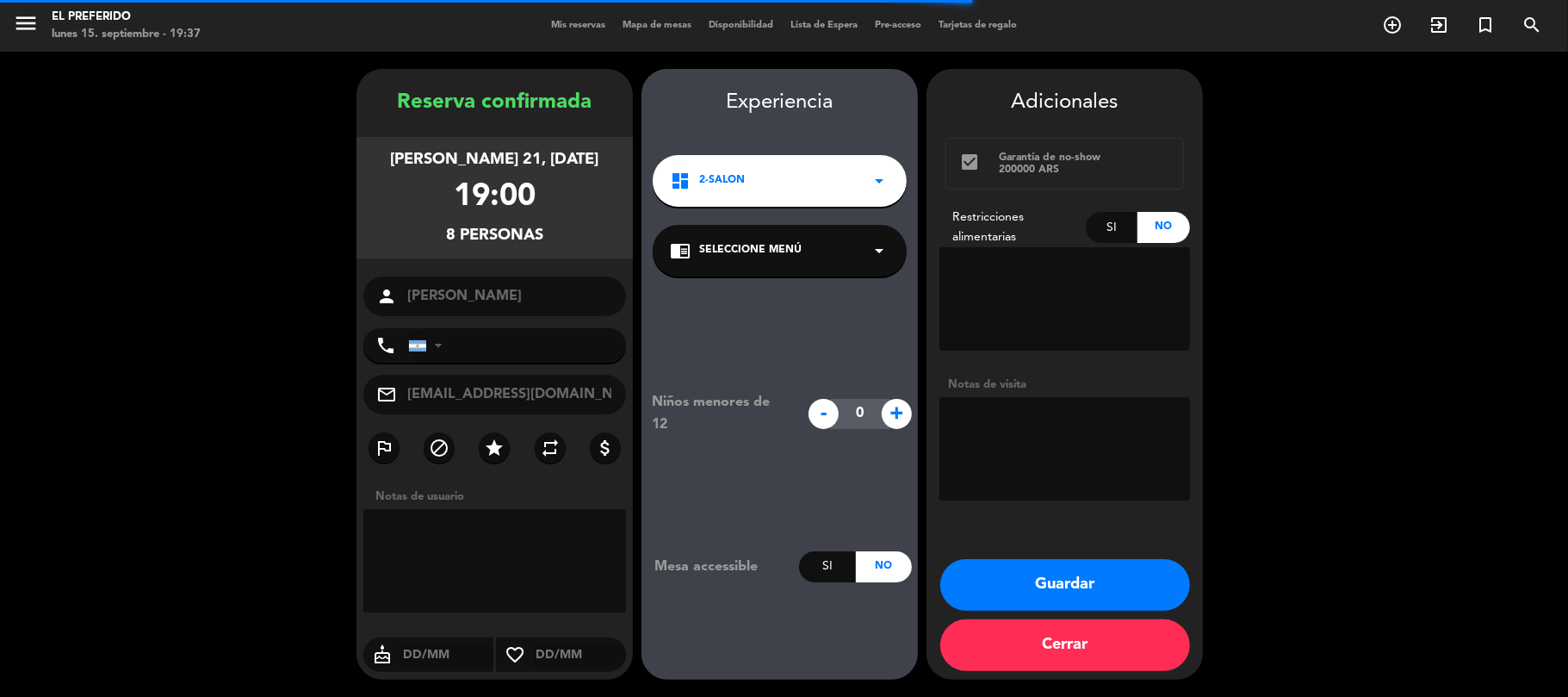
type input "[PHONE_NUMBER]"
click at [1038, 424] on textarea at bounding box center [1065, 448] width 251 height 104
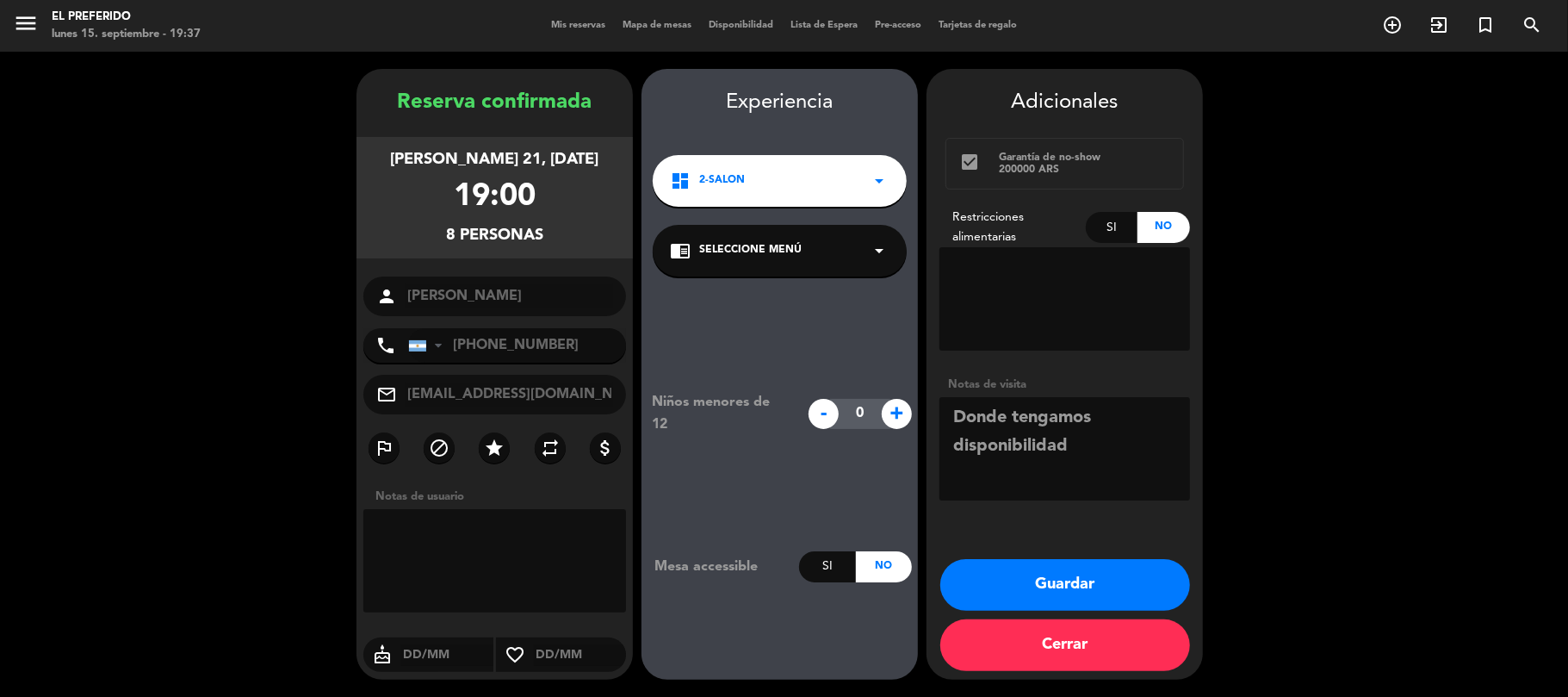
type textarea "Donde tengamos disponibilidad"
click at [1008, 584] on button "Guardar" at bounding box center [1065, 584] width 250 height 51
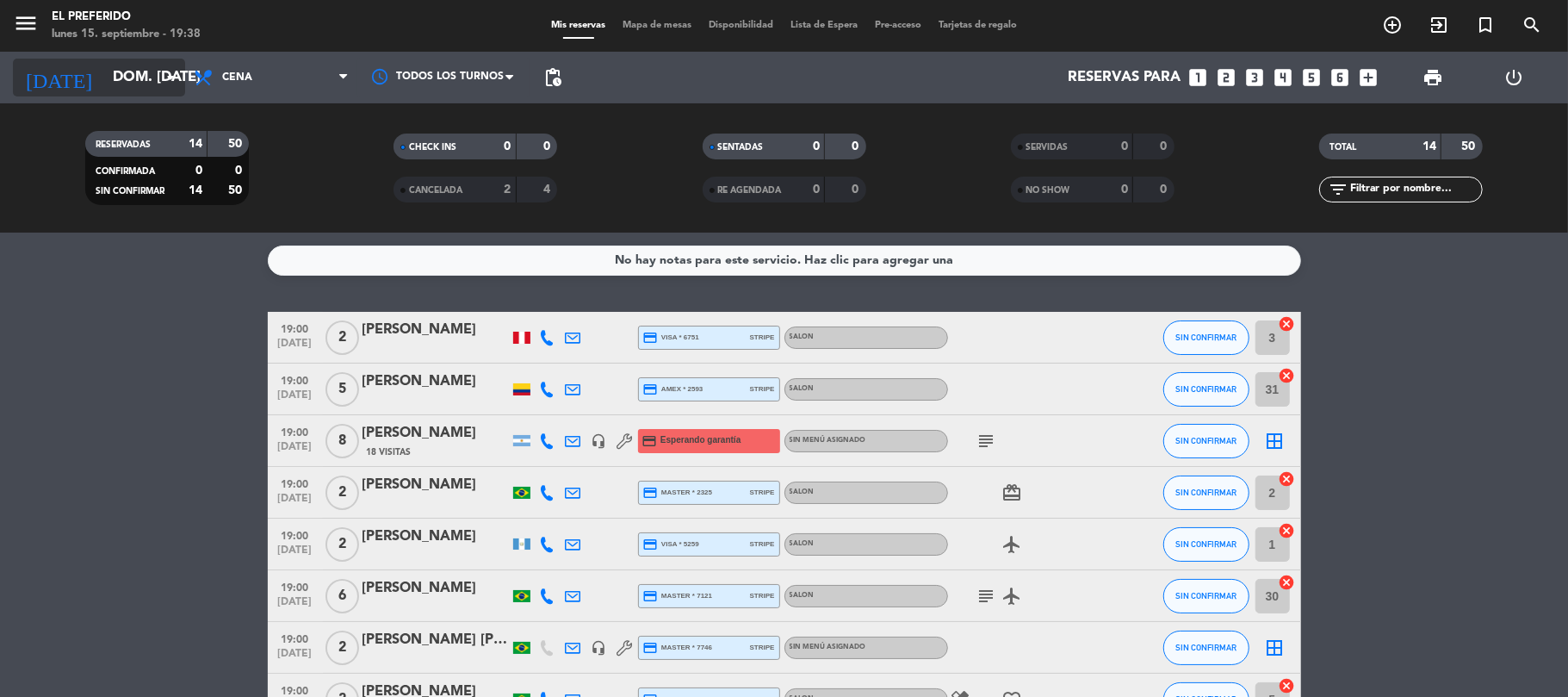
click at [143, 83] on input "dom. [DATE]" at bounding box center [198, 77] width 186 height 33
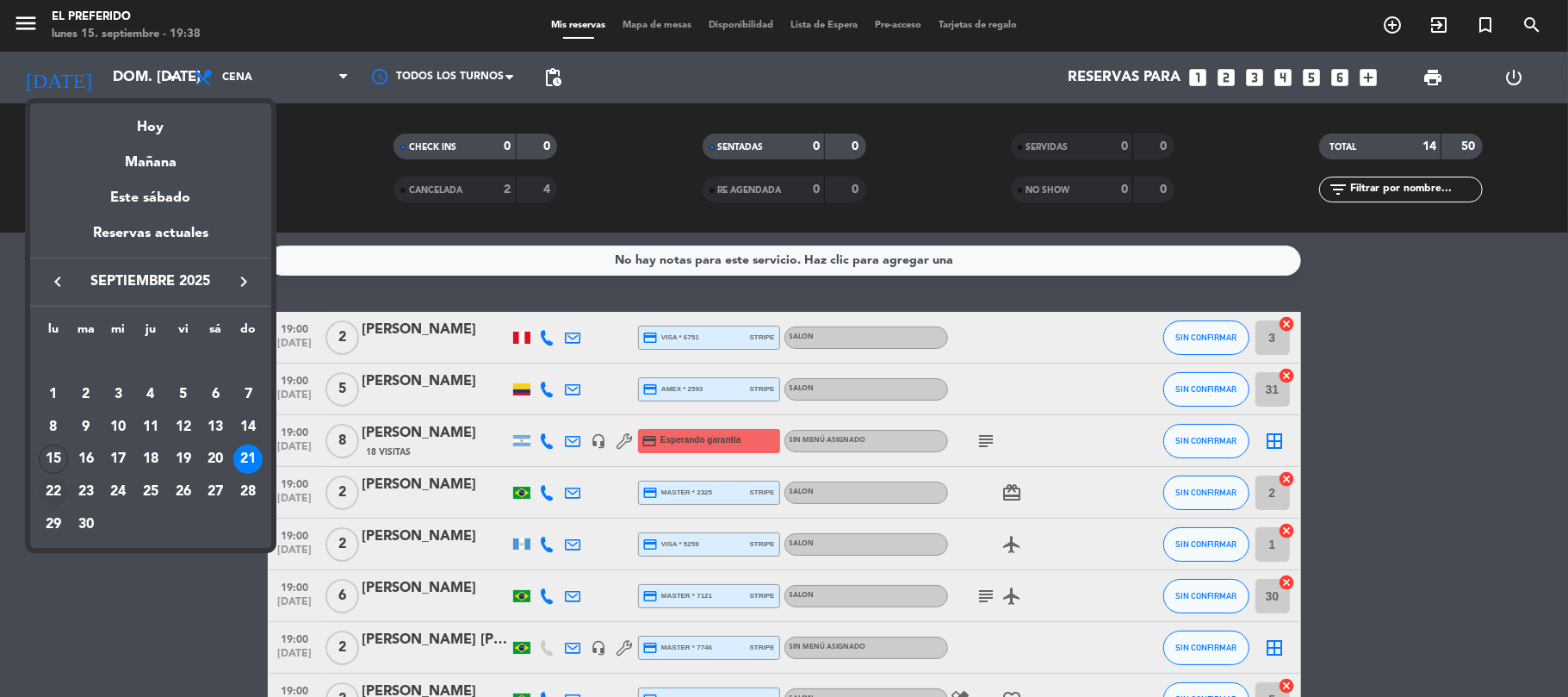
click at [46, 487] on div "22" at bounding box center [53, 491] width 29 height 29
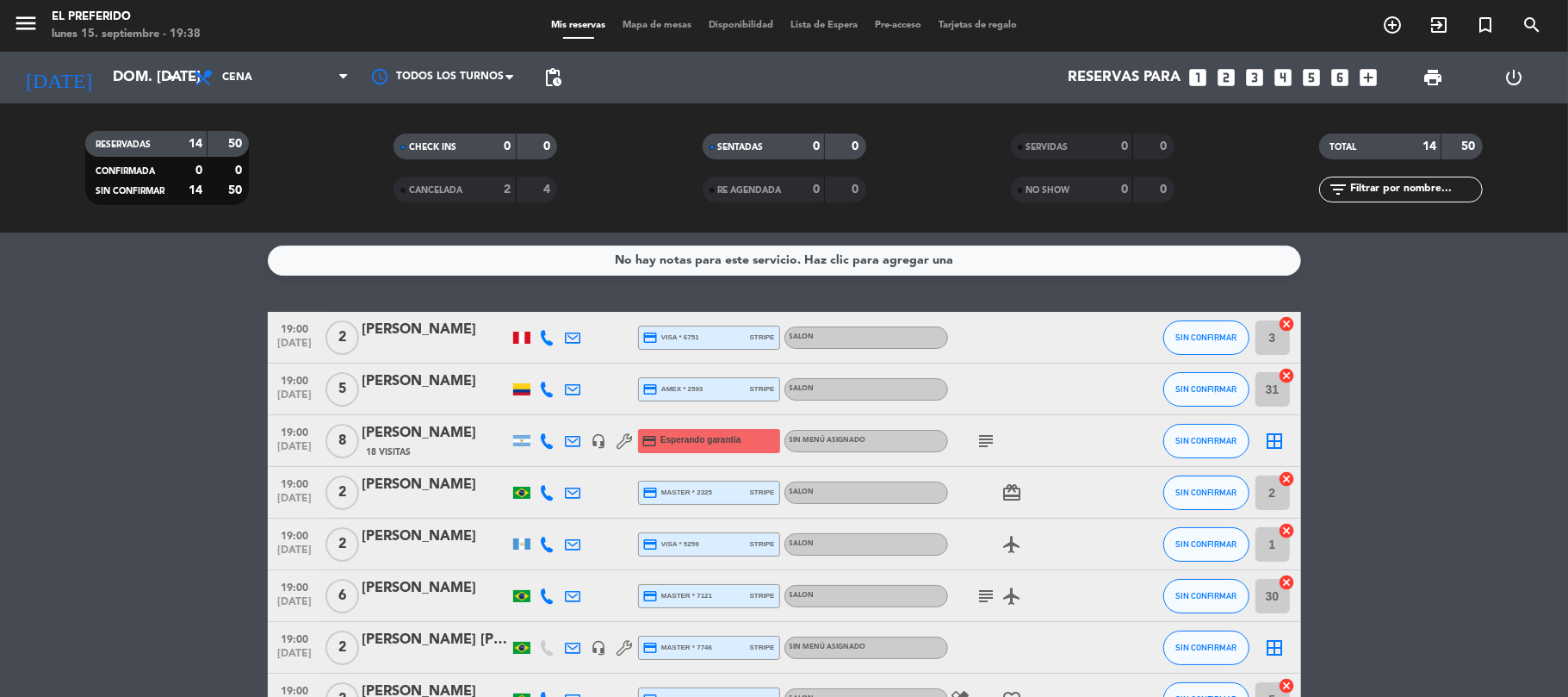
type input "lun. [DATE]"
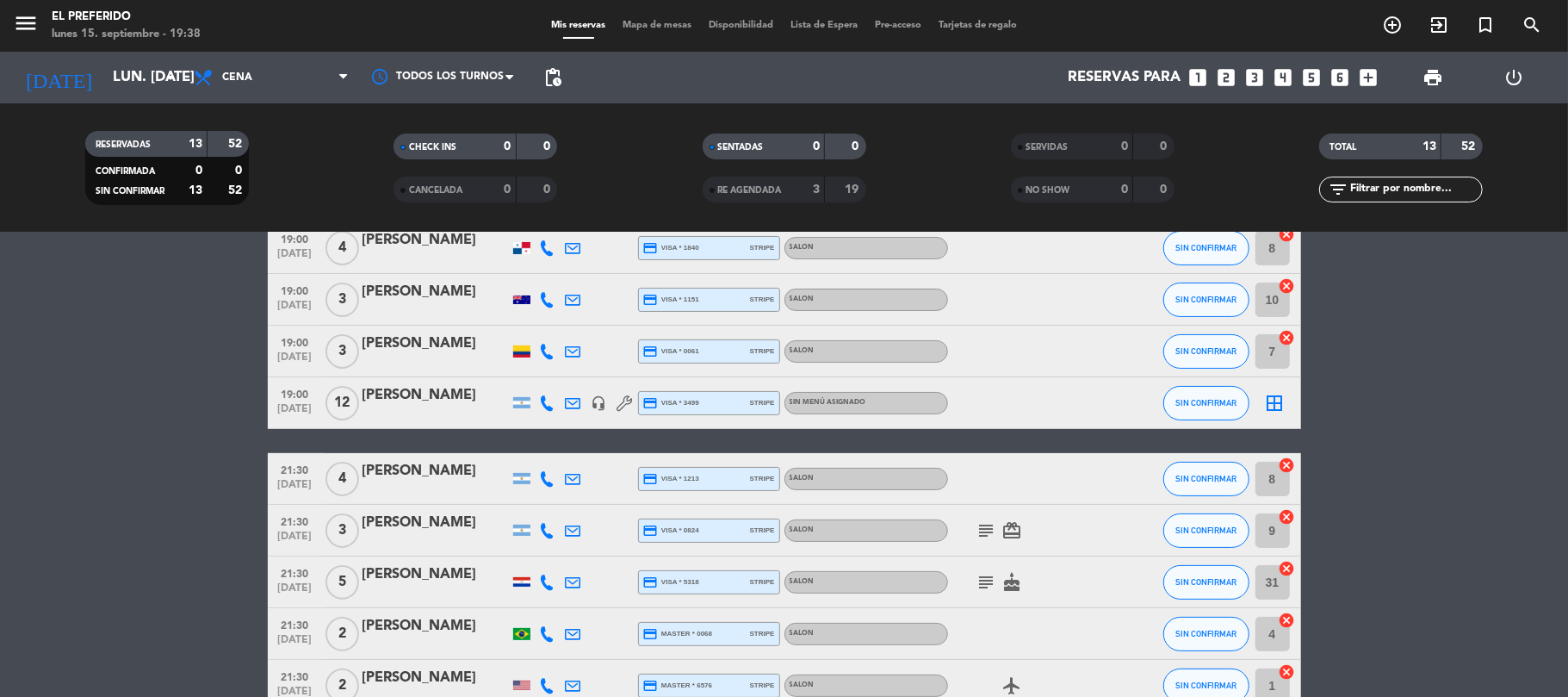
scroll to position [396, 0]
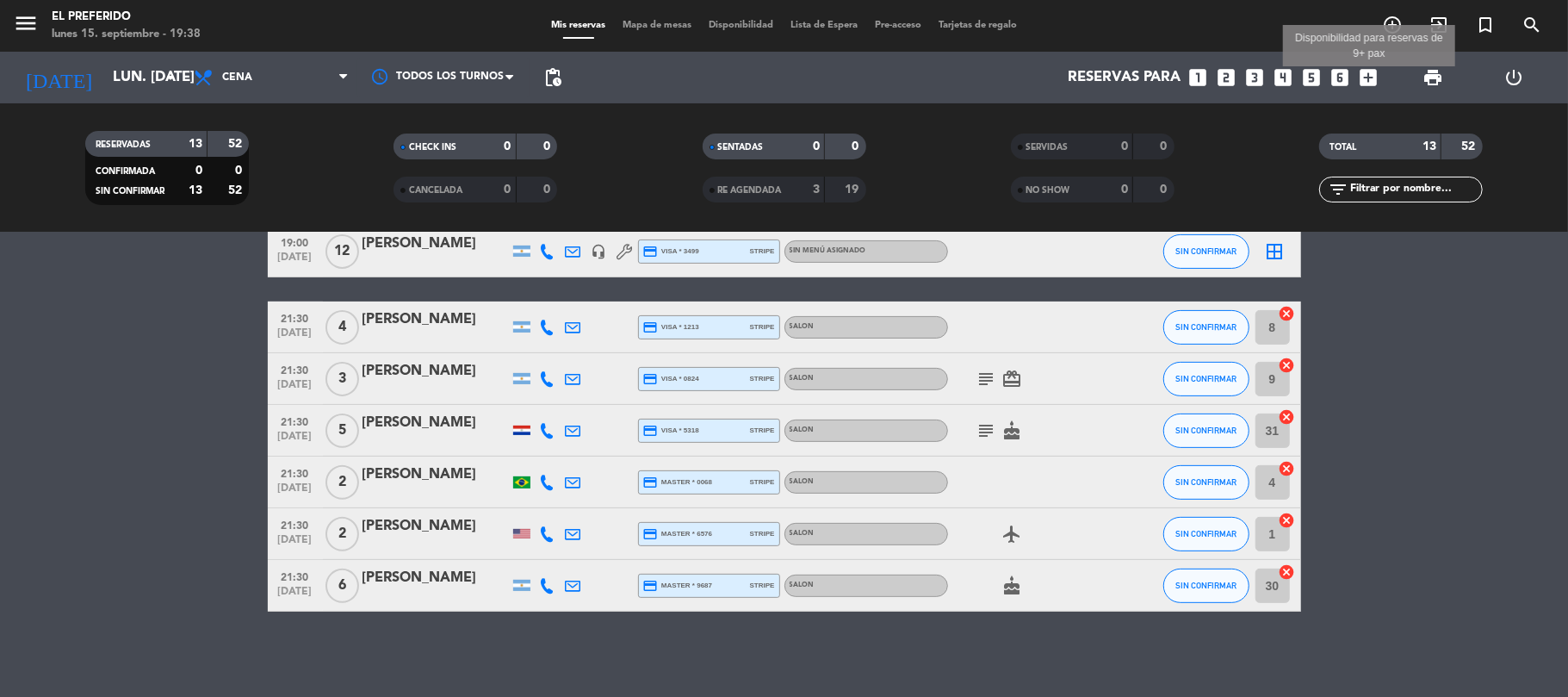
click at [1361, 73] on icon "add_box" at bounding box center [1370, 78] width 23 height 23
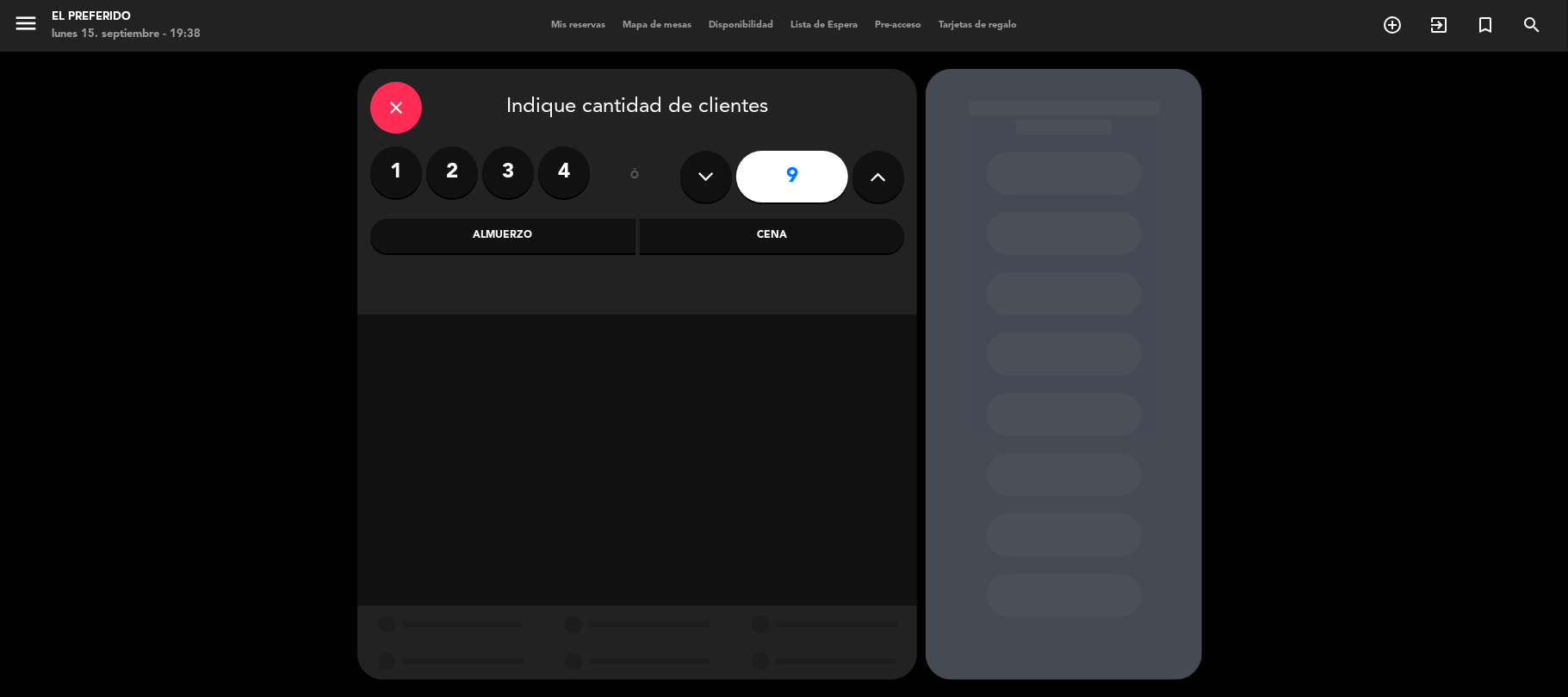
drag, startPoint x: 436, startPoint y: 170, endPoint x: 555, endPoint y: 183, distance: 119.7
click at [439, 172] on label "2" at bounding box center [452, 172] width 51 height 51
click at [786, 250] on div "Cena" at bounding box center [772, 235] width 265 height 34
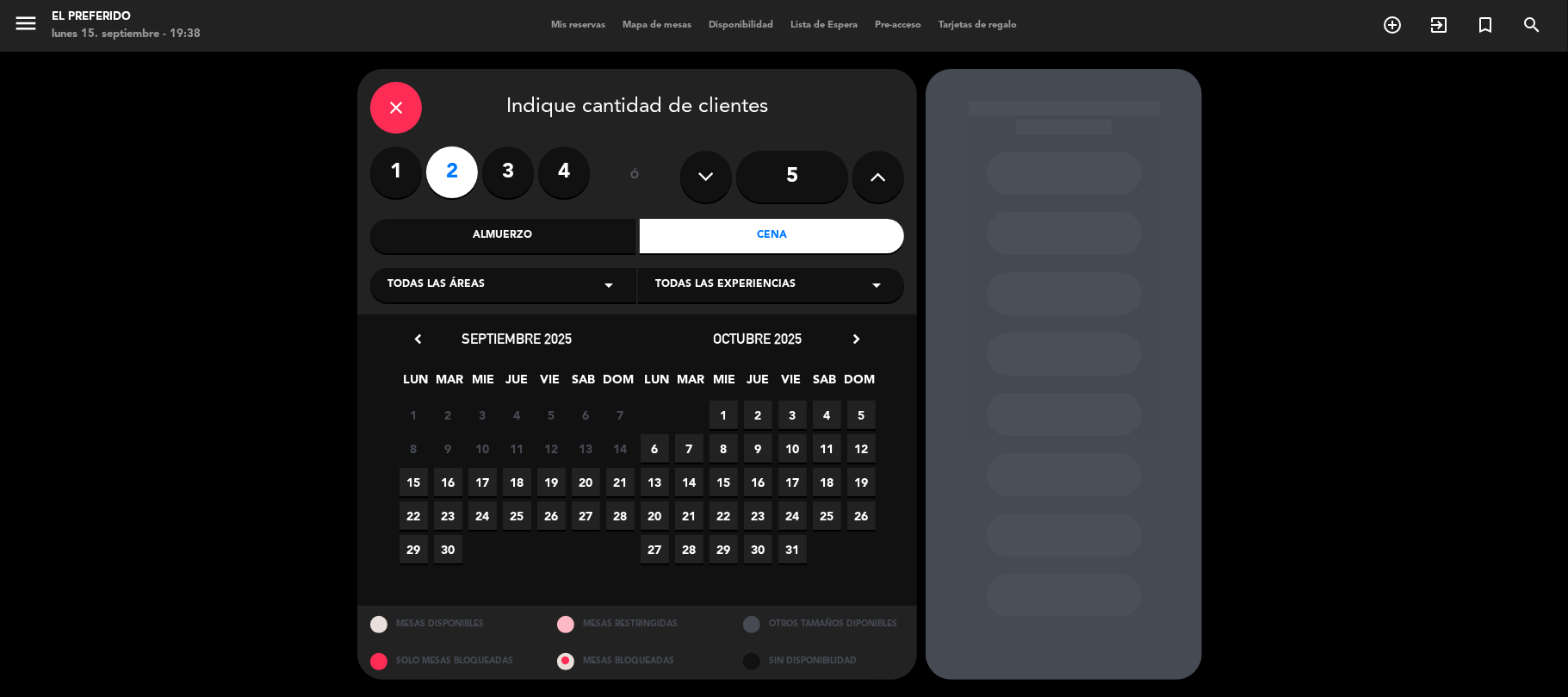
click at [414, 512] on span "22" at bounding box center [414, 516] width 28 height 28
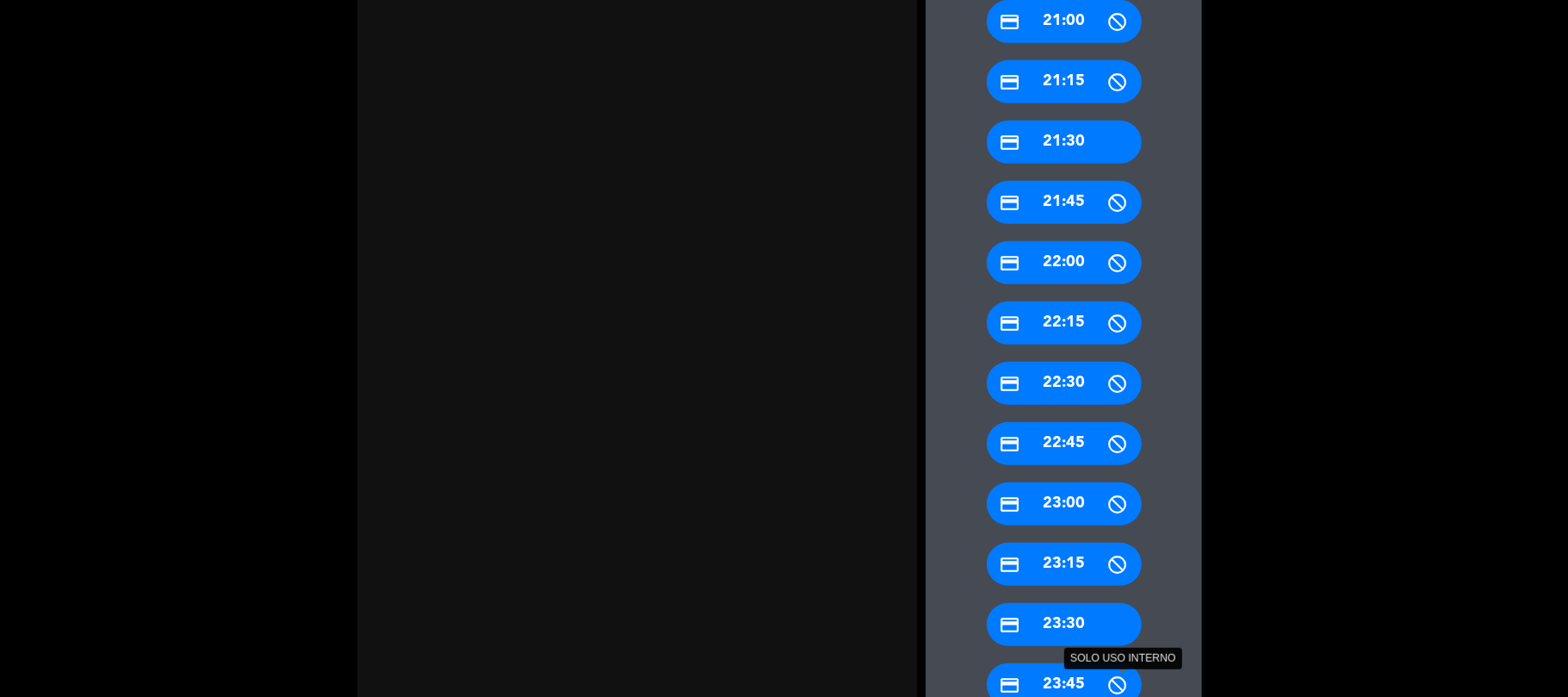
scroll to position [780, 0]
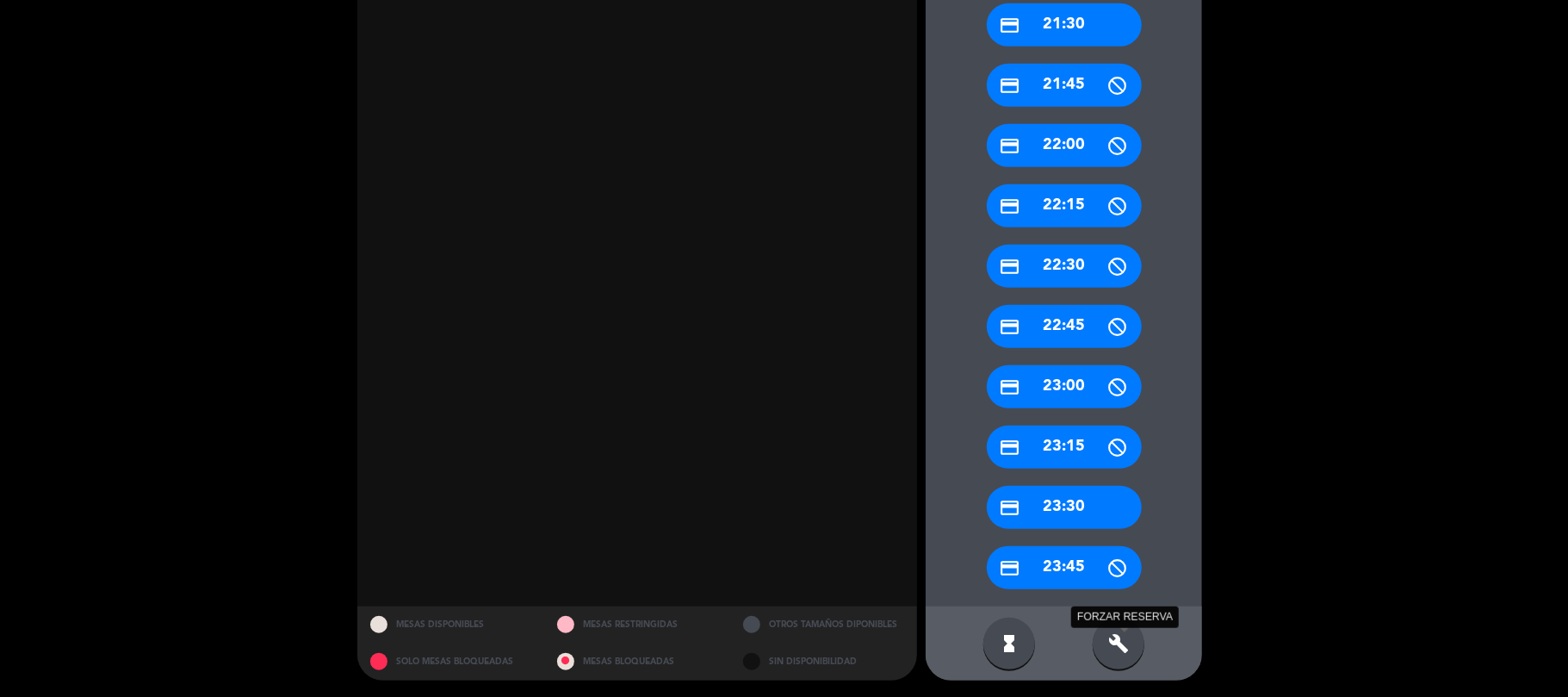
click at [1124, 632] on icon "build" at bounding box center [1119, 643] width 21 height 21
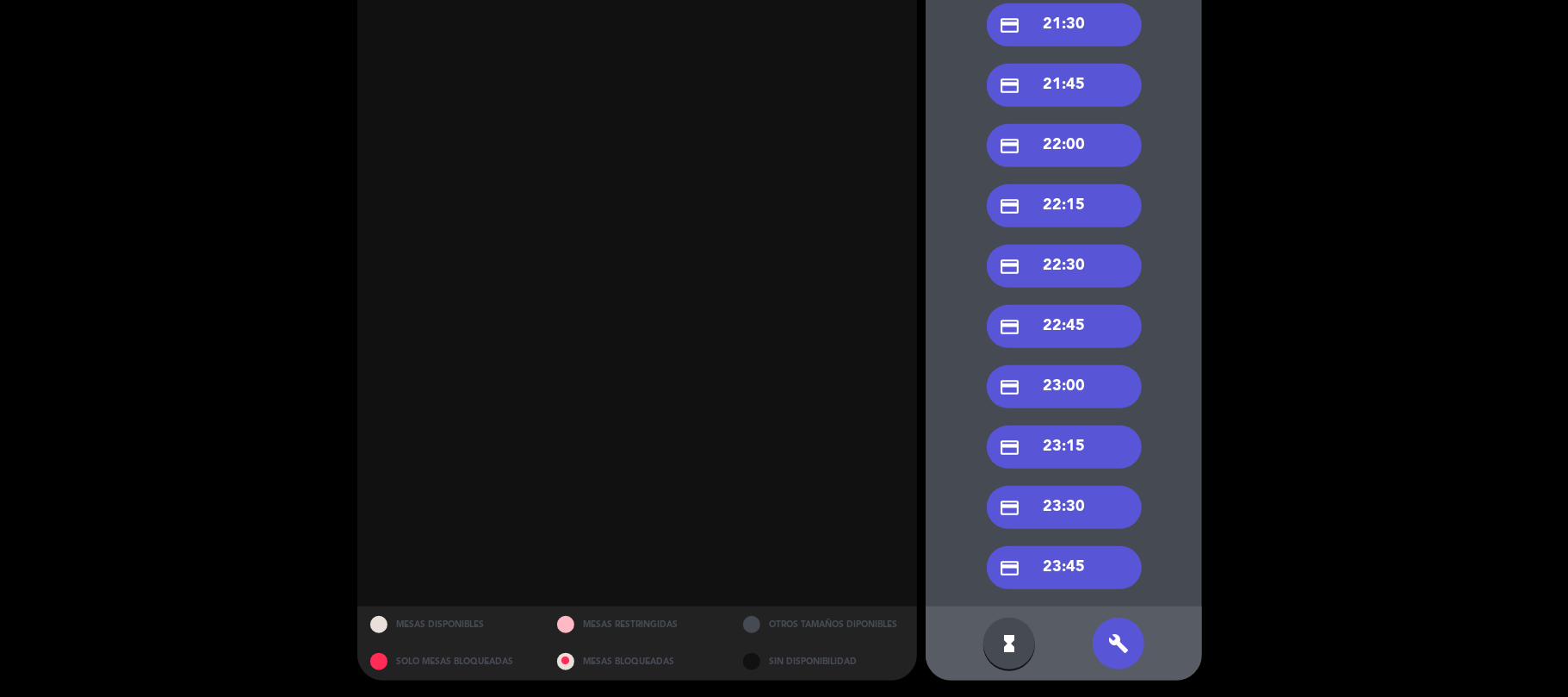
click at [1065, 39] on div "credit_card 21:30" at bounding box center [1064, 25] width 155 height 43
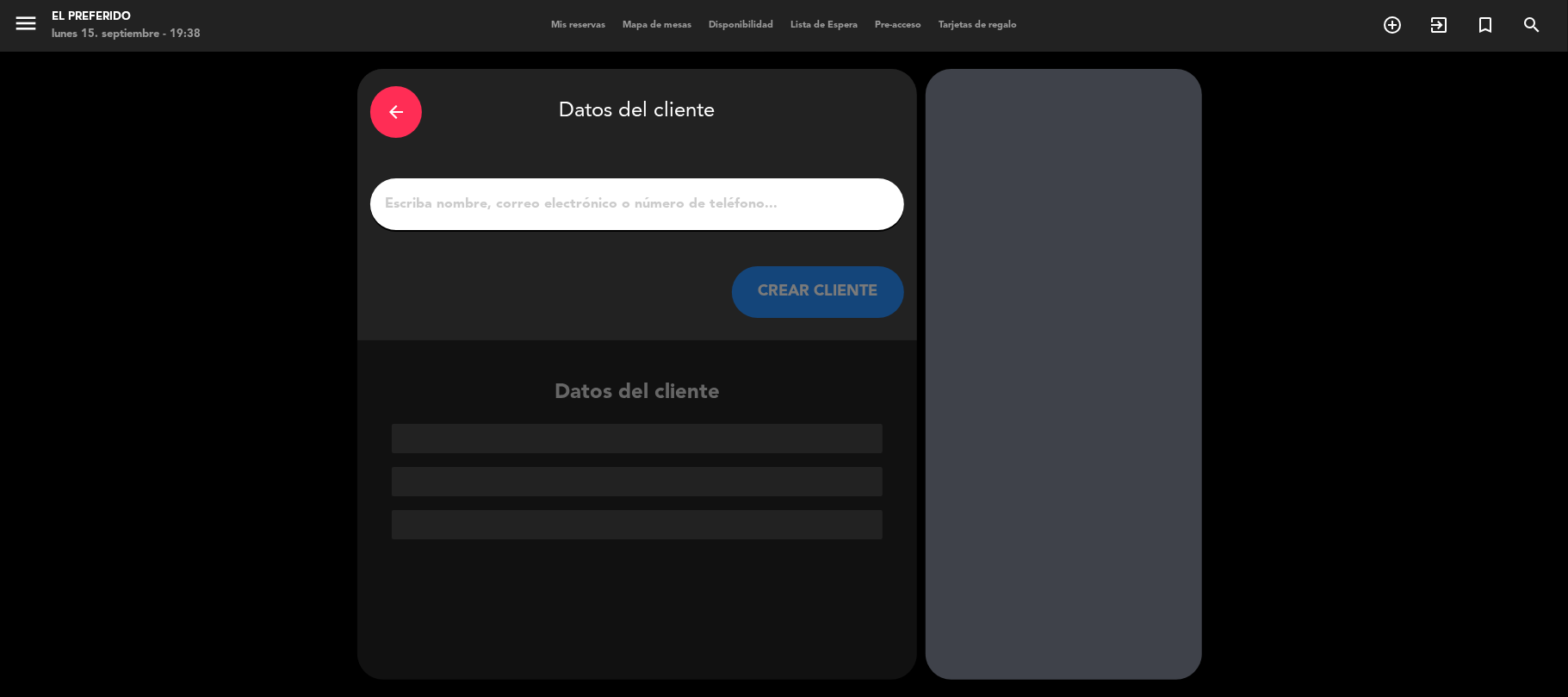
click at [546, 222] on div at bounding box center [637, 204] width 534 height 51
click at [545, 188] on div at bounding box center [637, 204] width 534 height 51
click at [531, 194] on input "1" at bounding box center [636, 203] width 508 height 24
paste input "[PERSON_NAME]"
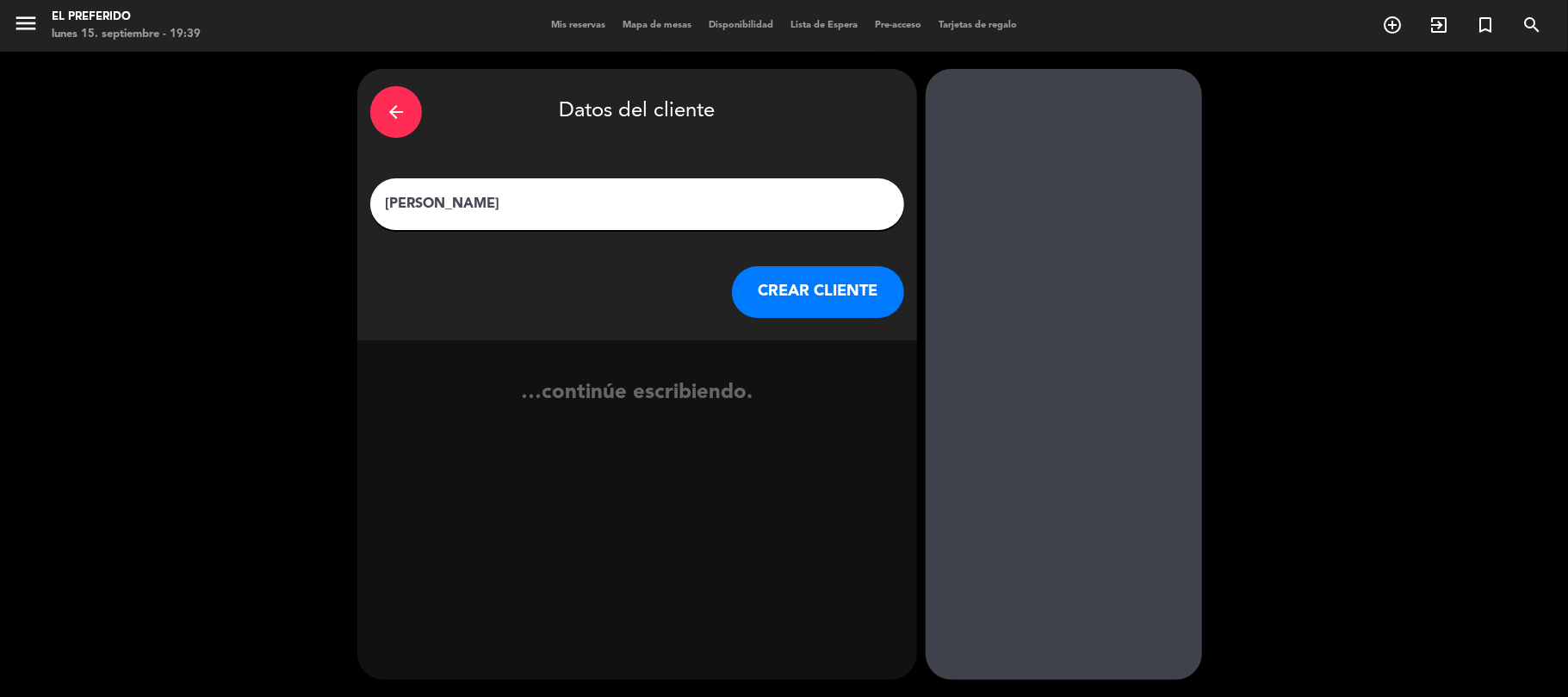
type input "[PERSON_NAME]"
click at [801, 271] on button "CREAR CLIENTE" at bounding box center [818, 292] width 172 height 51
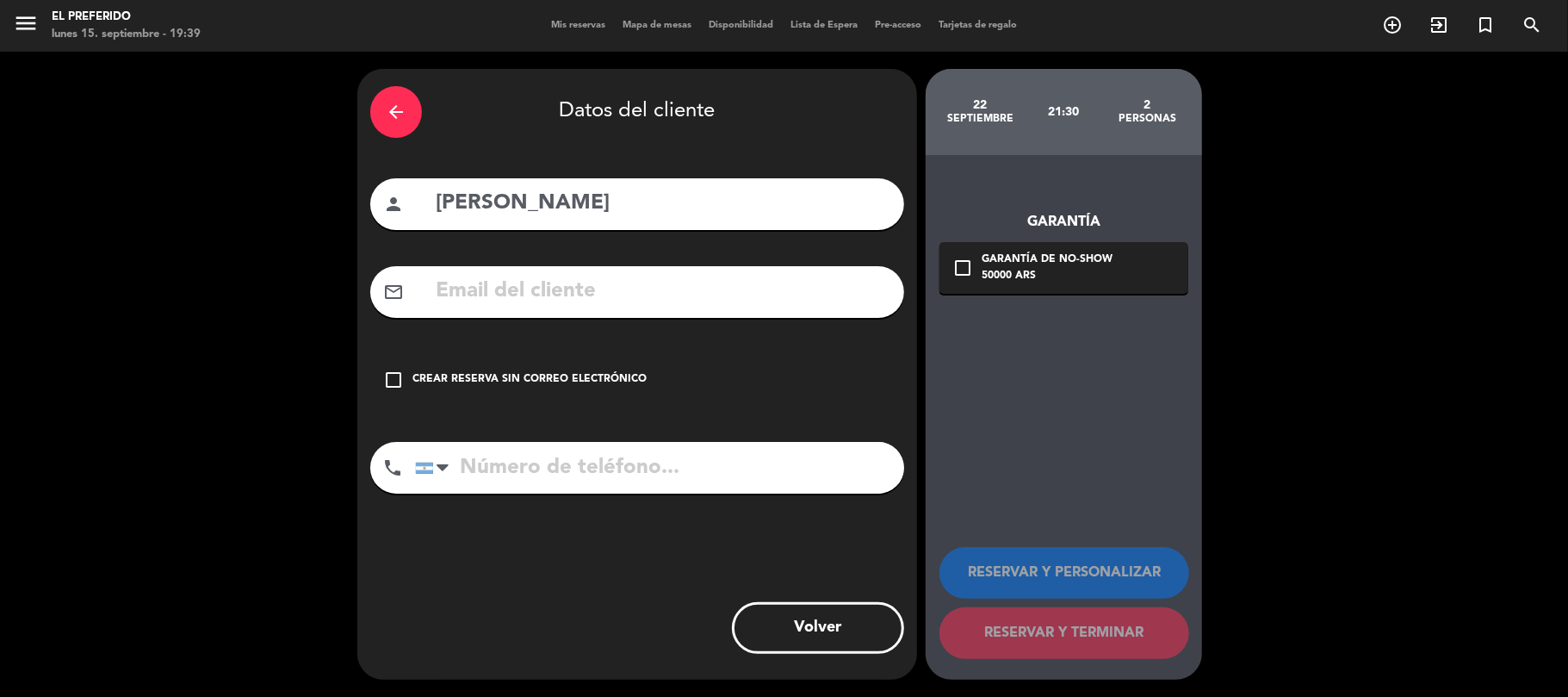
click at [532, 474] on input "tel" at bounding box center [659, 467] width 489 height 51
paste input "[PHONE_NUMBER]"
type input "[PHONE_NUMBER]"
click at [494, 303] on input "text" at bounding box center [662, 291] width 457 height 35
paste input "[EMAIL_ADDRESS][DOMAIN_NAME]"
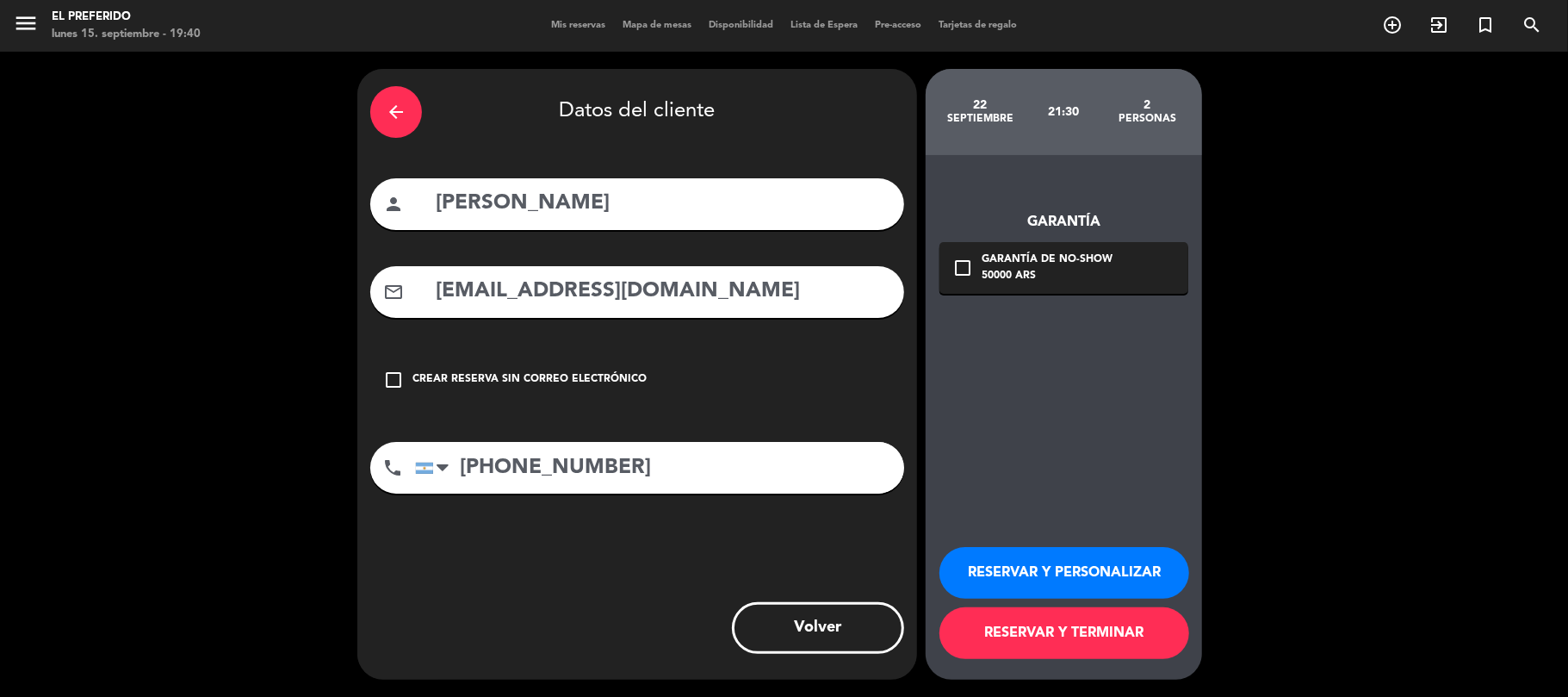
type input "[EMAIL_ADDRESS][DOMAIN_NAME]"
click at [1027, 579] on button "RESERVAR Y PERSONALIZAR" at bounding box center [1064, 573] width 250 height 51
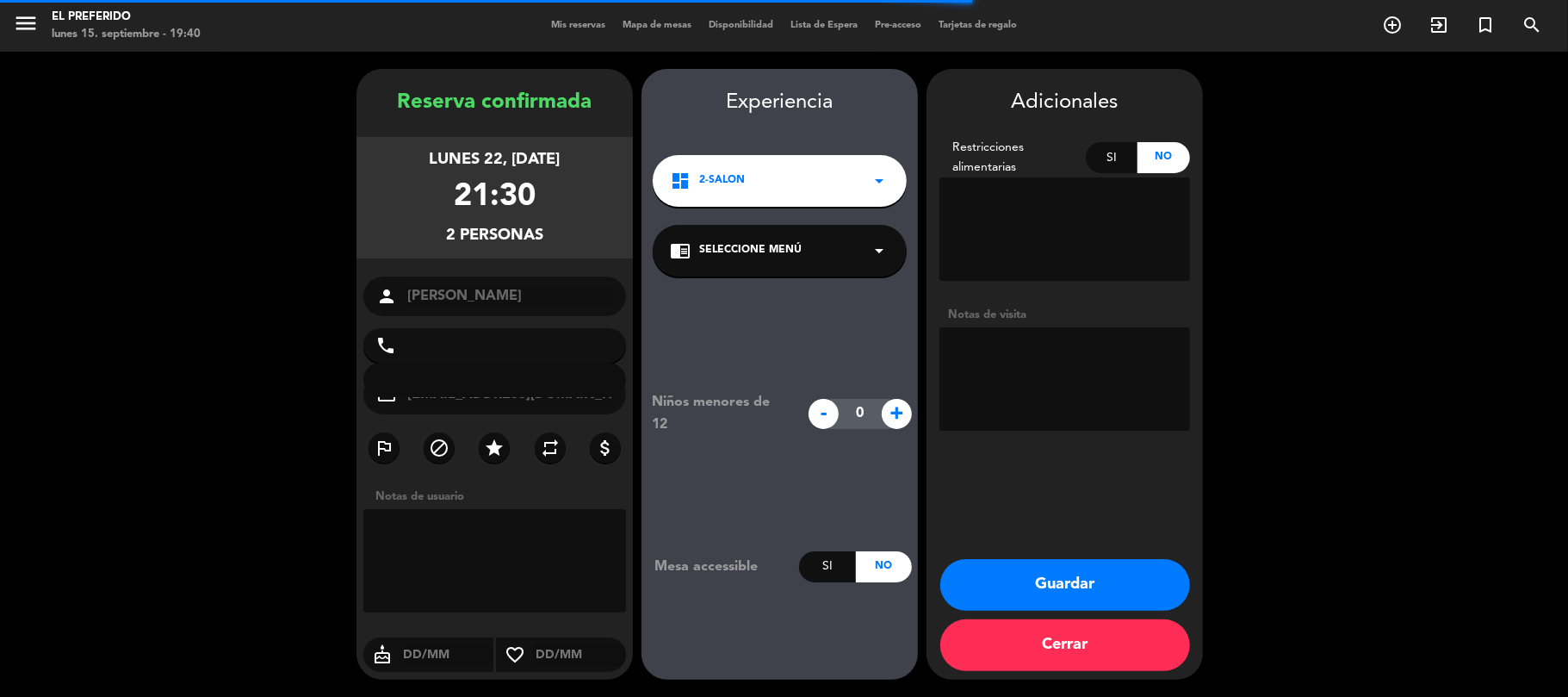
type input "[PHONE_NUMBER]"
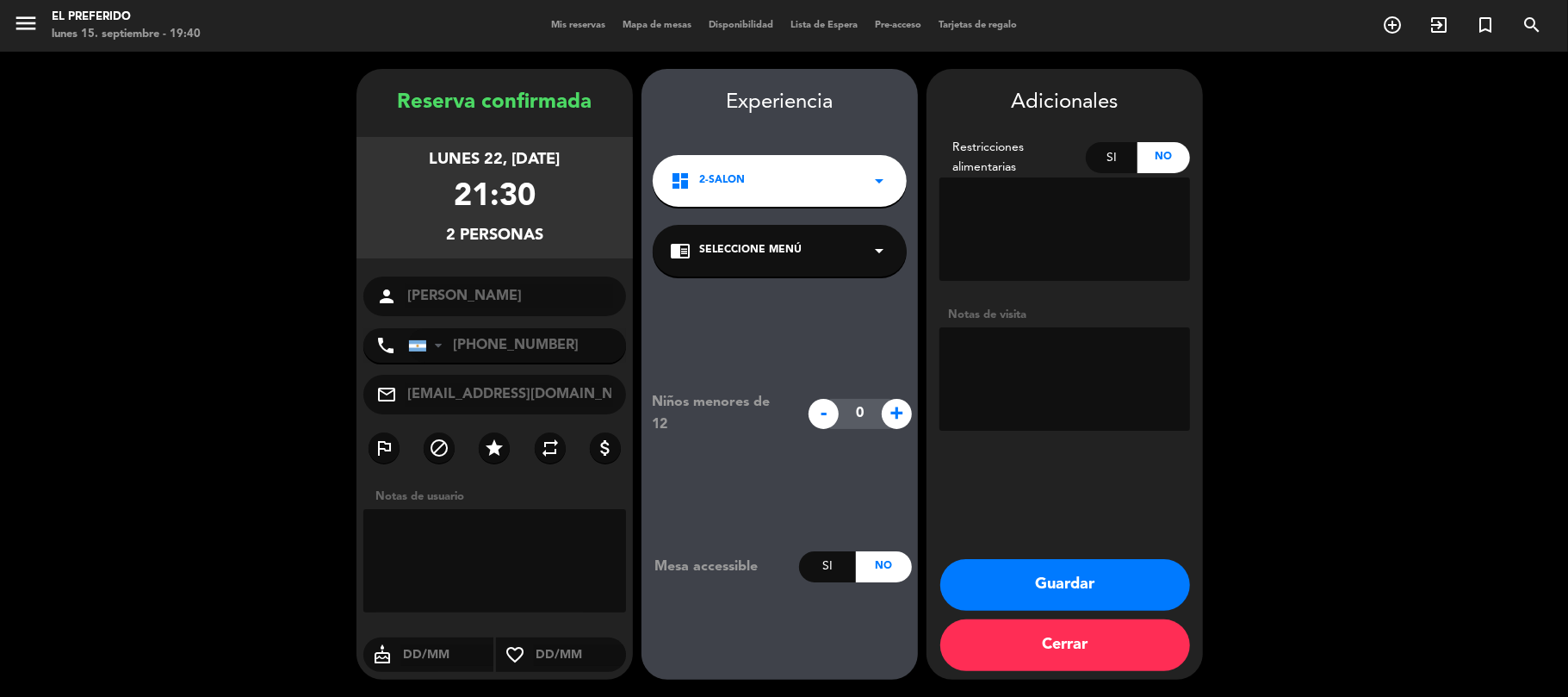
click at [1050, 584] on button "Guardar" at bounding box center [1065, 584] width 250 height 51
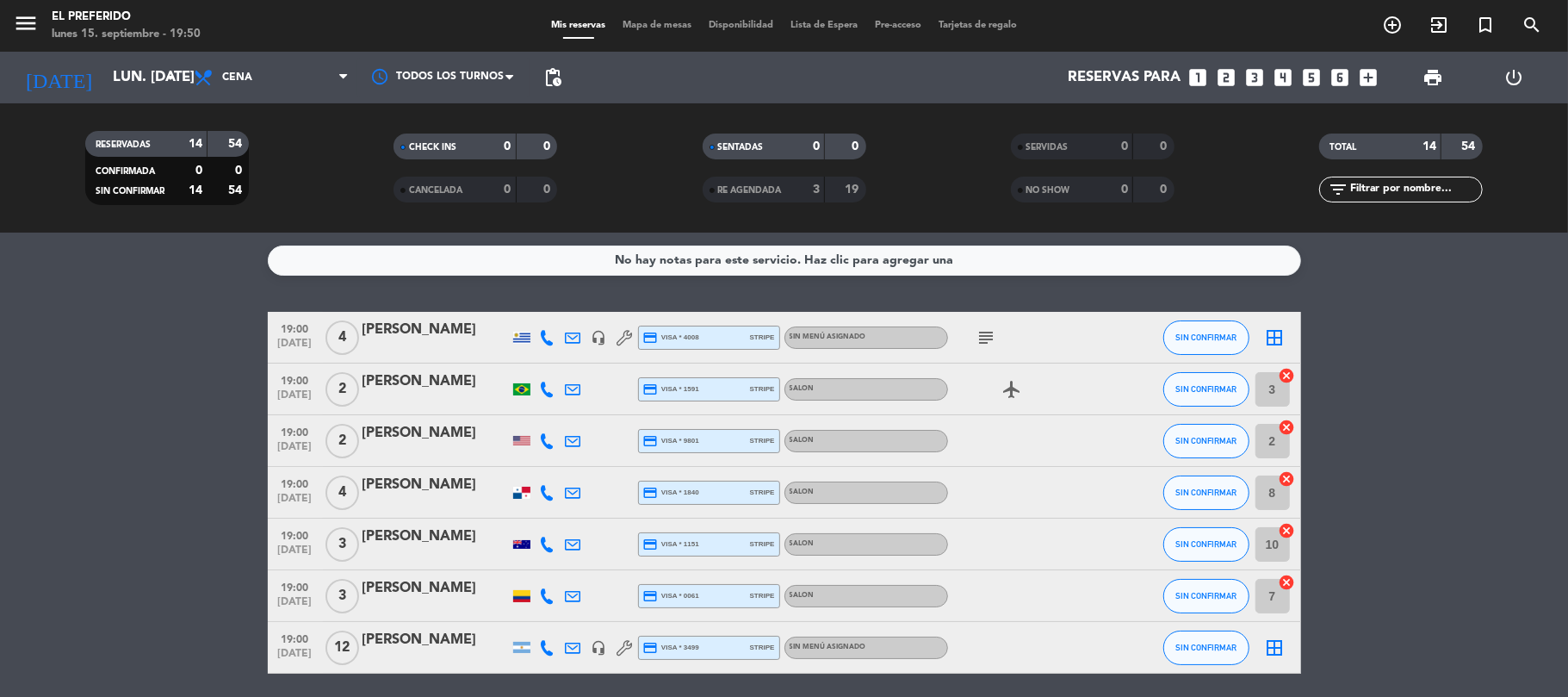
click at [1371, 81] on icon "add_box" at bounding box center [1370, 78] width 23 height 23
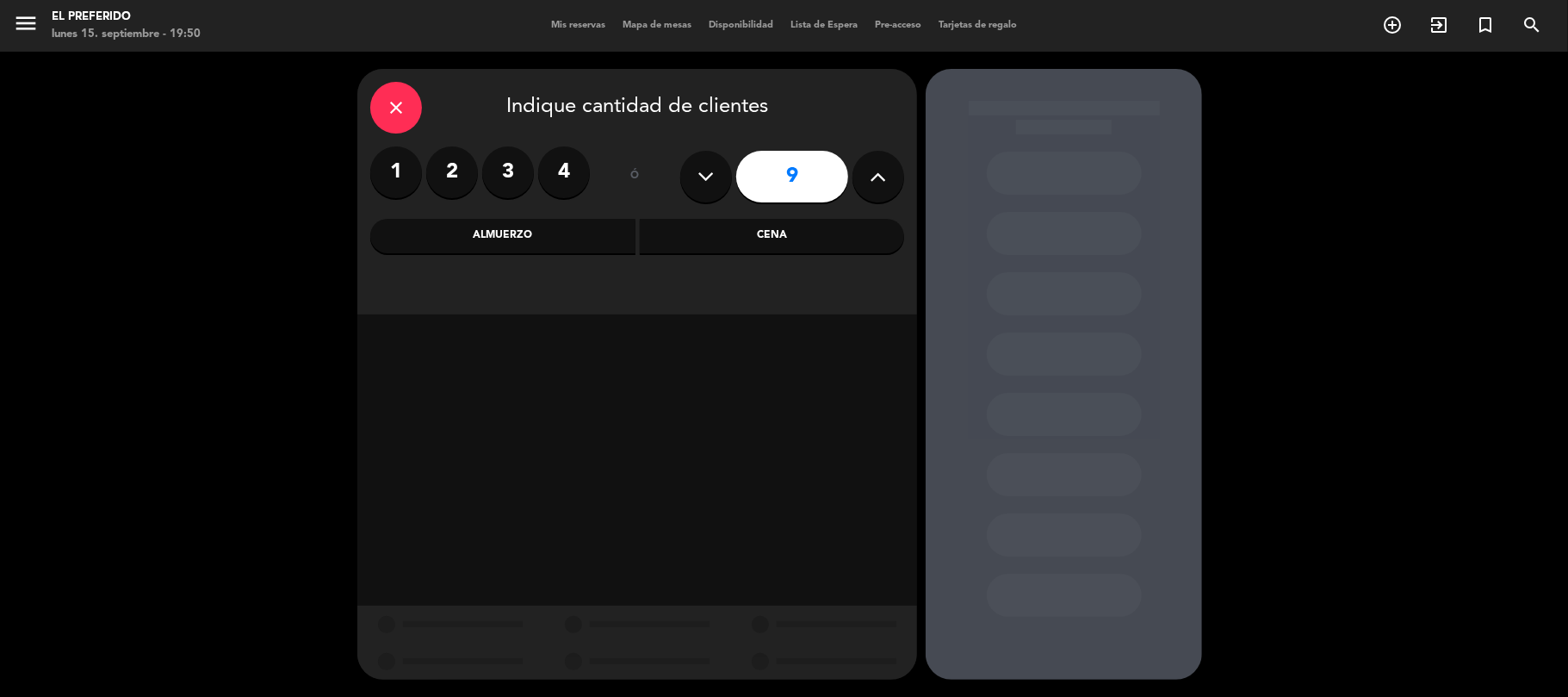
drag, startPoint x: 458, startPoint y: 171, endPoint x: 483, endPoint y: 188, distance: 30.2
click at [460, 172] on label "2" at bounding box center [452, 172] width 51 height 51
click at [779, 243] on div "Cena" at bounding box center [772, 235] width 265 height 34
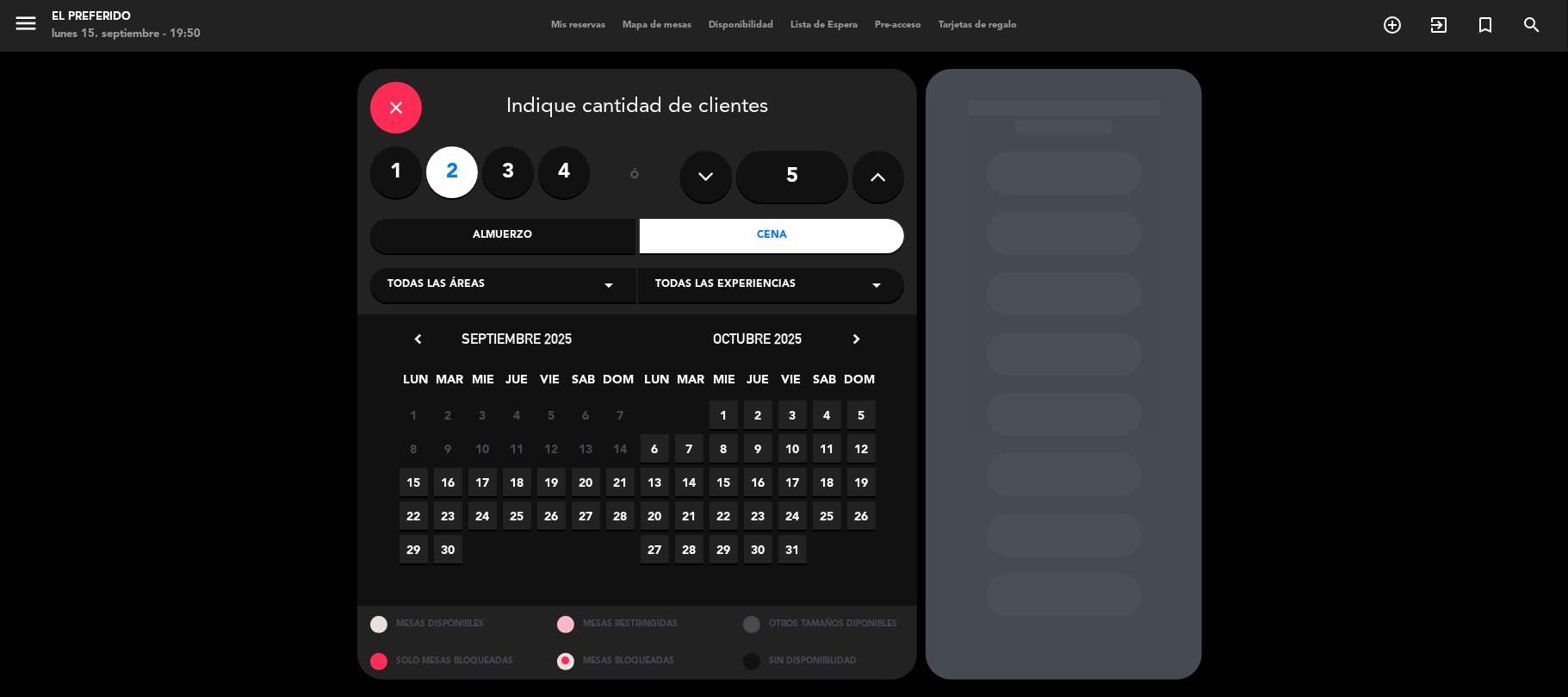
click at [420, 506] on span "22" at bounding box center [414, 516] width 28 height 28
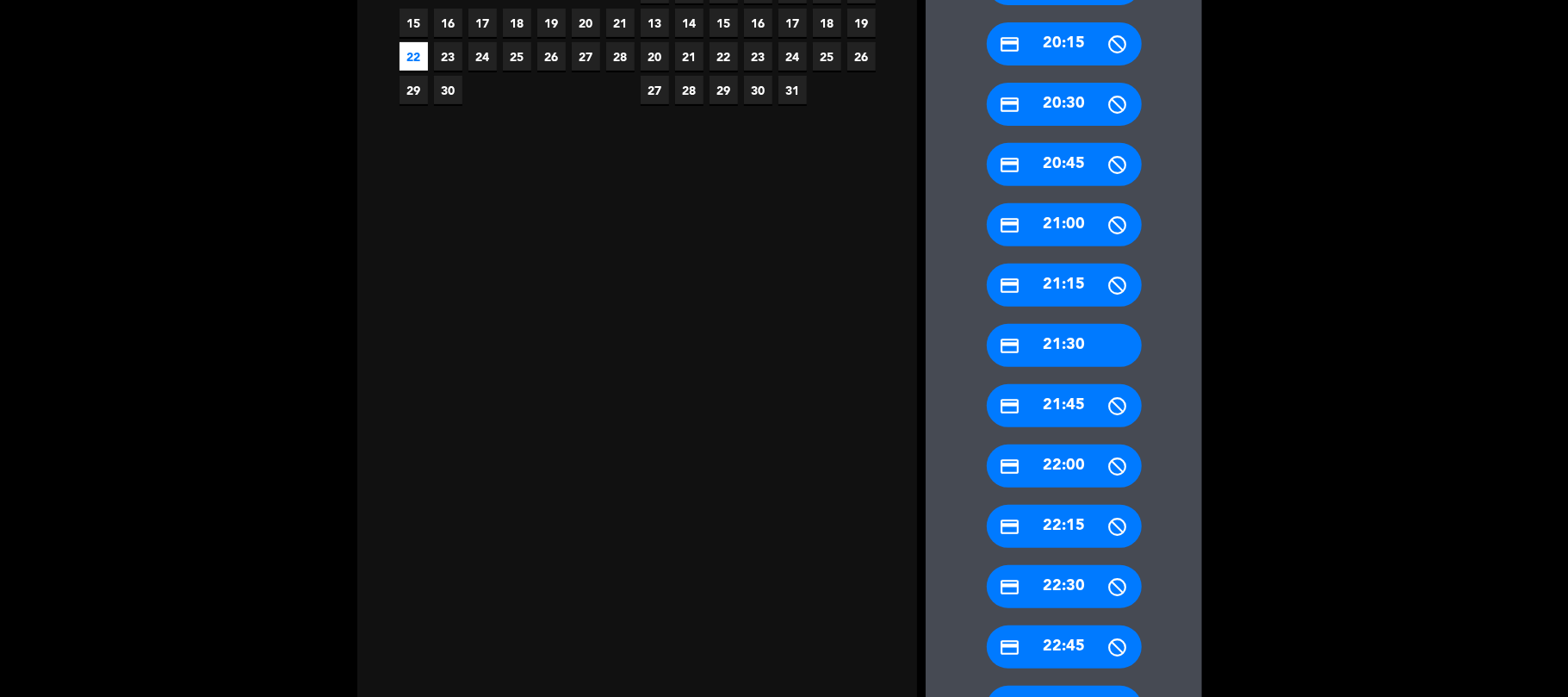
scroll to position [780, 0]
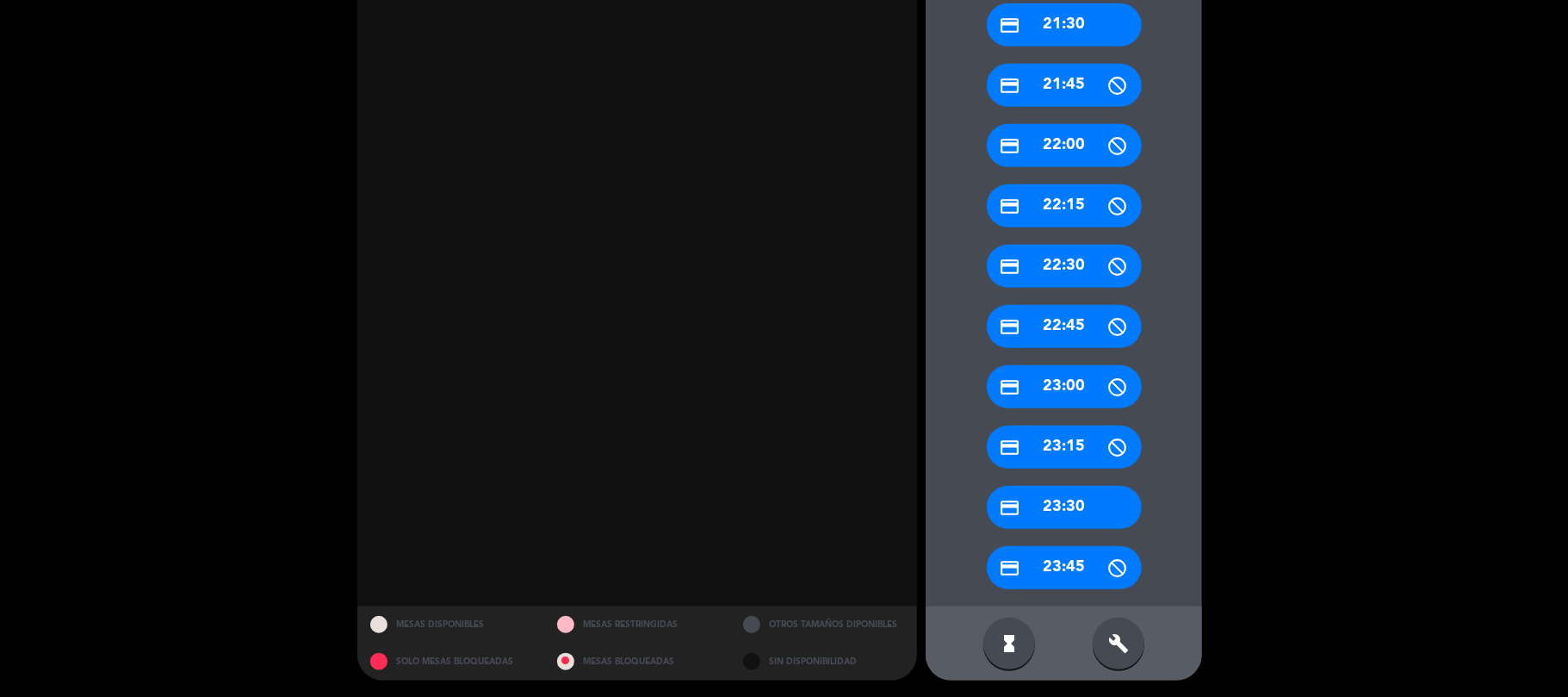
click at [1122, 631] on div "build" at bounding box center [1119, 643] width 51 height 51
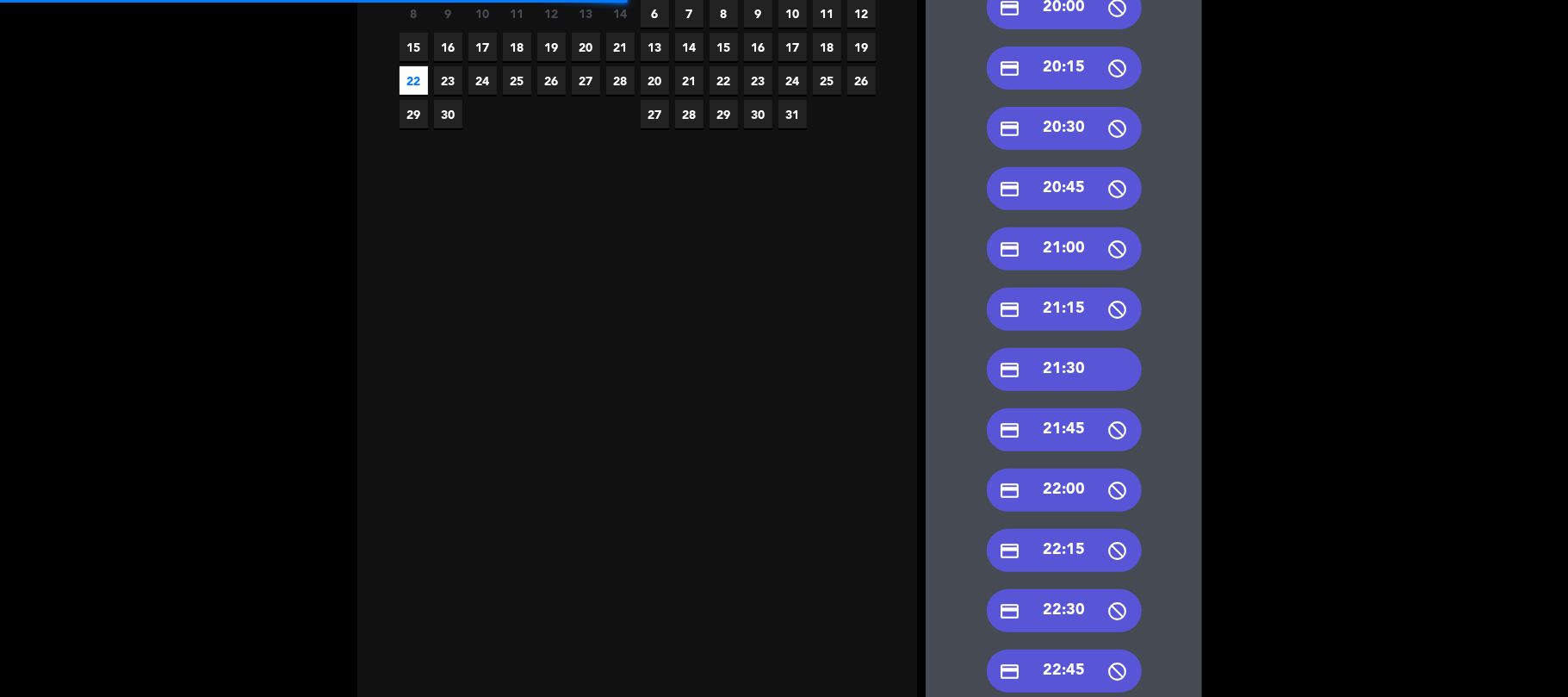
scroll to position [320, 0]
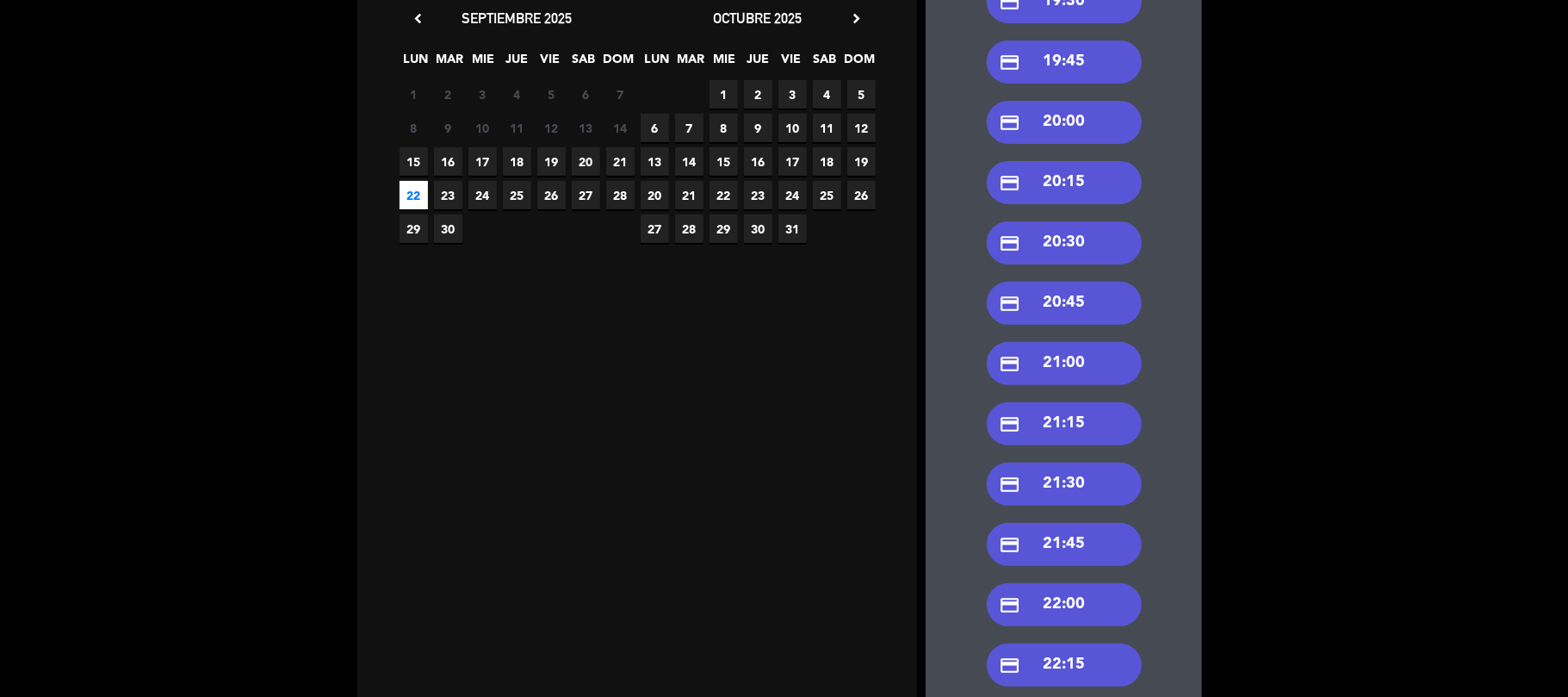
click at [1055, 232] on div "credit_card 20:30" at bounding box center [1064, 242] width 155 height 43
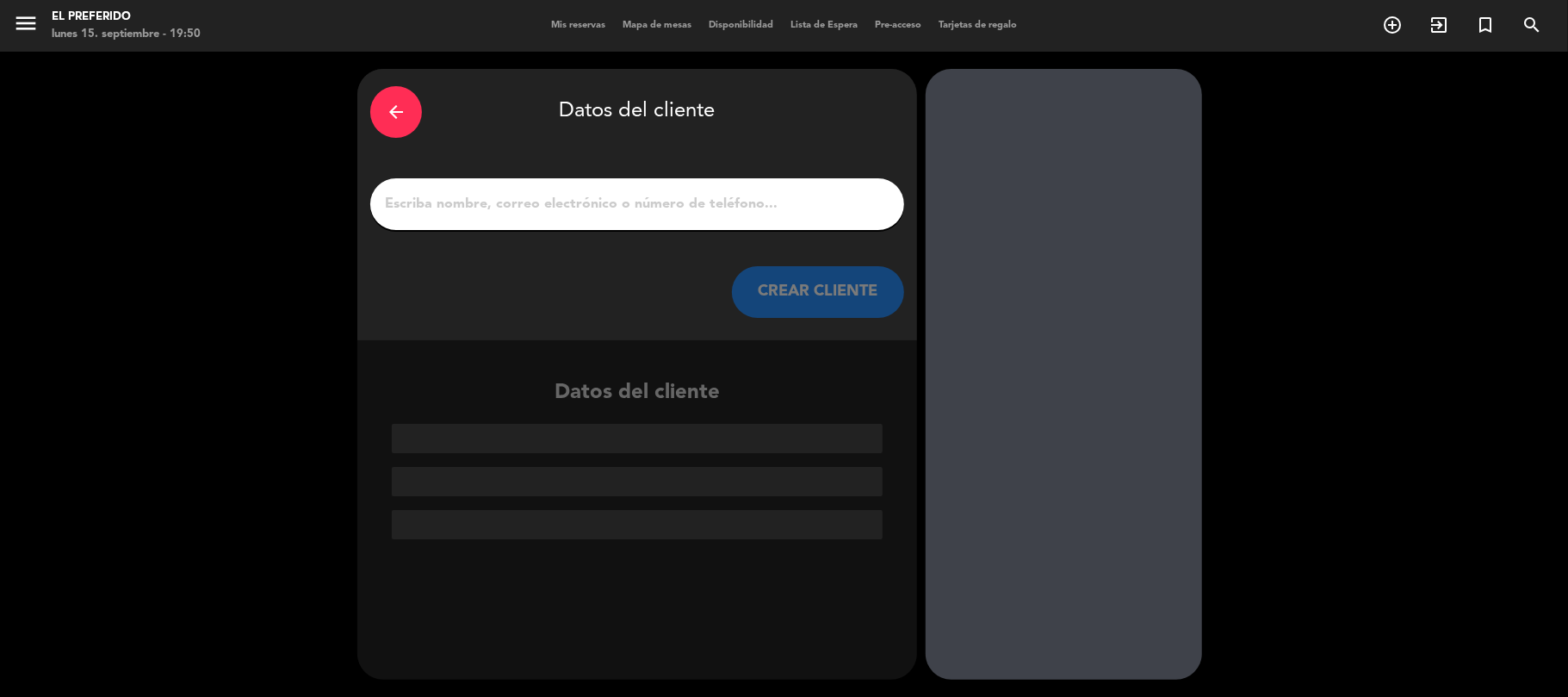
scroll to position [0, 0]
click at [608, 211] on input "1" at bounding box center [636, 203] width 508 height 24
click at [398, 112] on icon "arrow_back" at bounding box center [396, 112] width 21 height 21
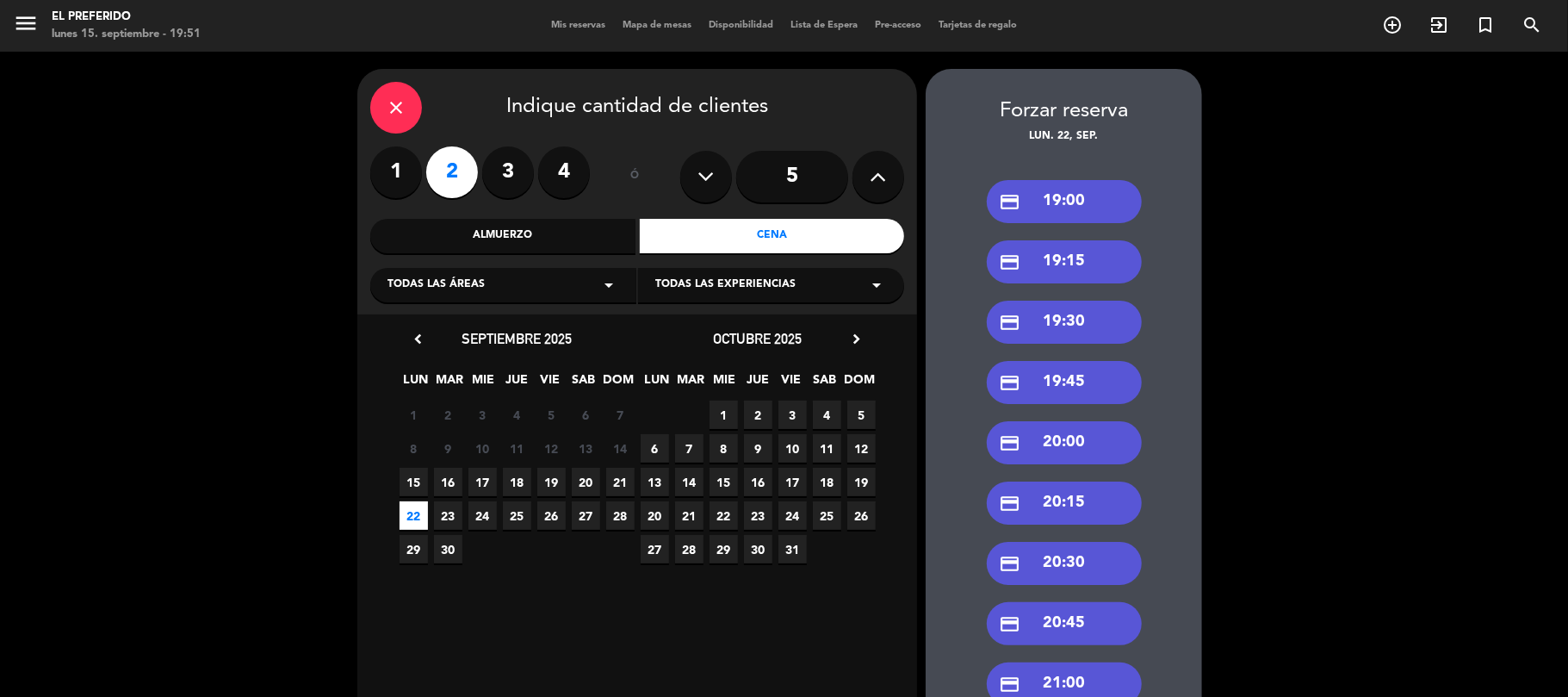
click at [398, 112] on icon "close" at bounding box center [396, 107] width 21 height 21
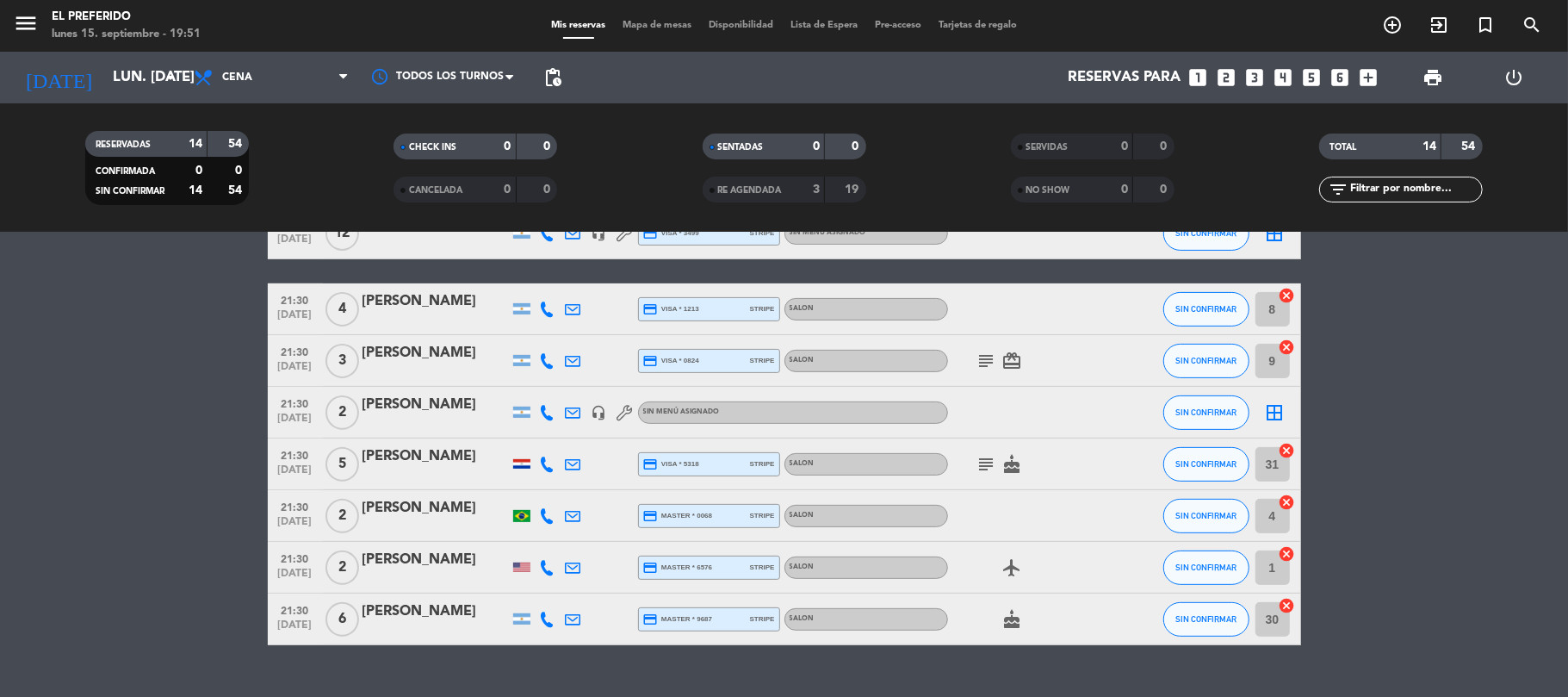
scroll to position [447, 0]
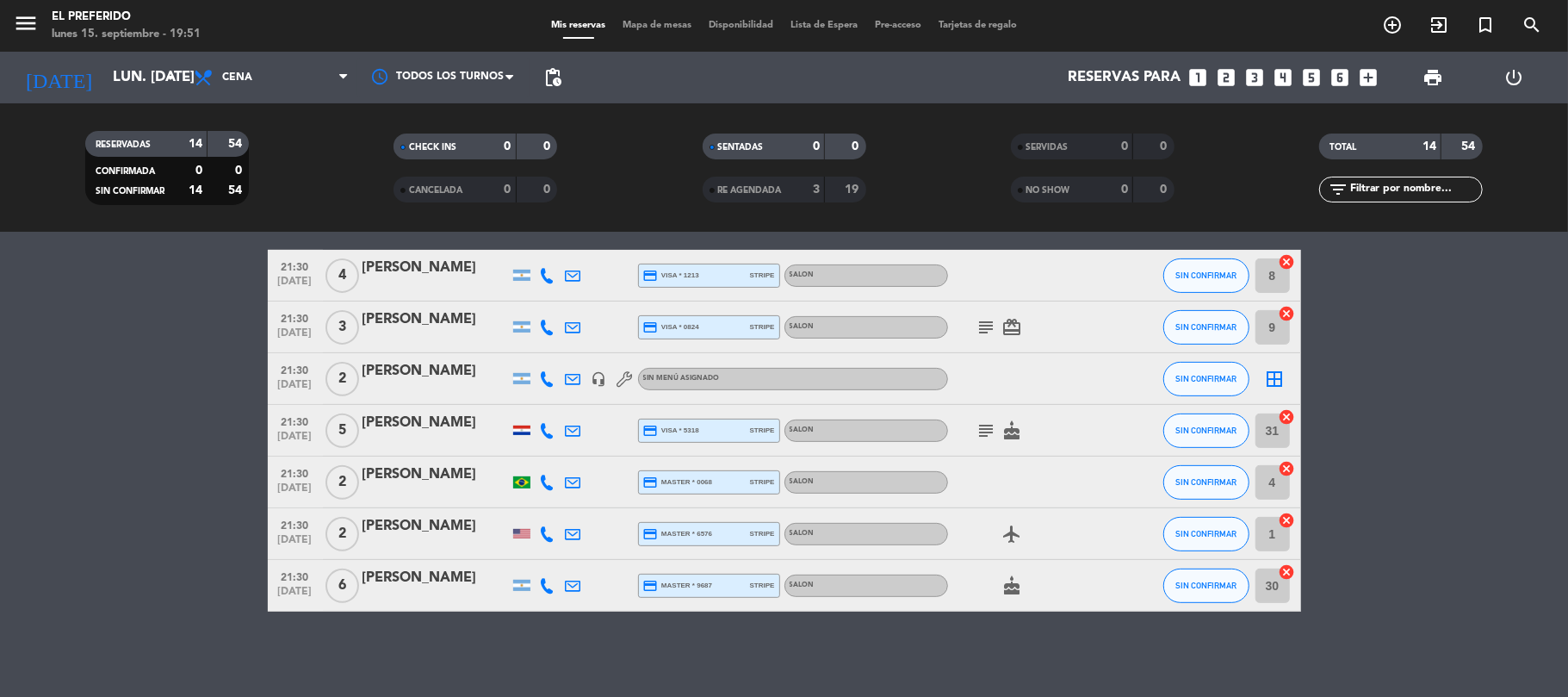
click at [435, 380] on div "[PERSON_NAME]" at bounding box center [436, 371] width 146 height 23
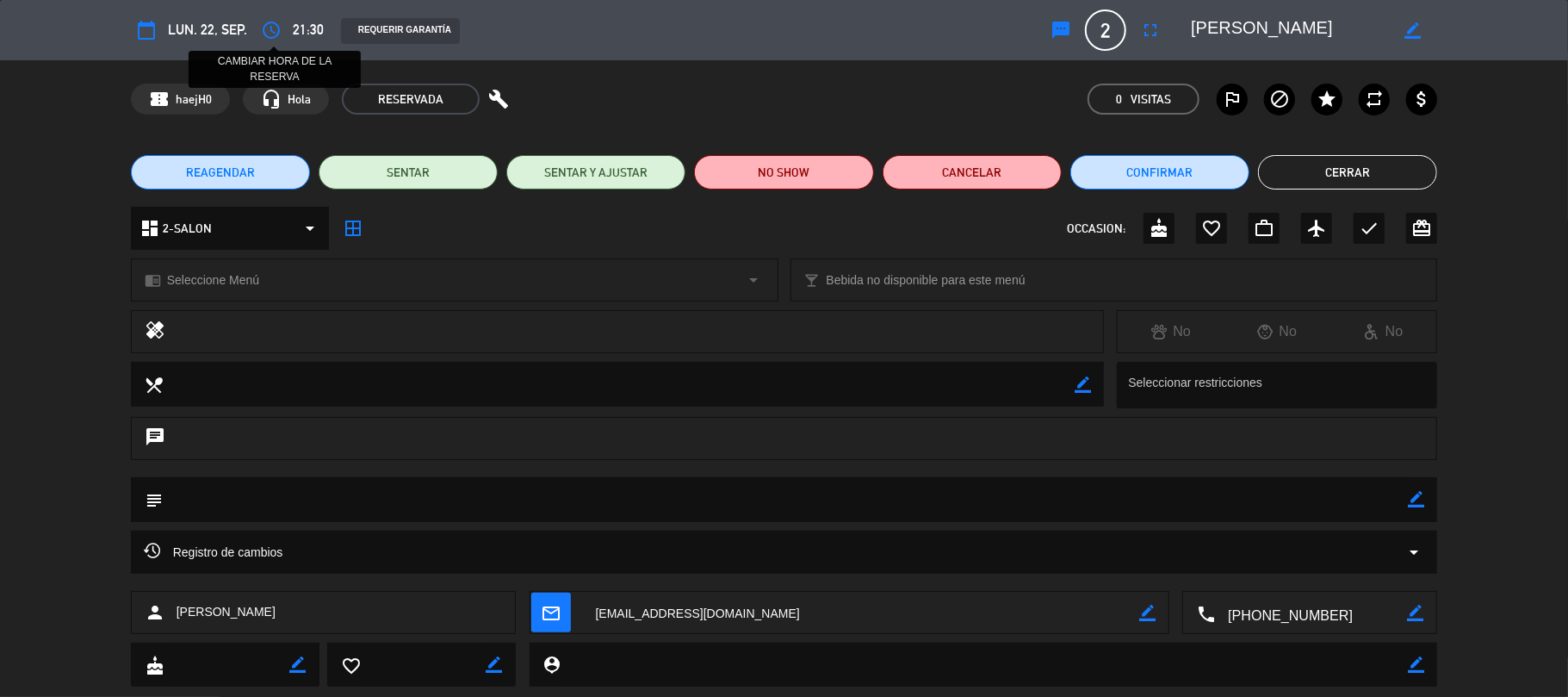
click at [273, 28] on icon "access_time" at bounding box center [272, 30] width 21 height 21
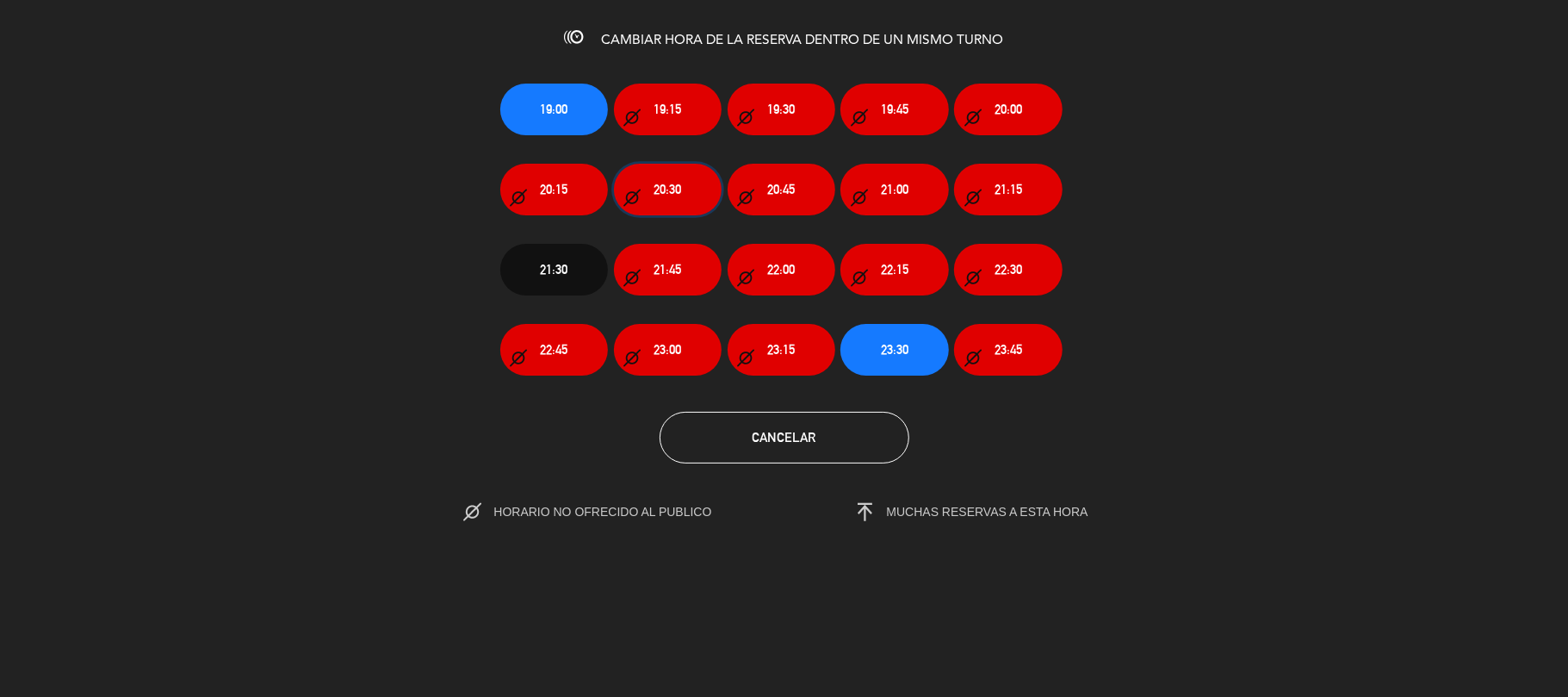
click at [654, 179] on span "20:30" at bounding box center [667, 189] width 28 height 20
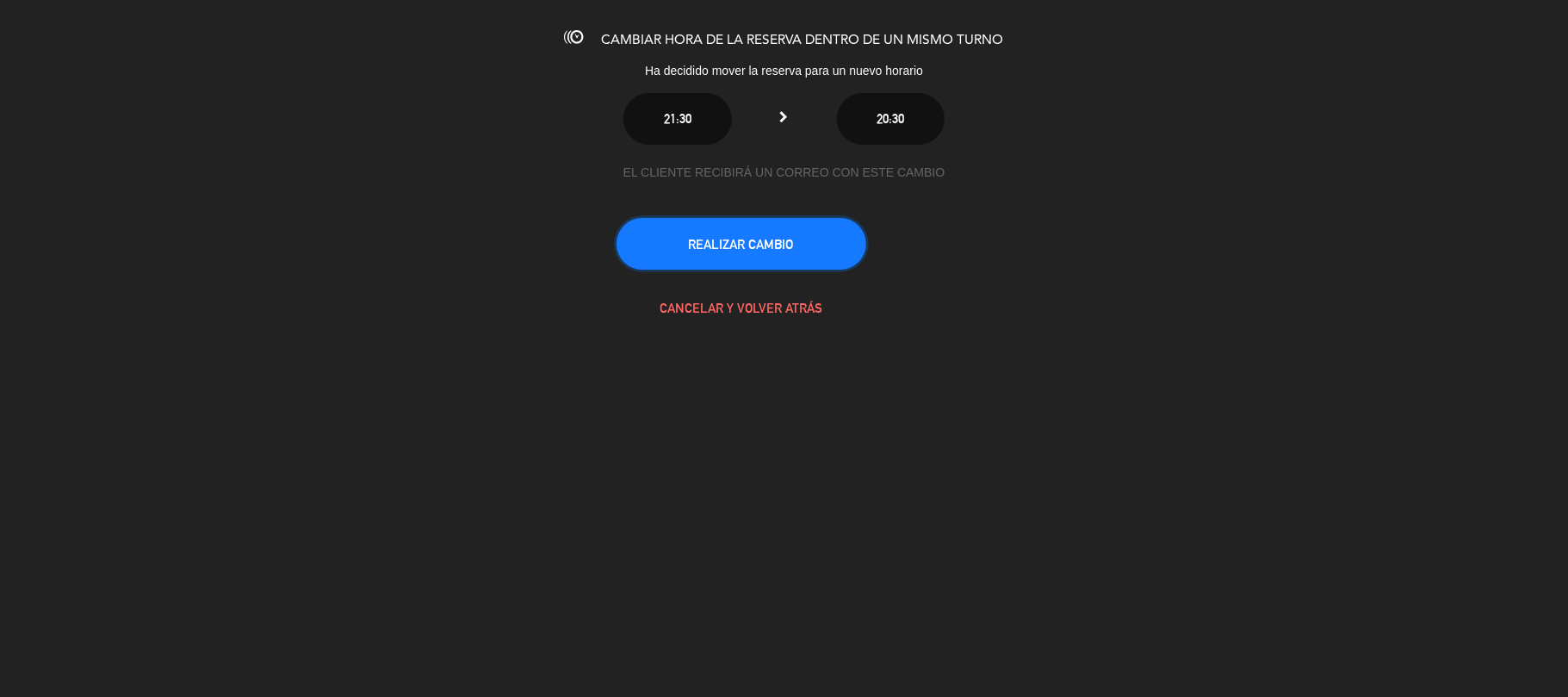
click at [799, 248] on button "REALIZAR CAMBIO" at bounding box center [741, 243] width 250 height 51
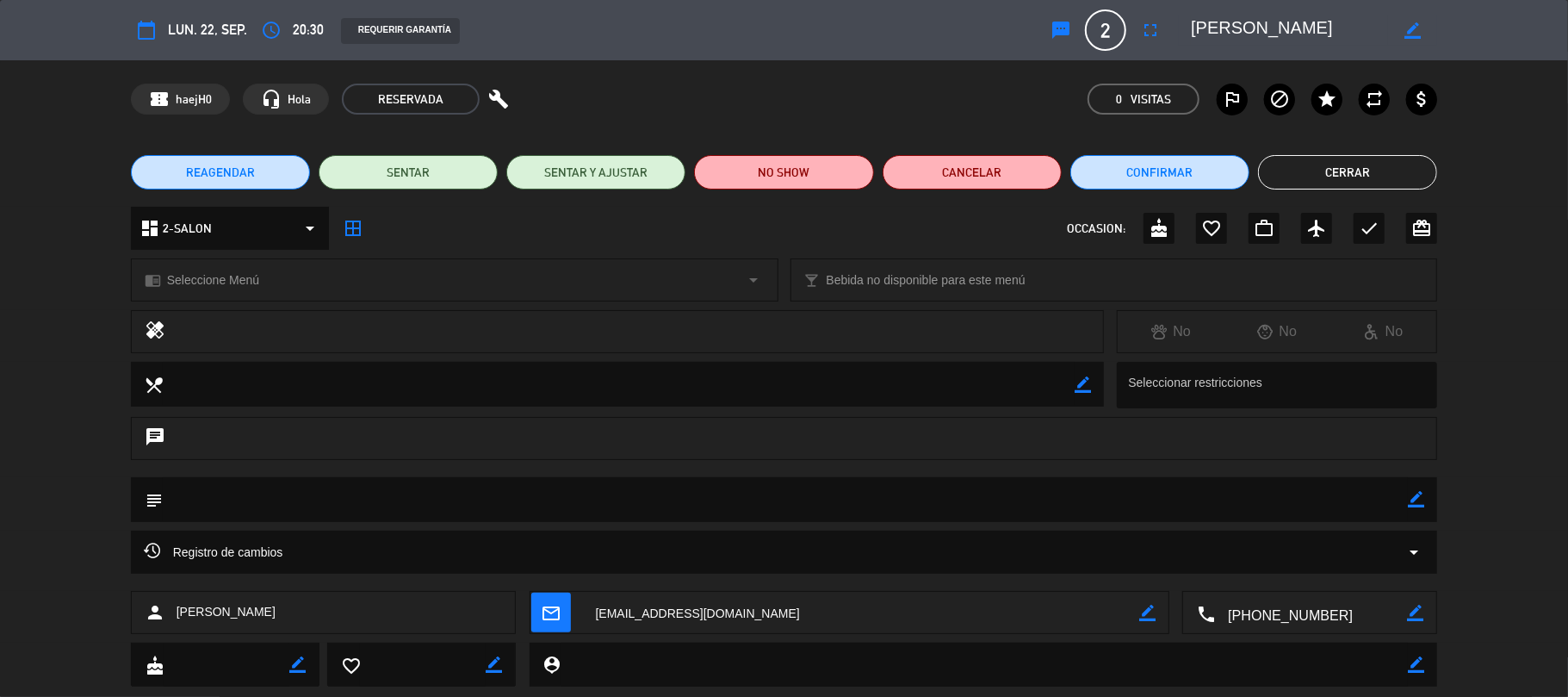
click at [1424, 494] on icon "border_color" at bounding box center [1415, 499] width 16 height 16
click at [1419, 494] on icon at bounding box center [1415, 499] width 16 height 16
click at [1407, 494] on icon "border_color" at bounding box center [1415, 499] width 16 height 16
click at [980, 515] on textarea at bounding box center [785, 499] width 1246 height 44
drag, startPoint x: 1416, startPoint y: 503, endPoint x: 1416, endPoint y: 475, distance: 28.0
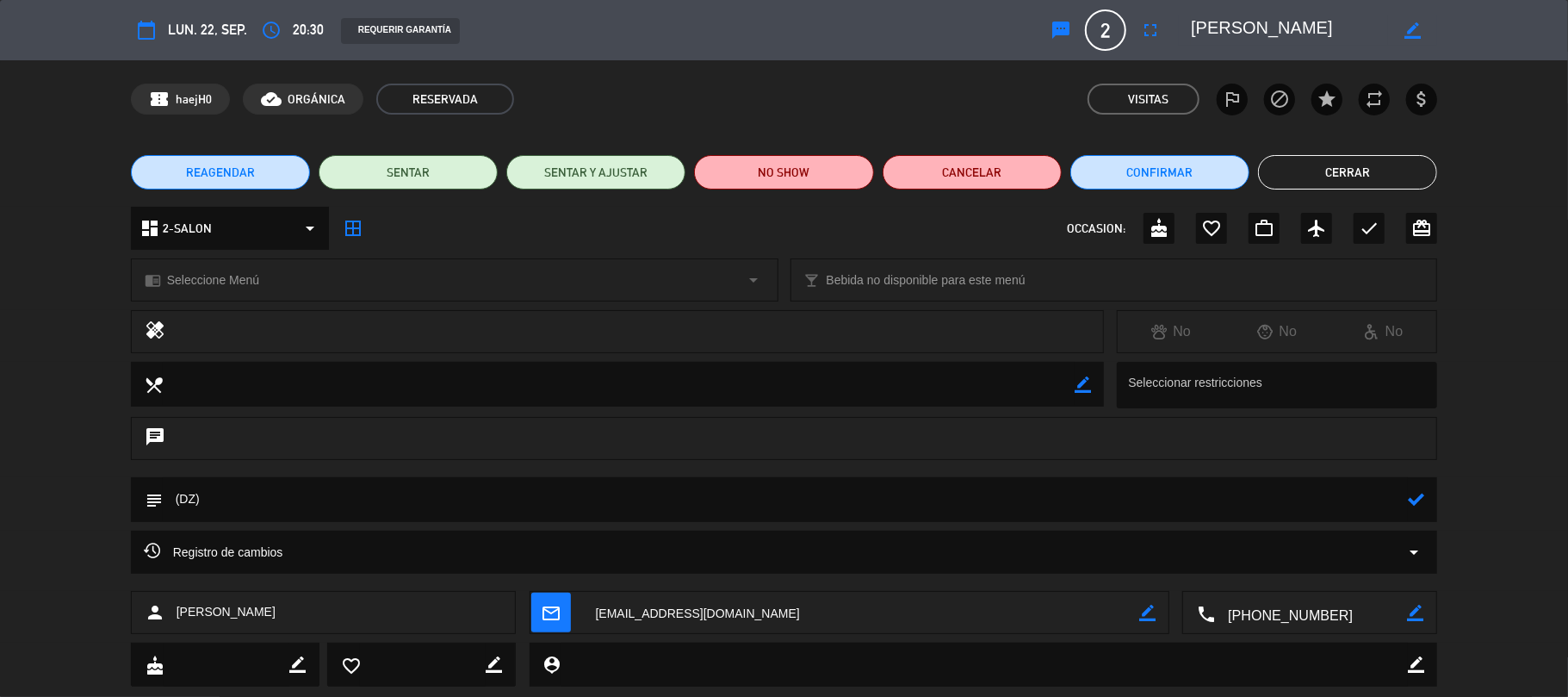
click at [1416, 503] on icon at bounding box center [1415, 499] width 16 height 16
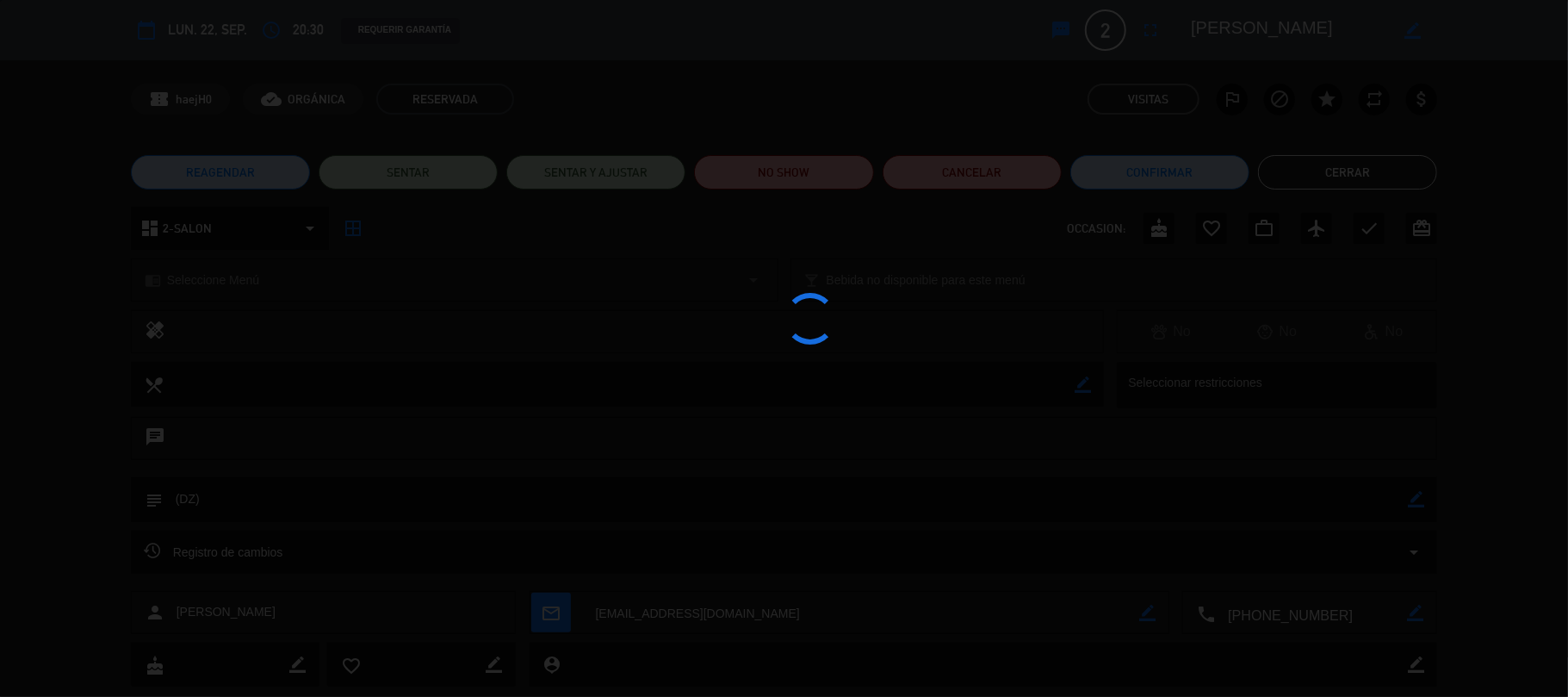
type textarea "(DZ)"
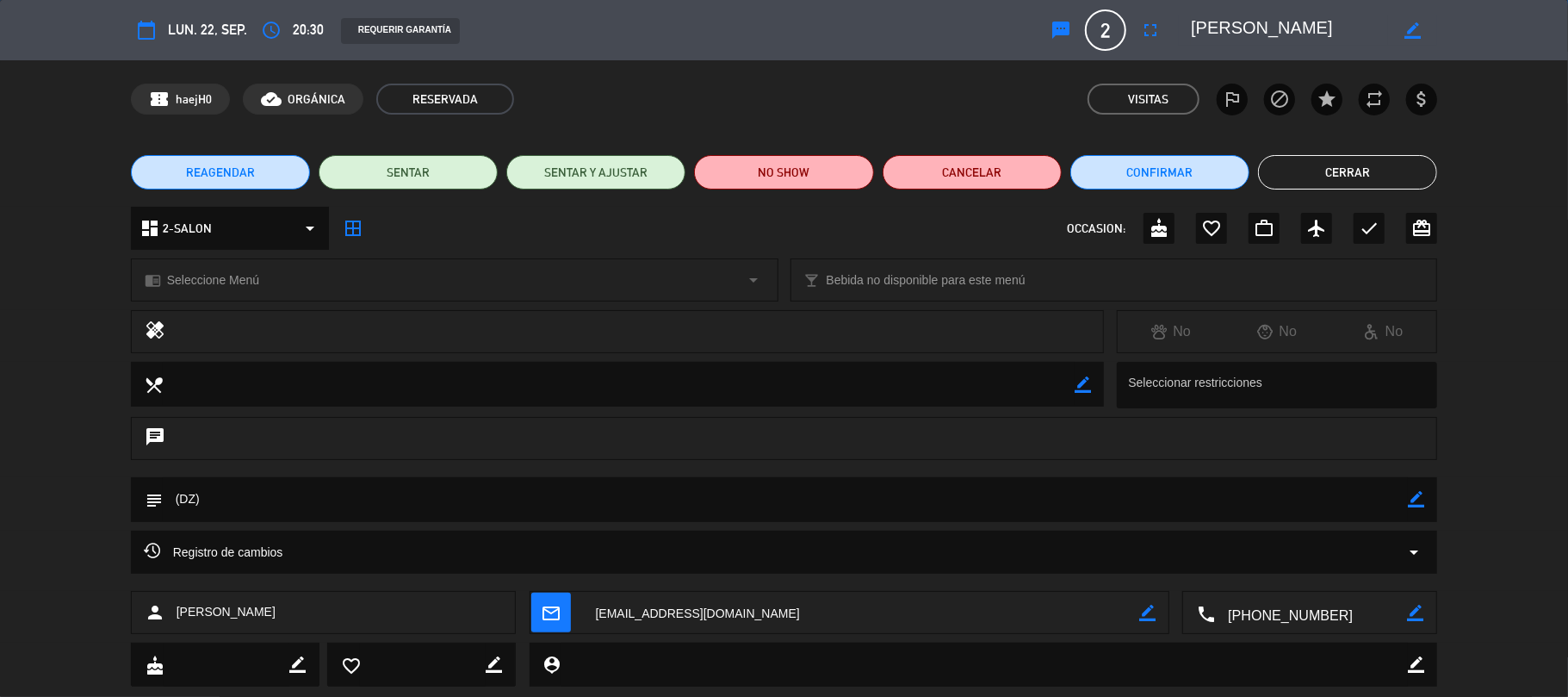
click at [1330, 163] on button "Cerrar" at bounding box center [1348, 172] width 179 height 34
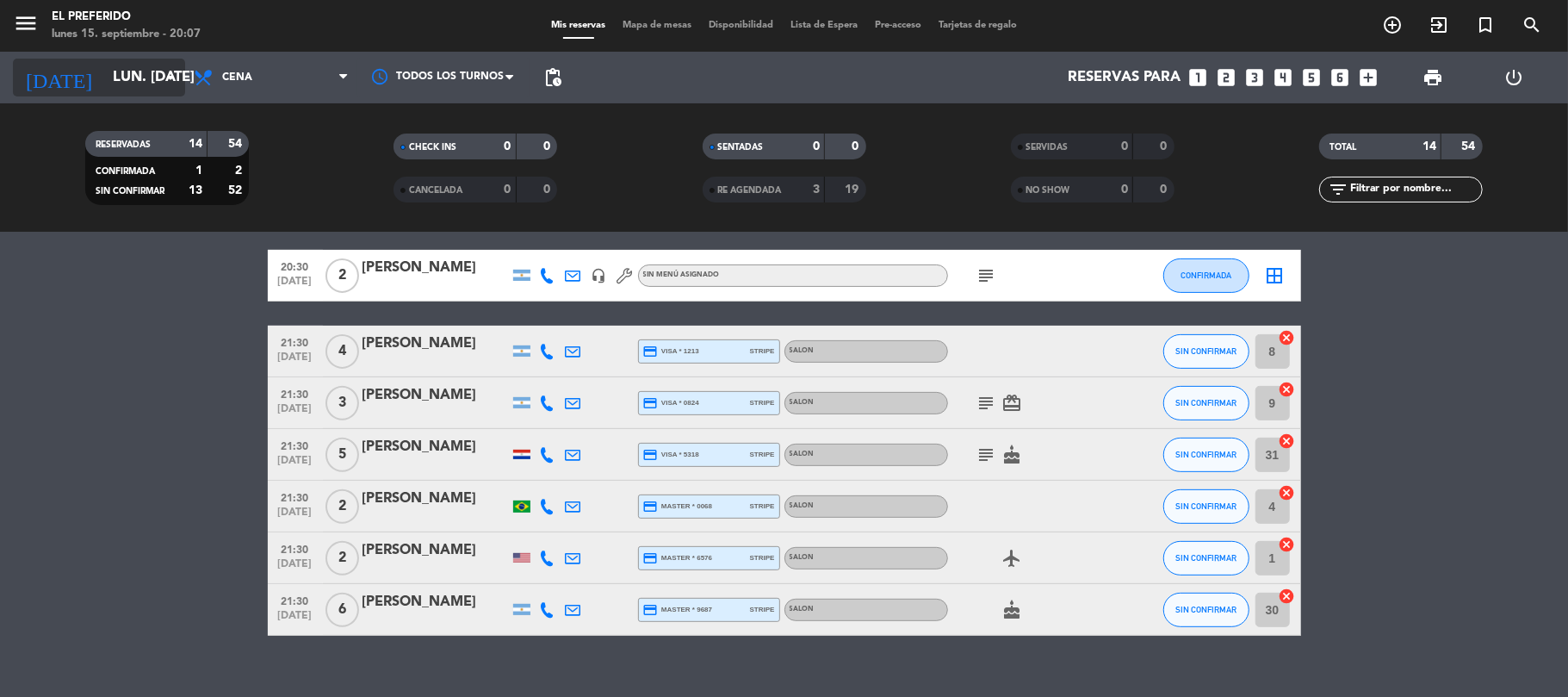
click at [142, 76] on input "lun. [DATE]" at bounding box center [198, 77] width 186 height 33
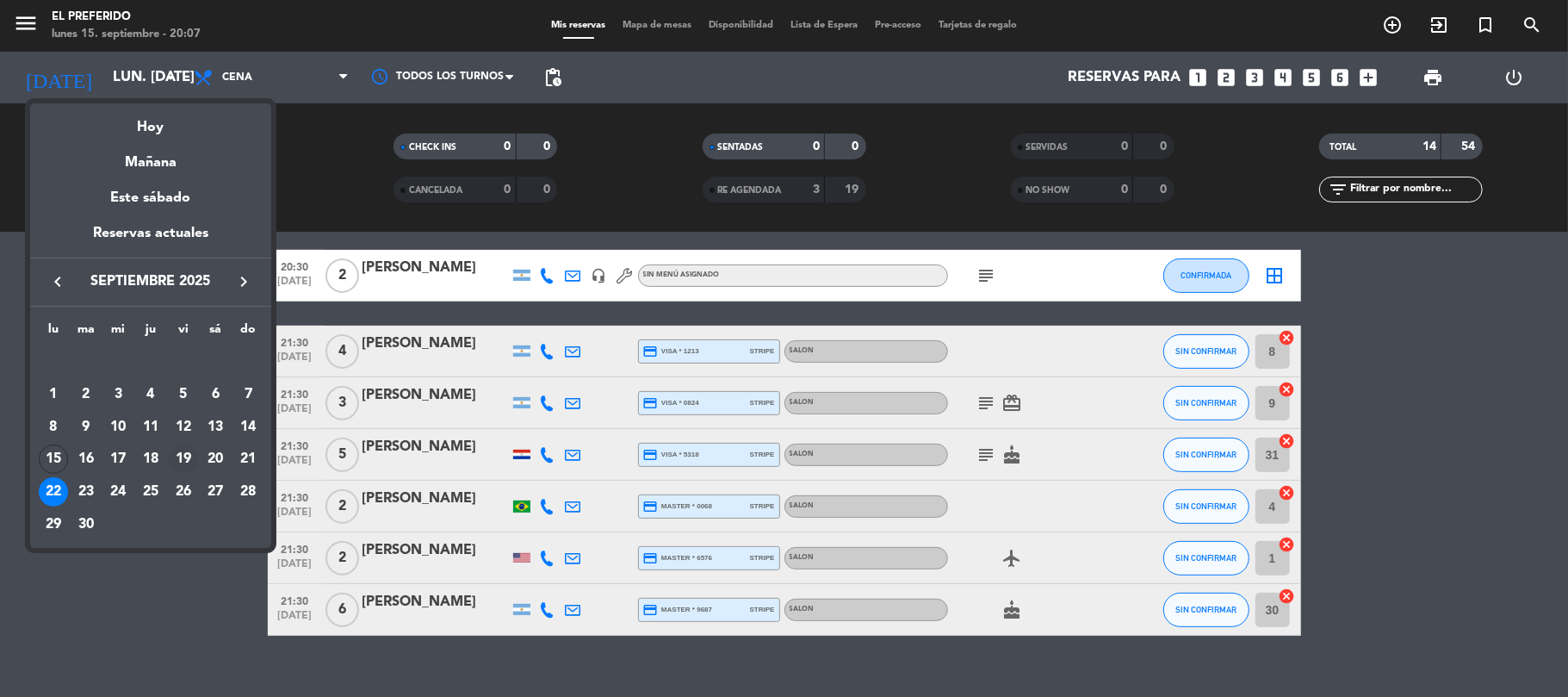
click at [180, 451] on div "19" at bounding box center [183, 459] width 29 height 29
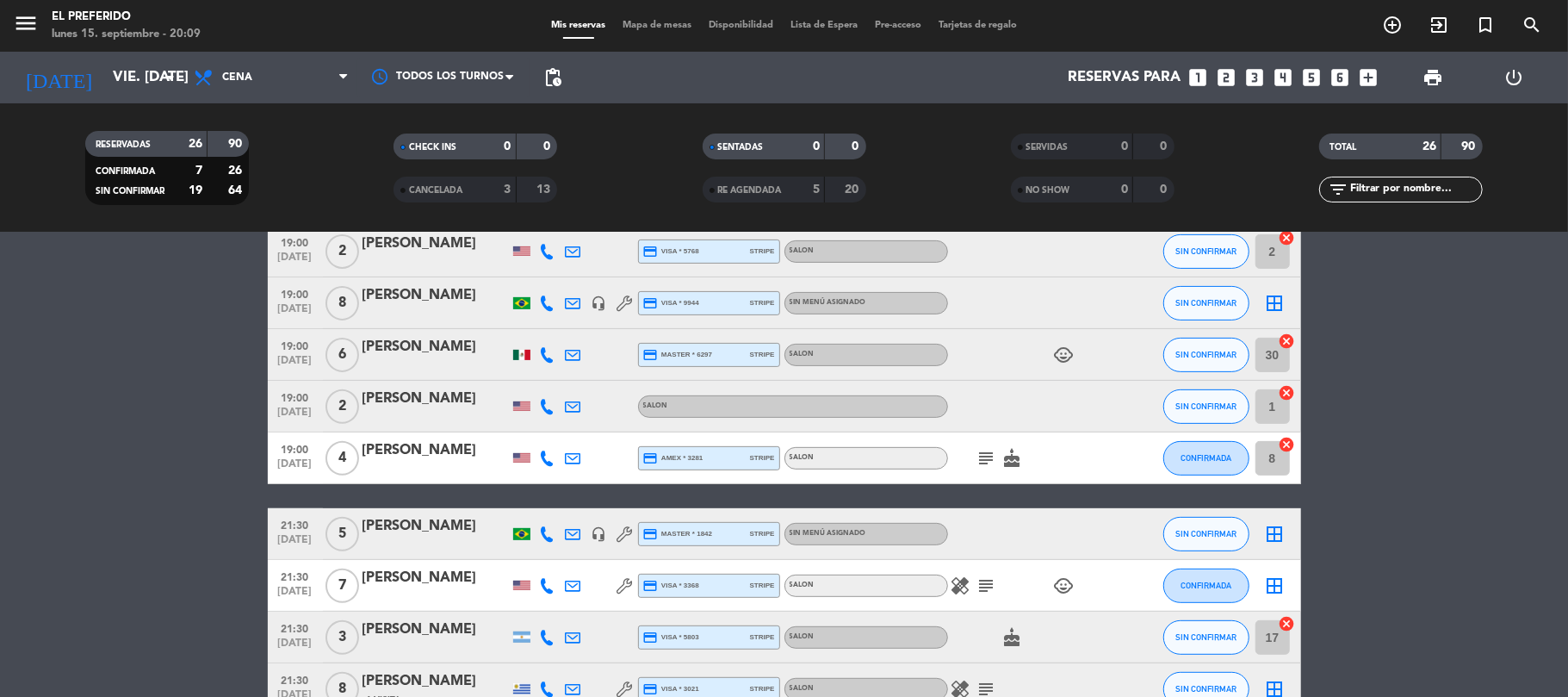
click at [557, 87] on span "pending_actions" at bounding box center [553, 78] width 21 height 21
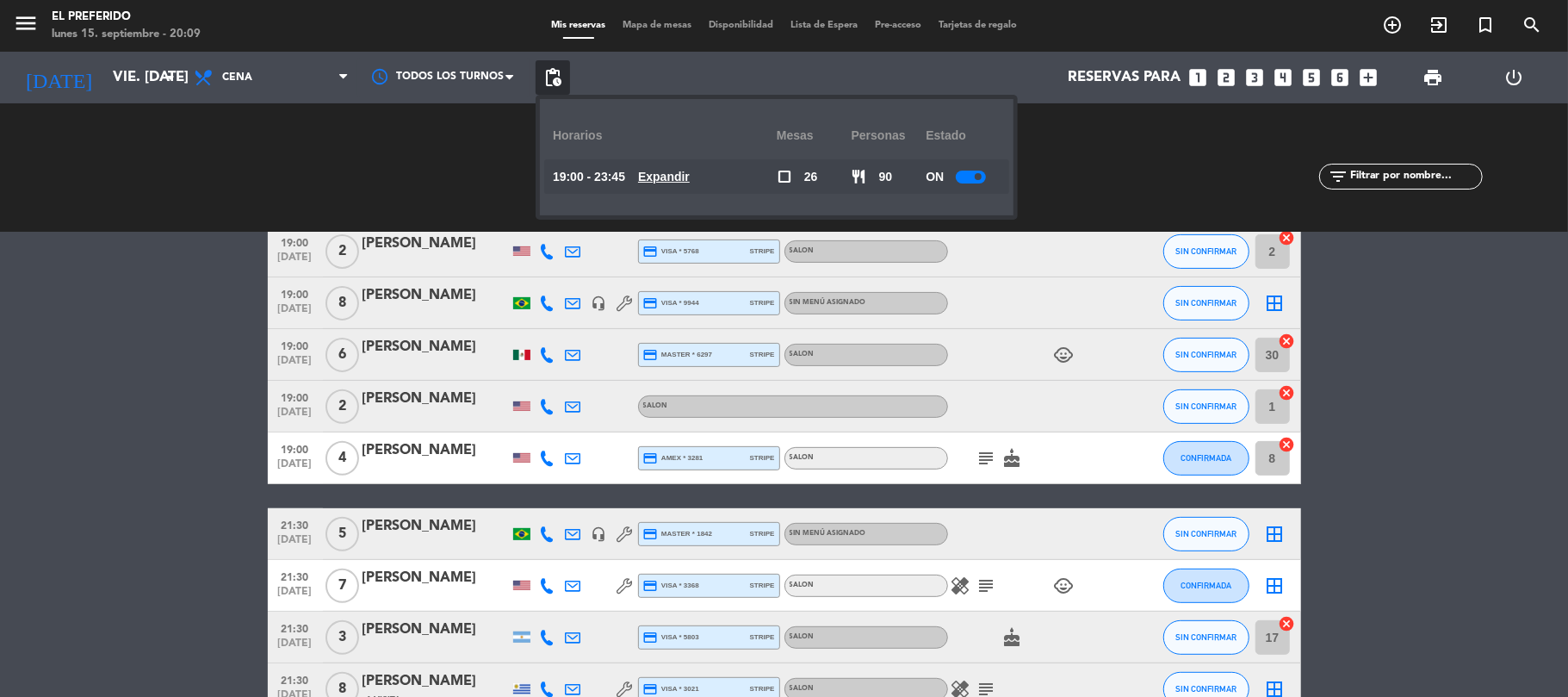
click at [682, 165] on div "19:00 - 23:45 Expandir" at bounding box center [665, 177] width 224 height 34
click at [686, 171] on u "Expandir" at bounding box center [664, 177] width 51 height 14
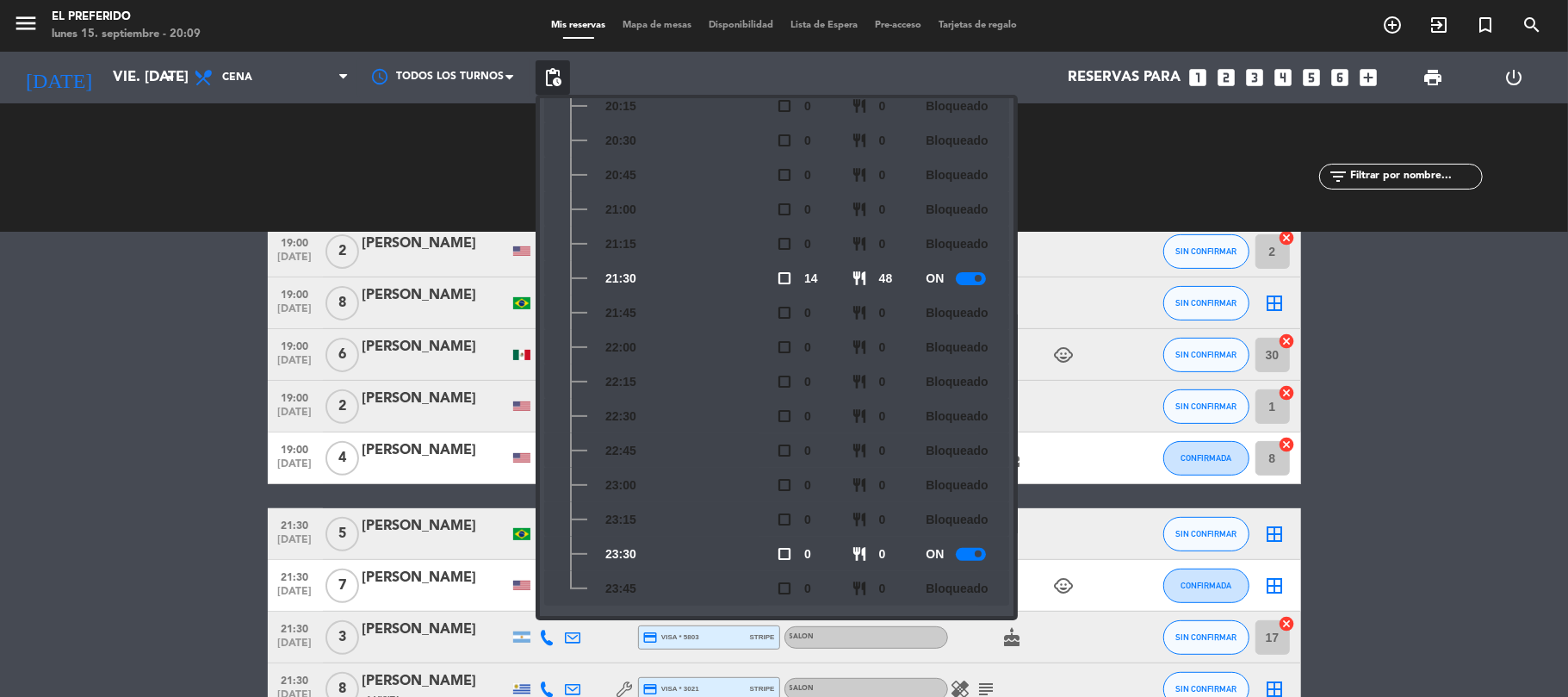
scroll to position [288, 0]
click at [170, 380] on bookings-row "19:00 [DATE] 4 [PERSON_NAME] credit_card master * 2499 stripe SALON subject air…" at bounding box center [784, 548] width 1568 height 1367
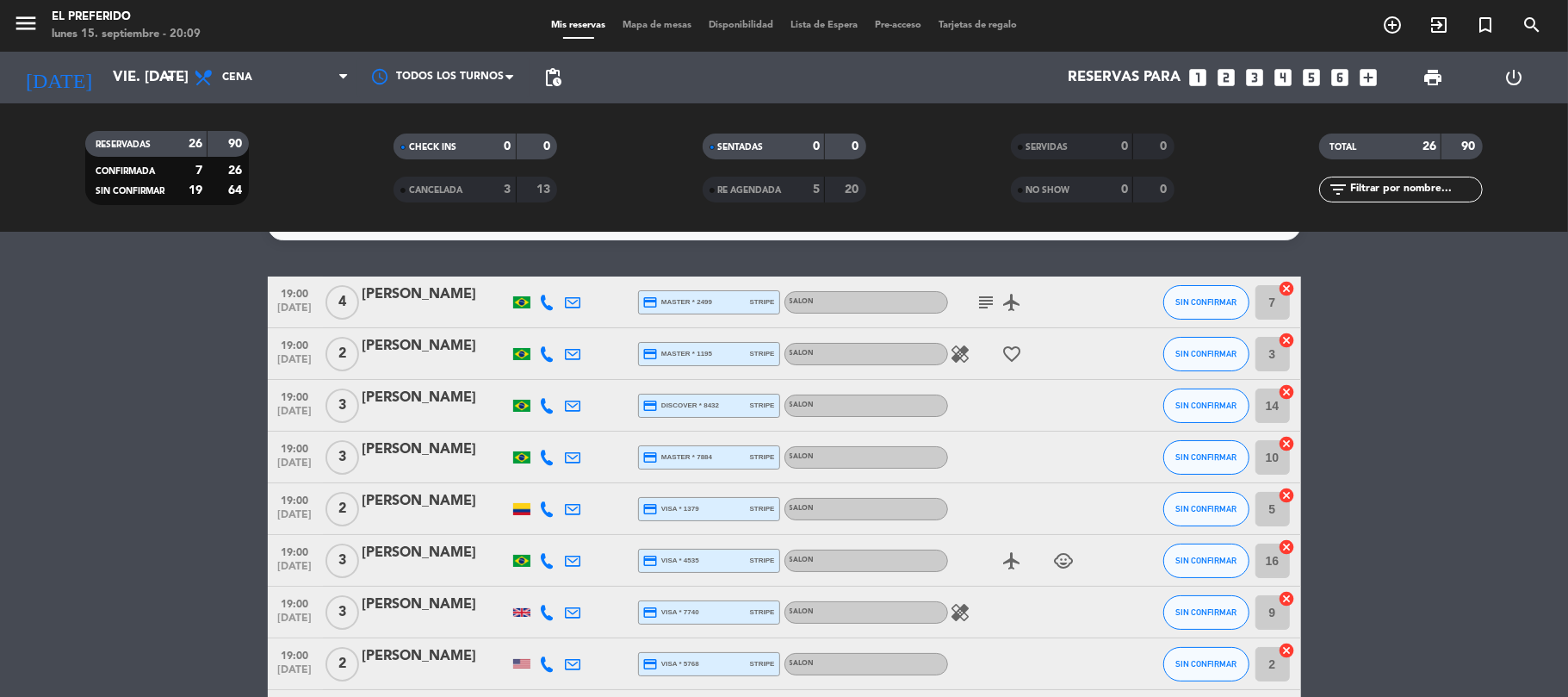
scroll to position [0, 0]
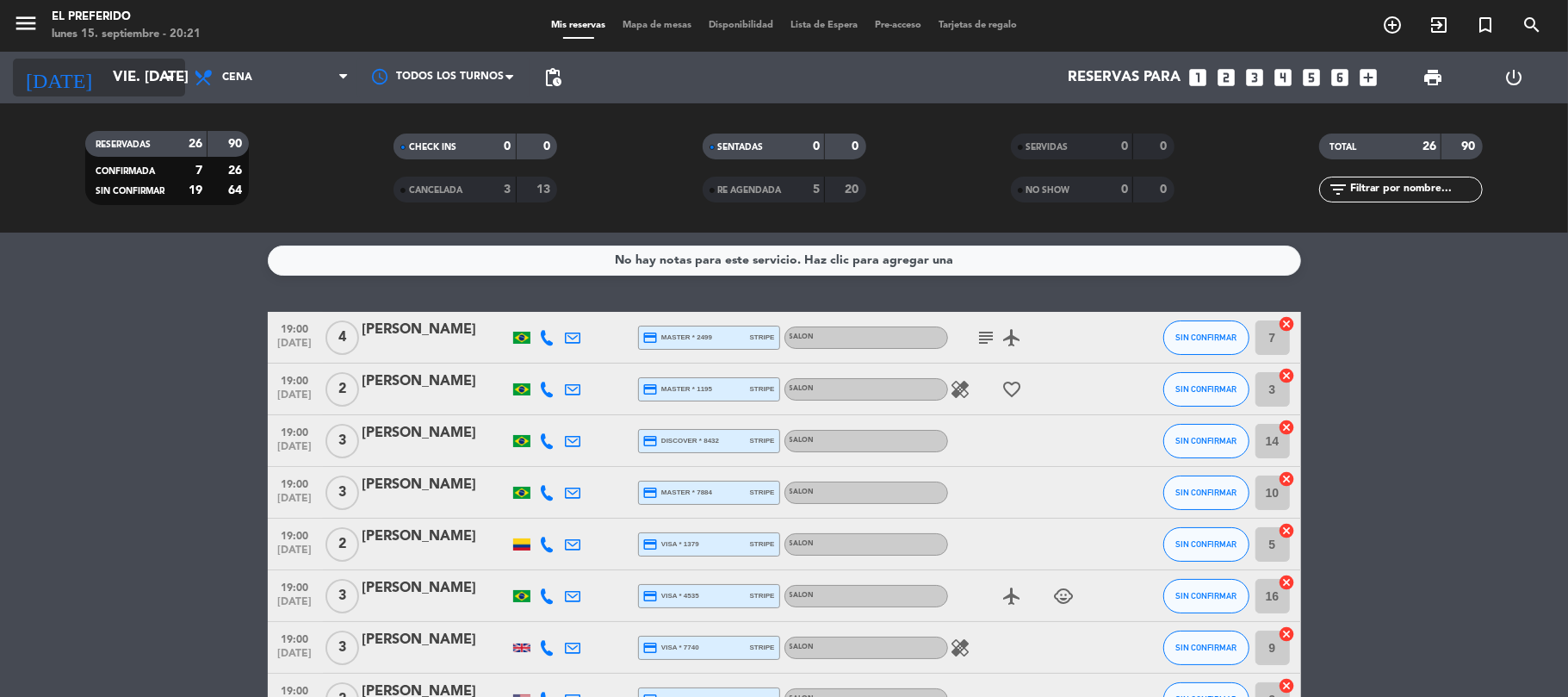
click at [117, 69] on input "vie. [DATE]" at bounding box center [198, 77] width 186 height 33
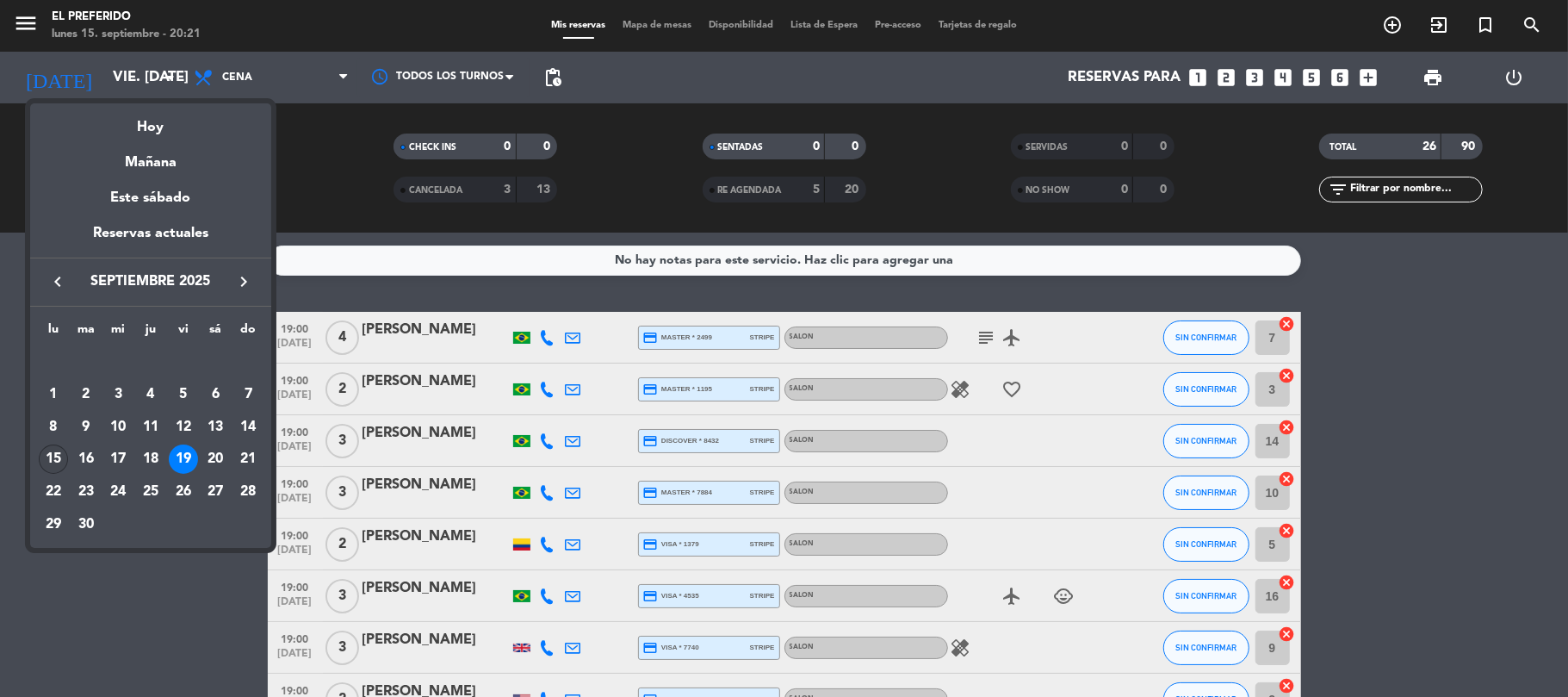
click at [52, 453] on div "15" at bounding box center [53, 459] width 29 height 29
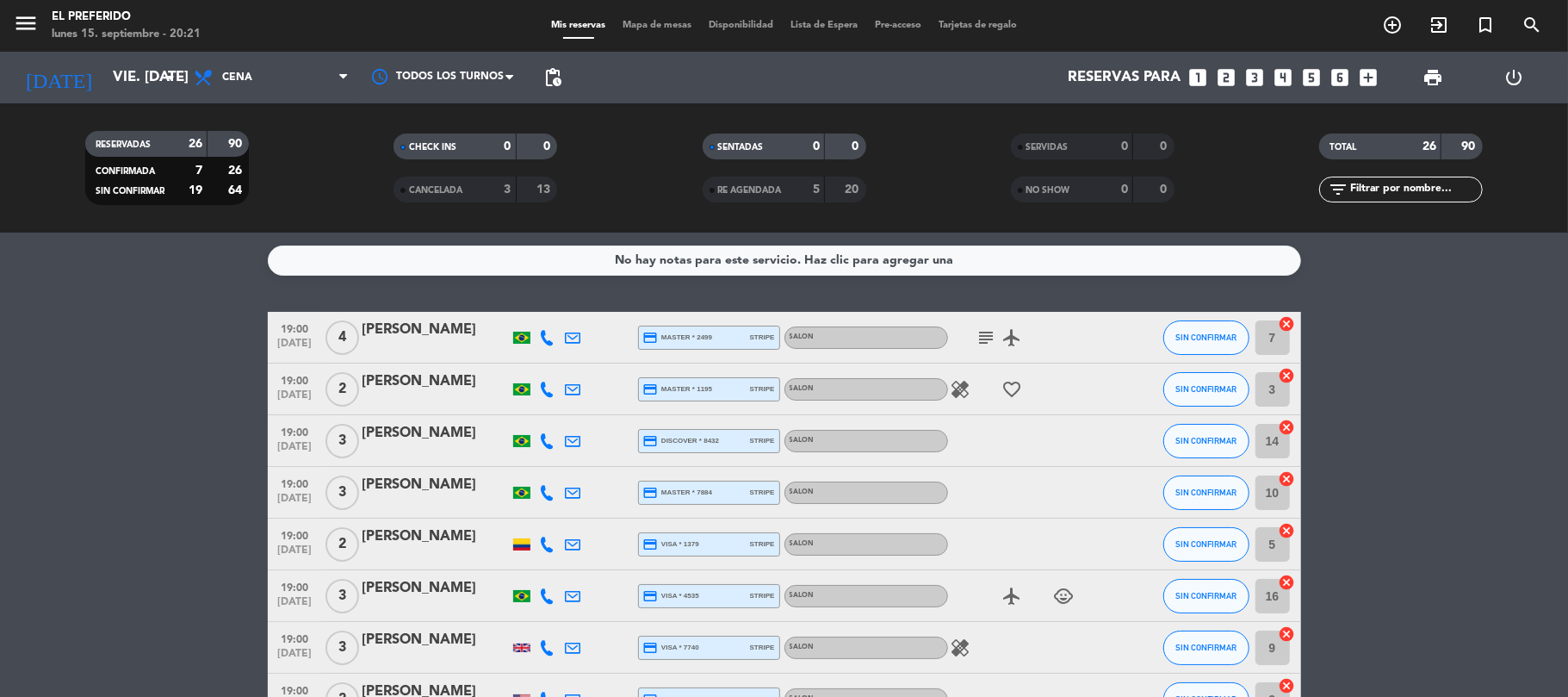
type input "lun. [DATE]"
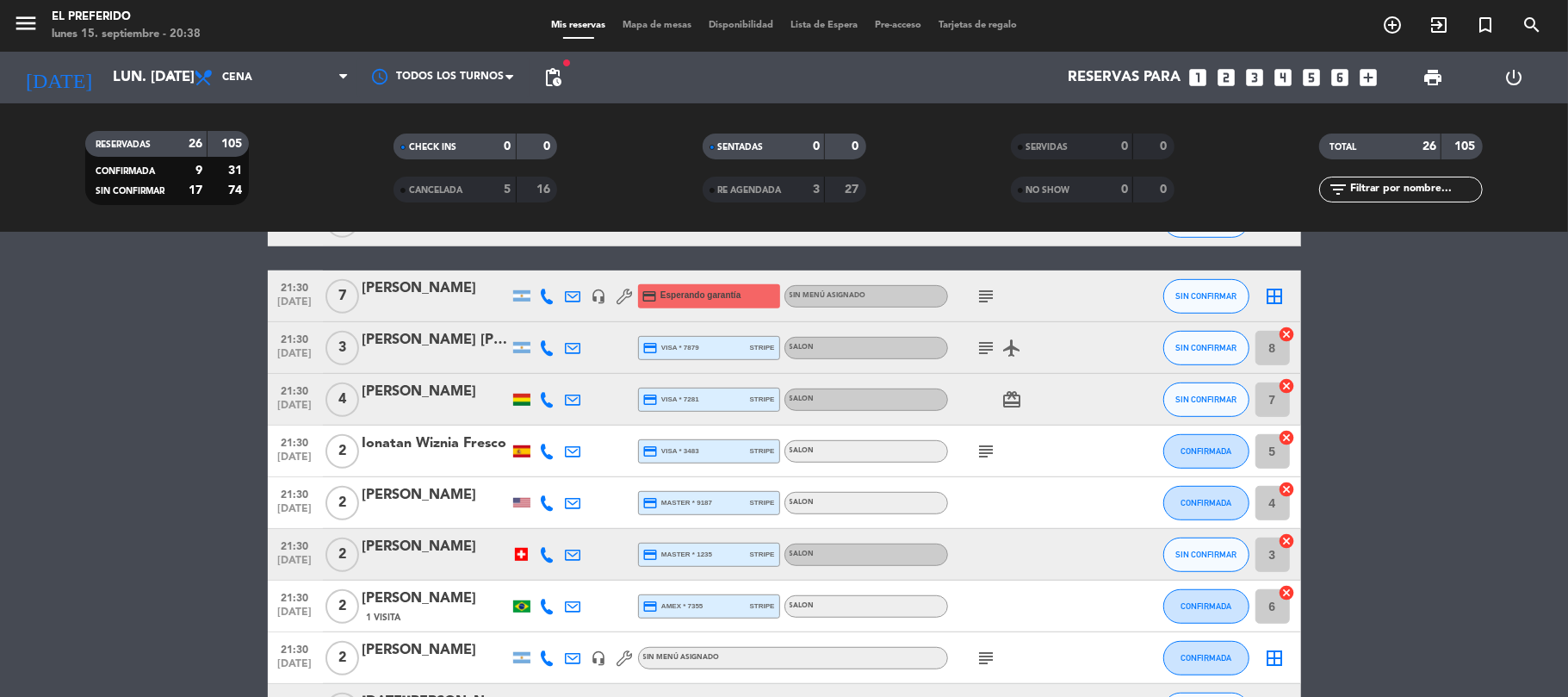
scroll to position [567, 0]
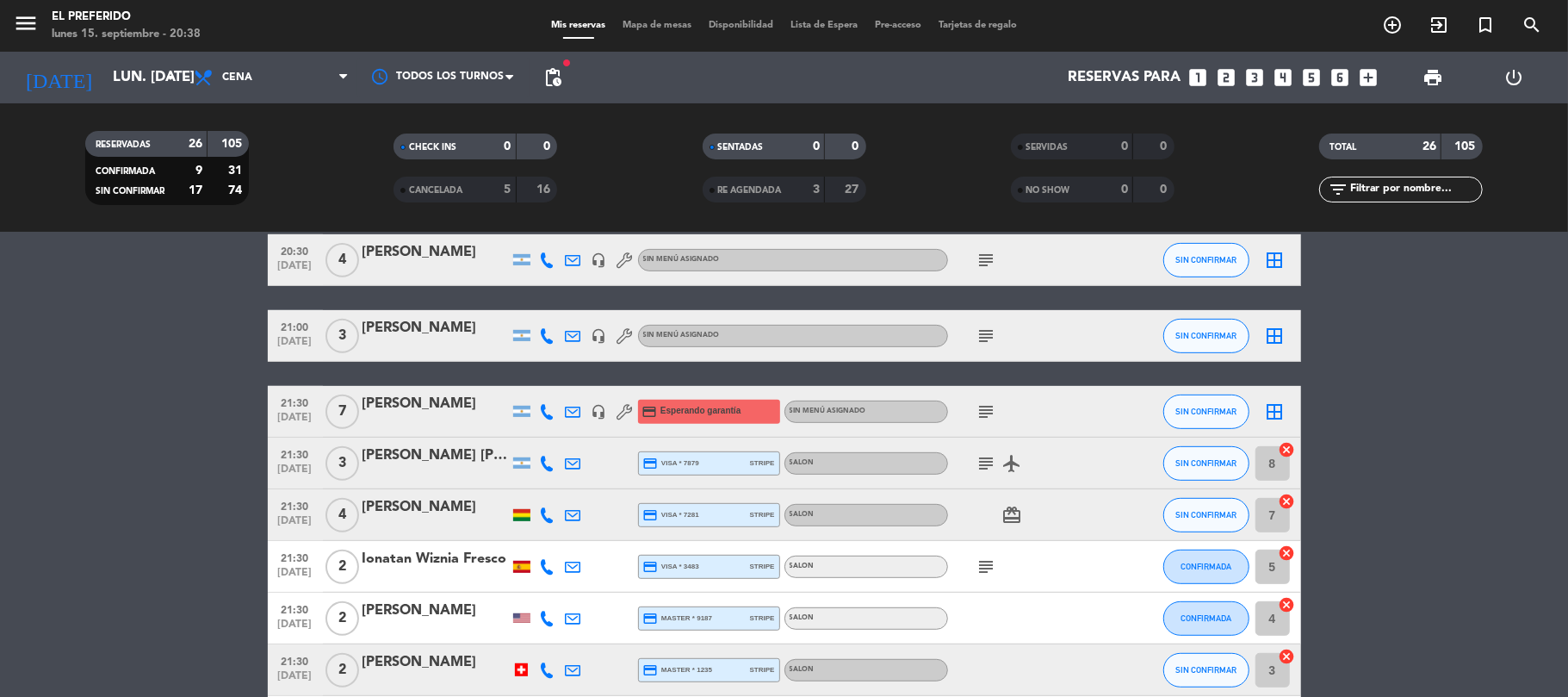
click at [401, 421] on div at bounding box center [436, 423] width 146 height 14
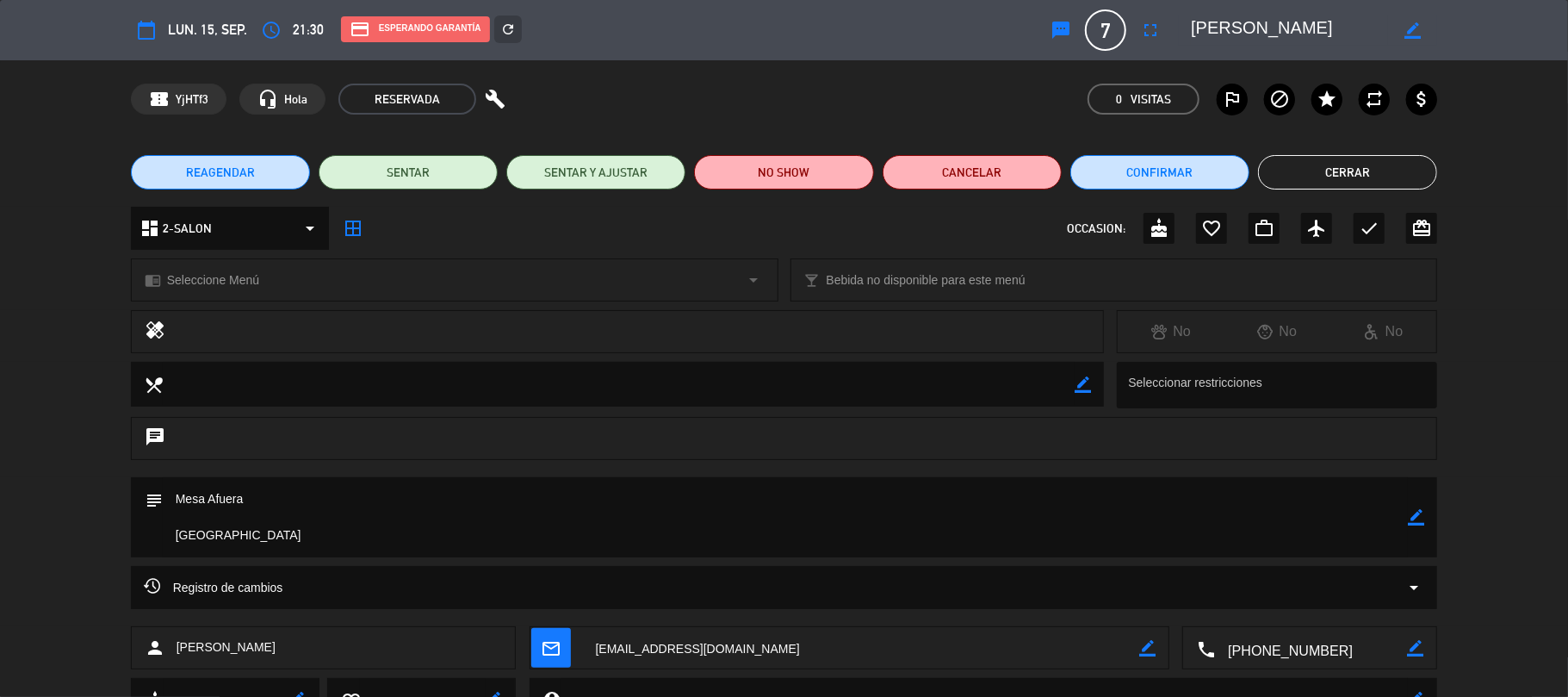
click at [1372, 160] on button "Cerrar" at bounding box center [1348, 172] width 179 height 34
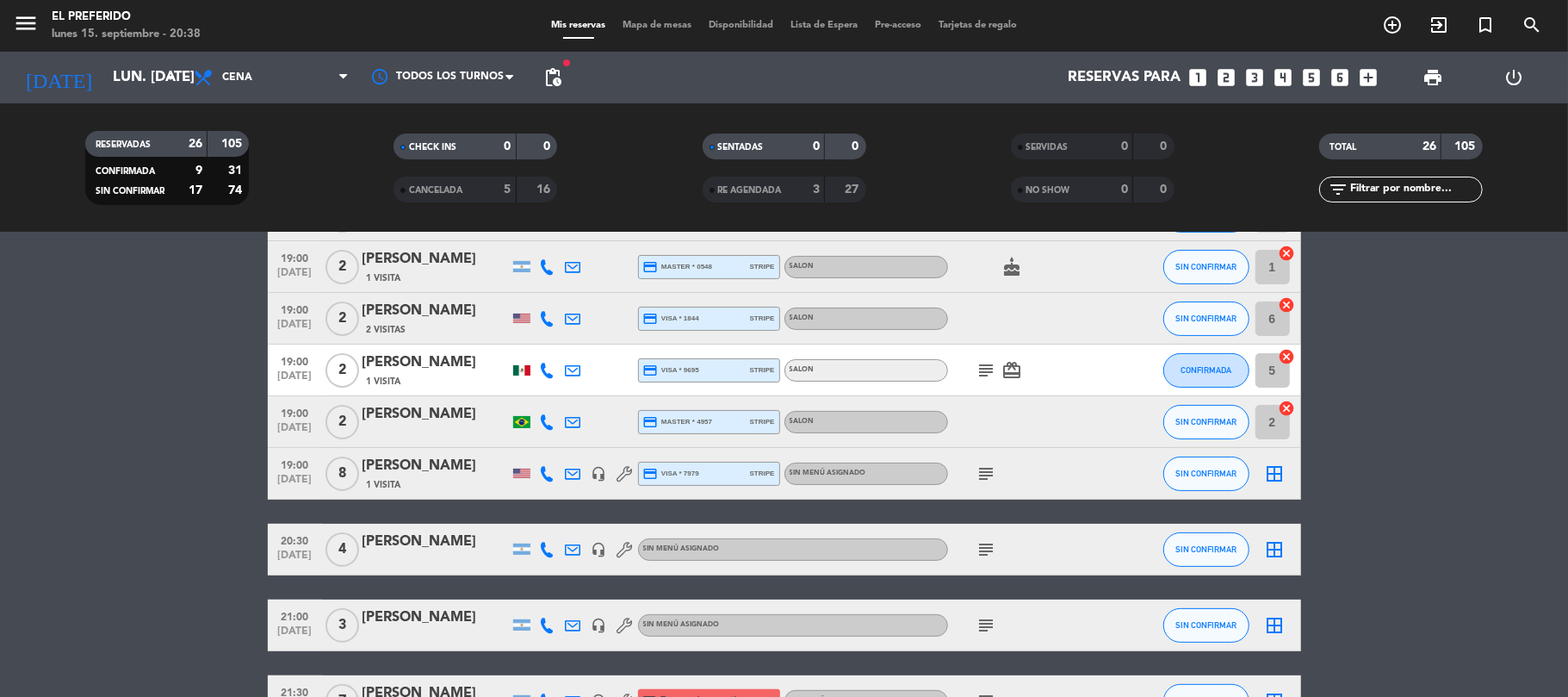
scroll to position [0, 0]
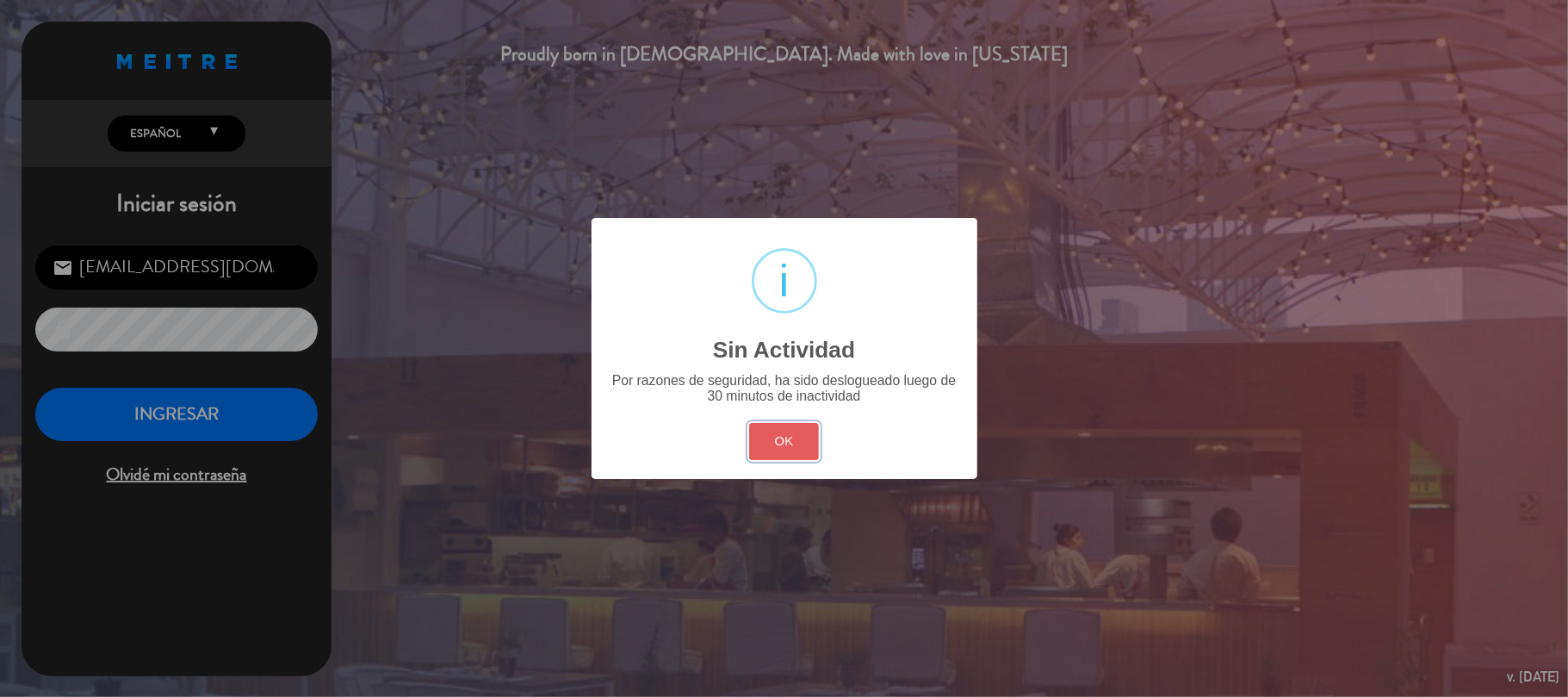
click at [784, 458] on button "OK" at bounding box center [784, 441] width 69 height 37
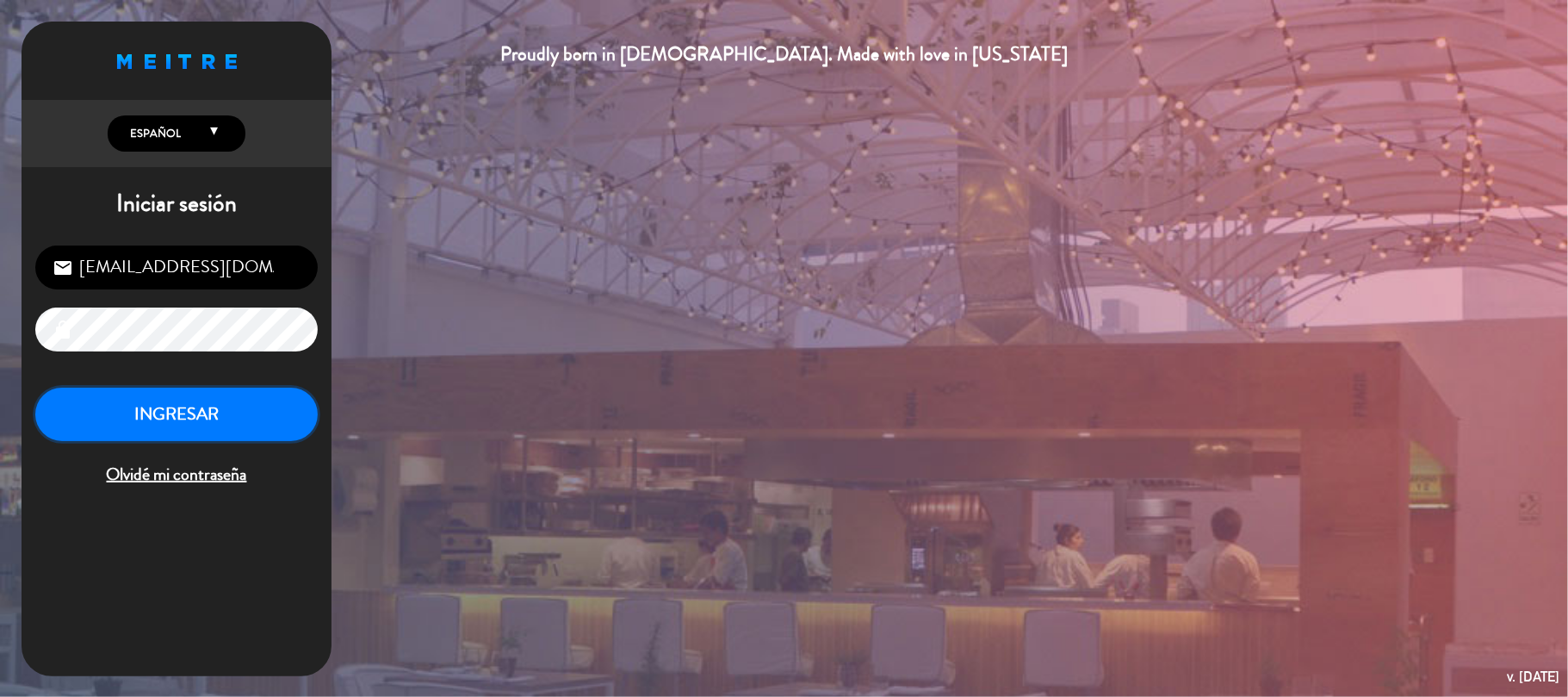
click at [255, 435] on button "INGRESAR" at bounding box center [176, 414] width 282 height 54
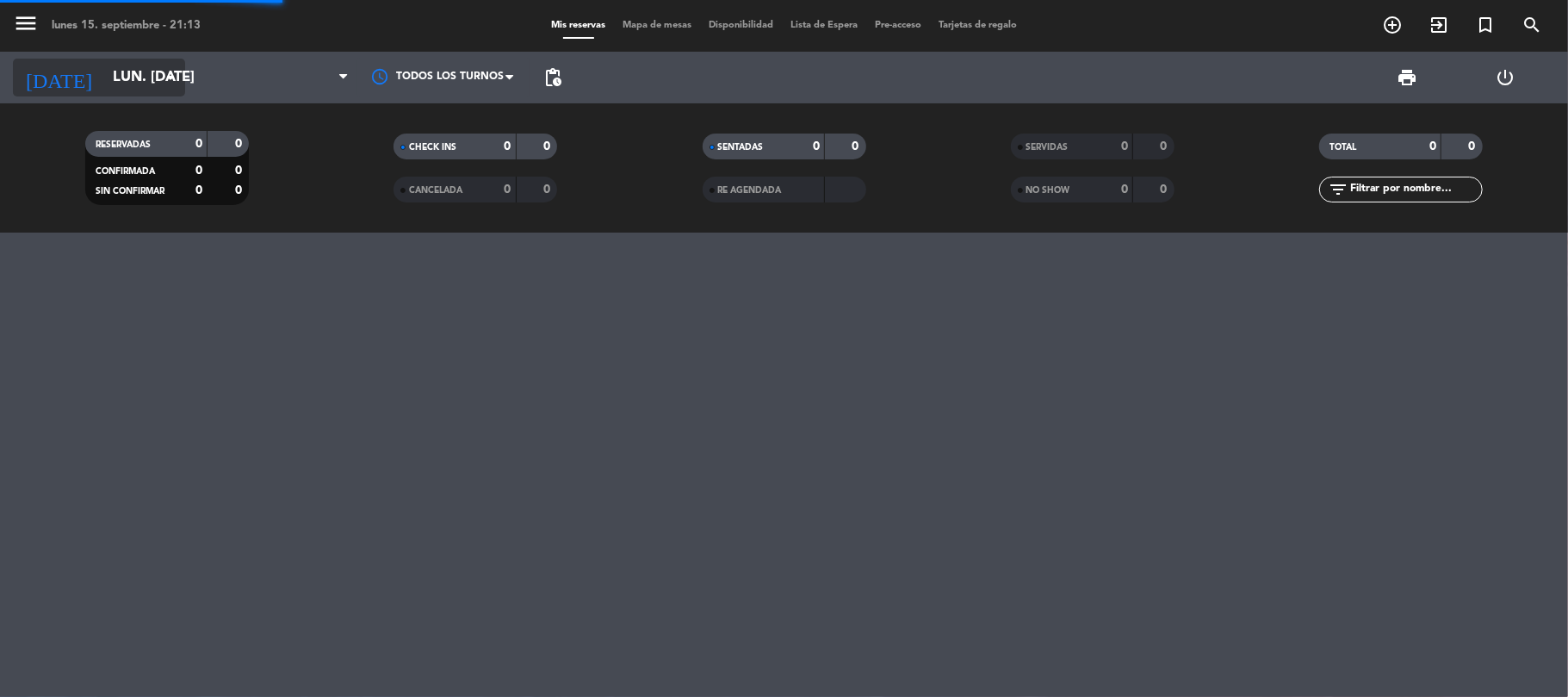
click at [127, 84] on input "lun. [DATE]" at bounding box center [198, 77] width 186 height 33
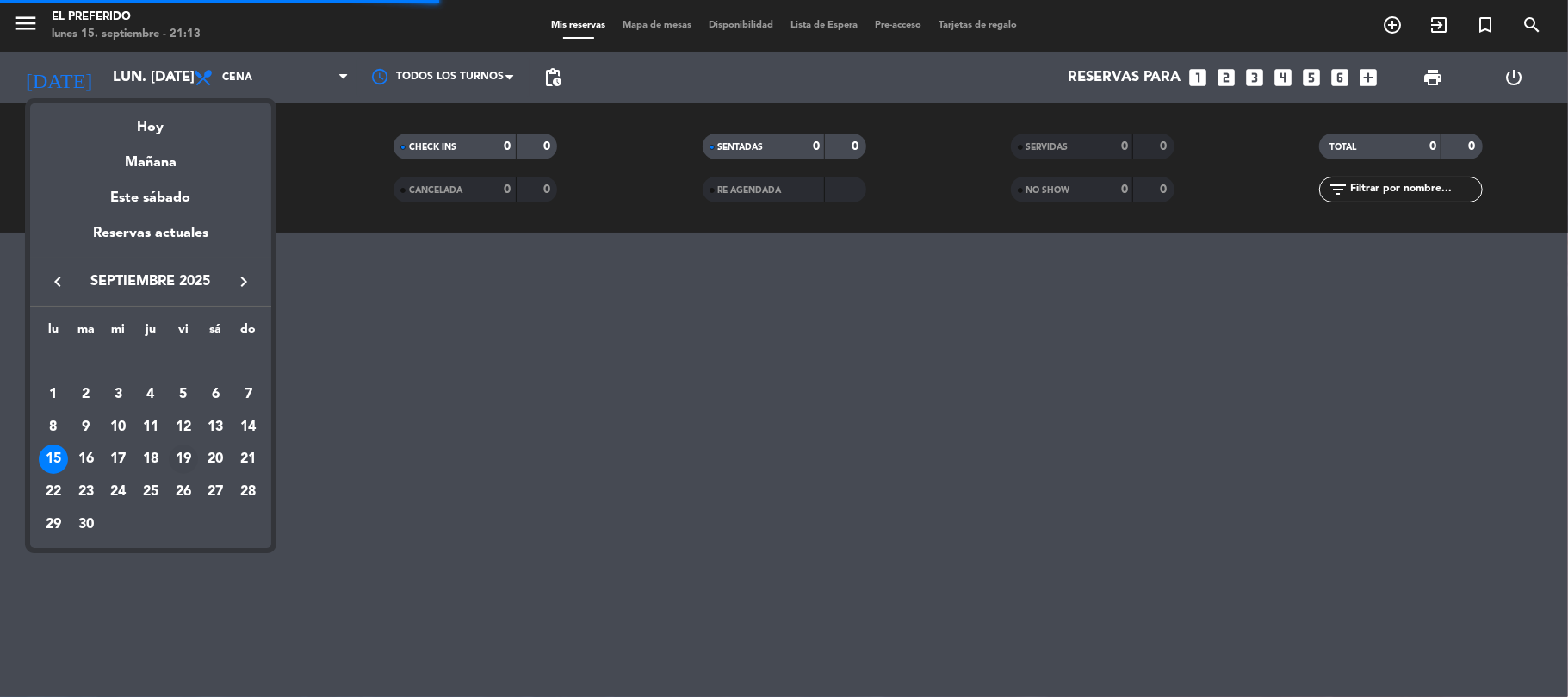
click at [190, 444] on td "19" at bounding box center [183, 459] width 32 height 32
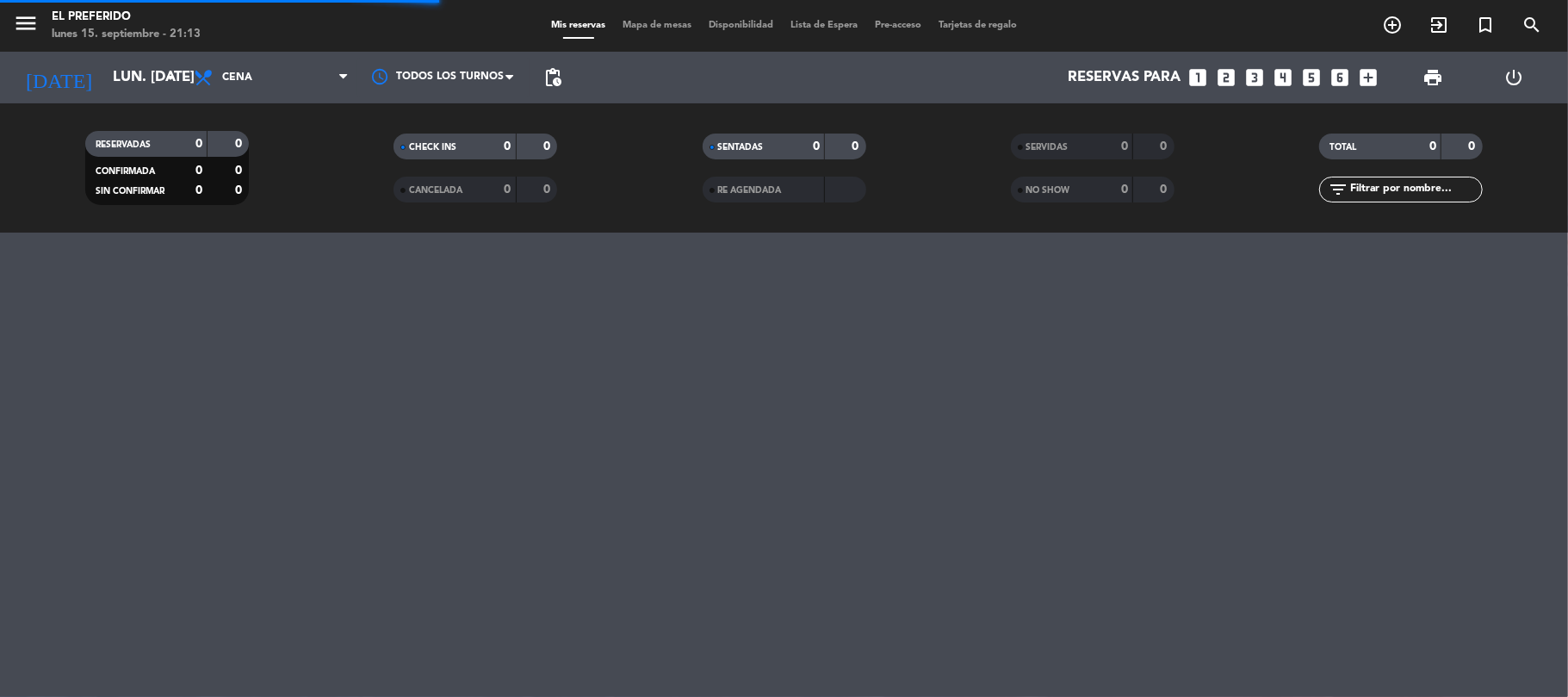
type input "vie. [DATE]"
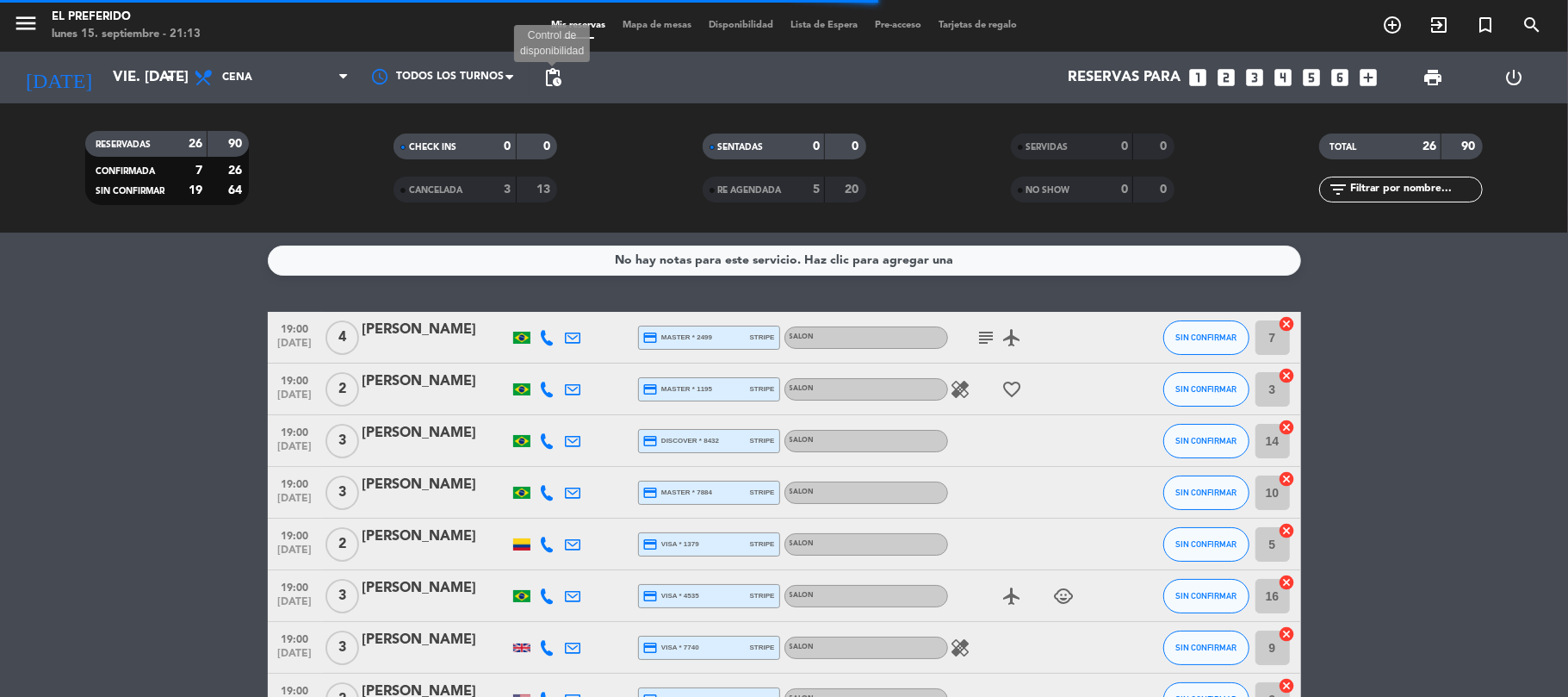
click at [546, 77] on span "pending_actions" at bounding box center [553, 78] width 21 height 21
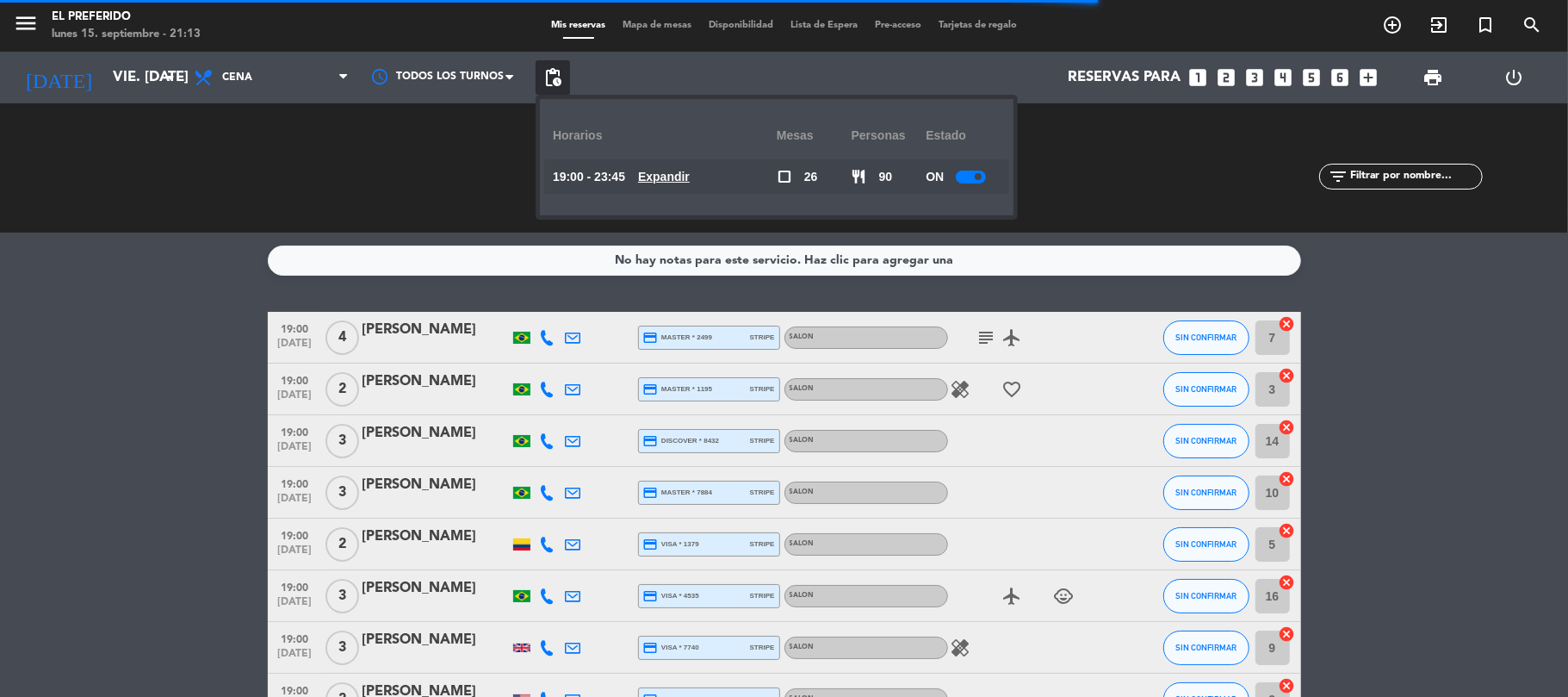
click at [690, 182] on u "Expandir" at bounding box center [664, 177] width 51 height 14
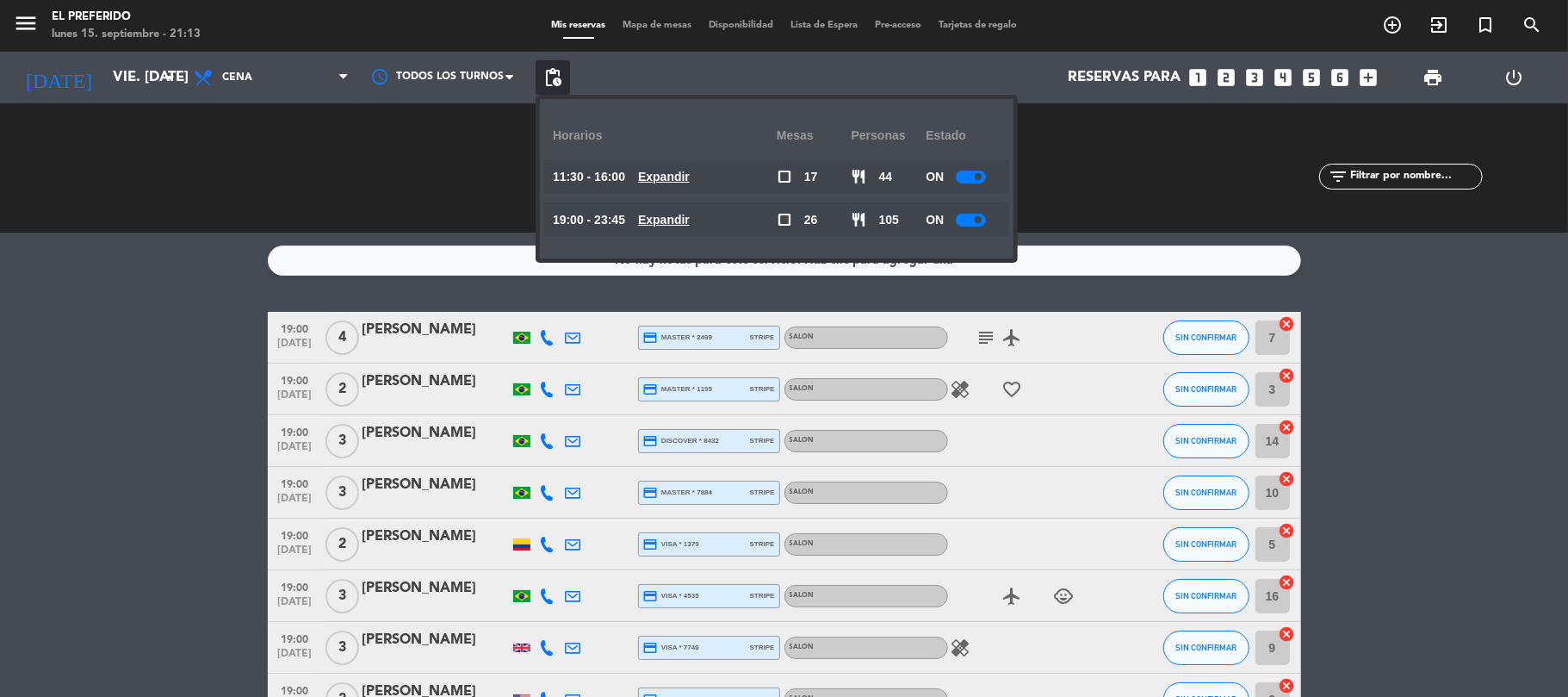
click at [671, 218] on u "Expandir" at bounding box center [664, 219] width 51 height 14
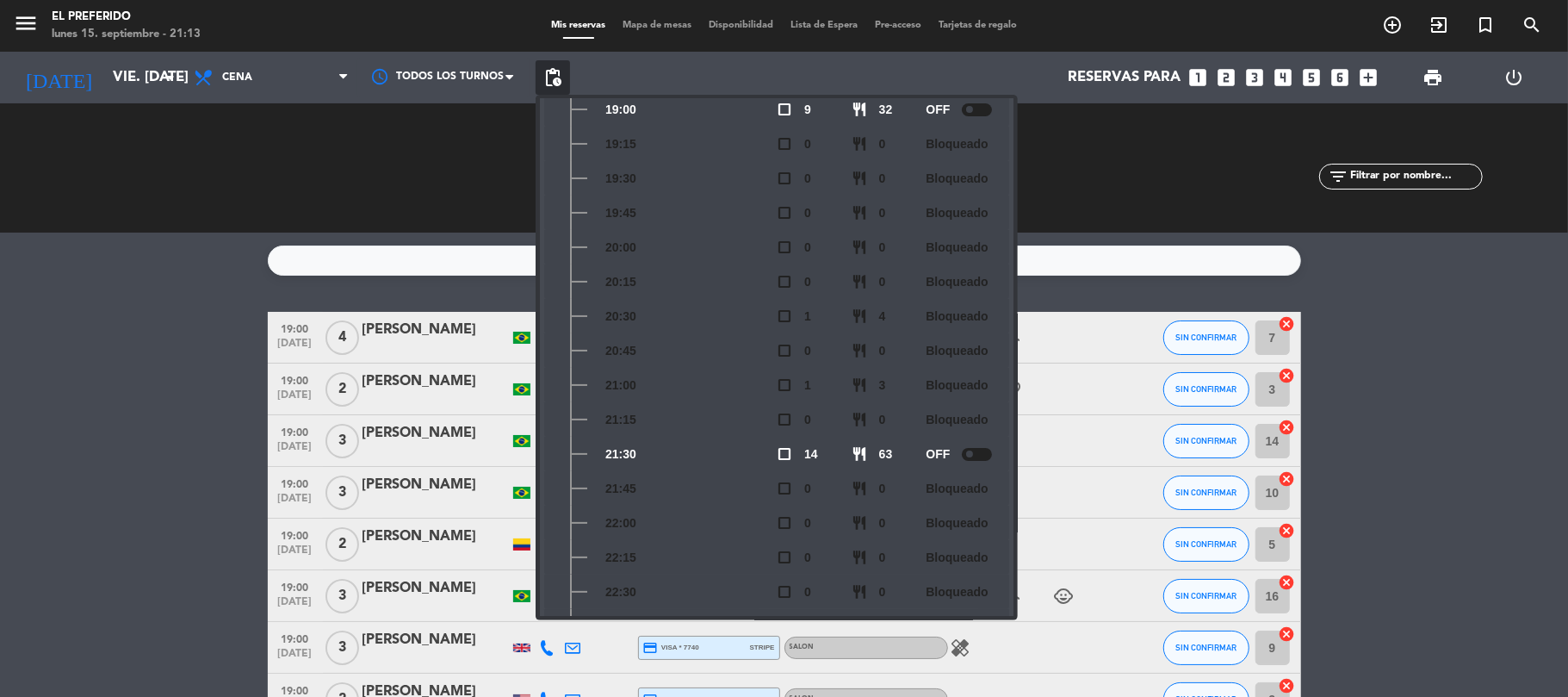
scroll to position [331, 0]
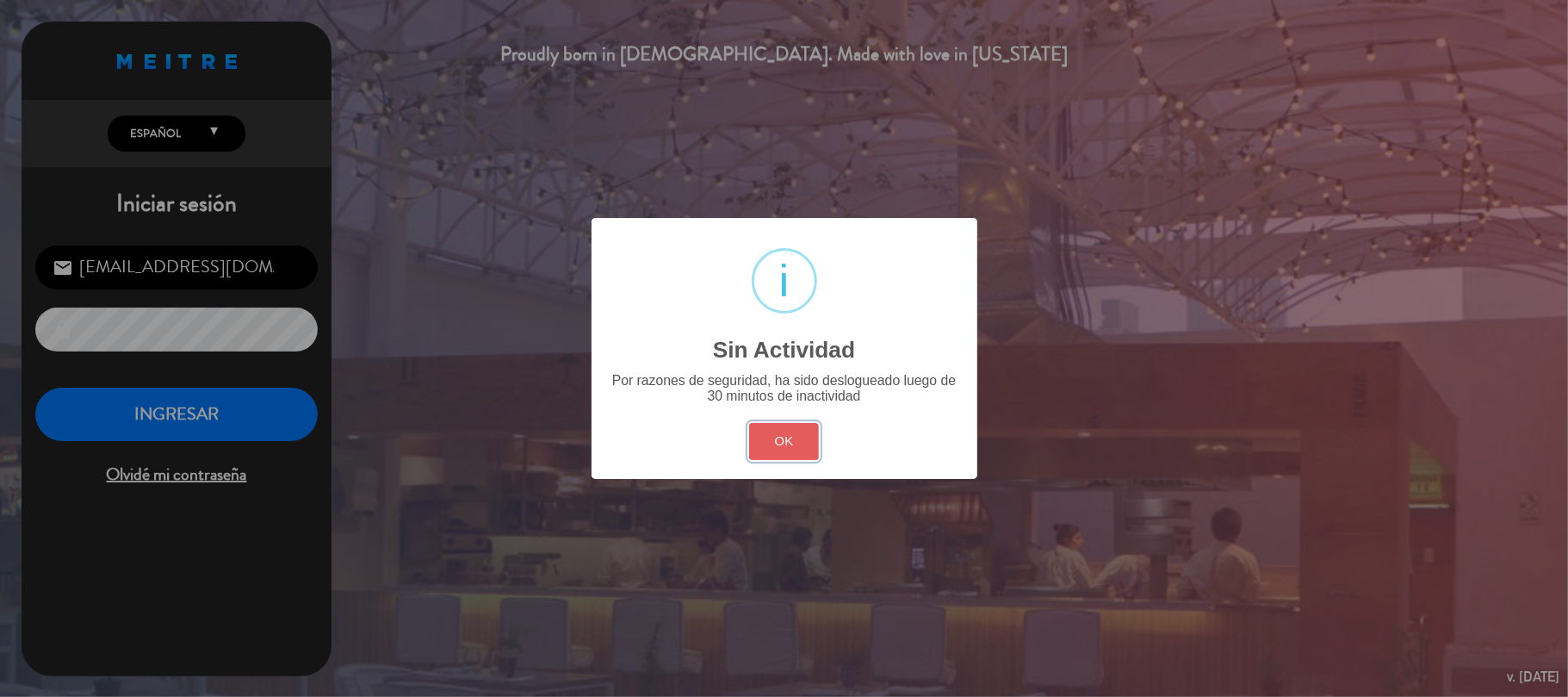
click at [810, 439] on button "OK" at bounding box center [784, 441] width 69 height 37
